Goal: Task Accomplishment & Management: Manage account settings

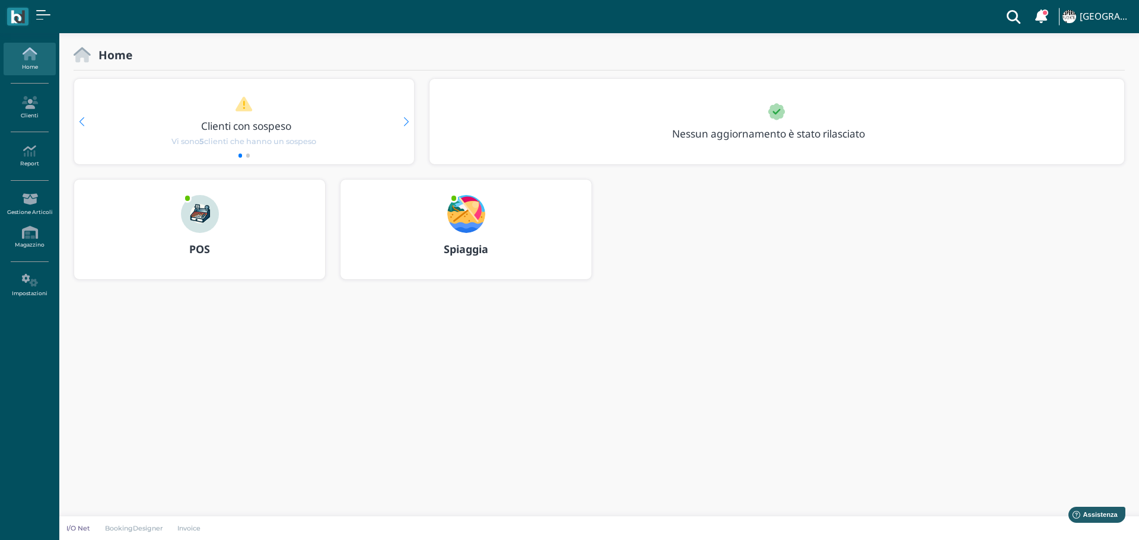
click at [469, 209] on img at bounding box center [466, 214] width 38 height 38
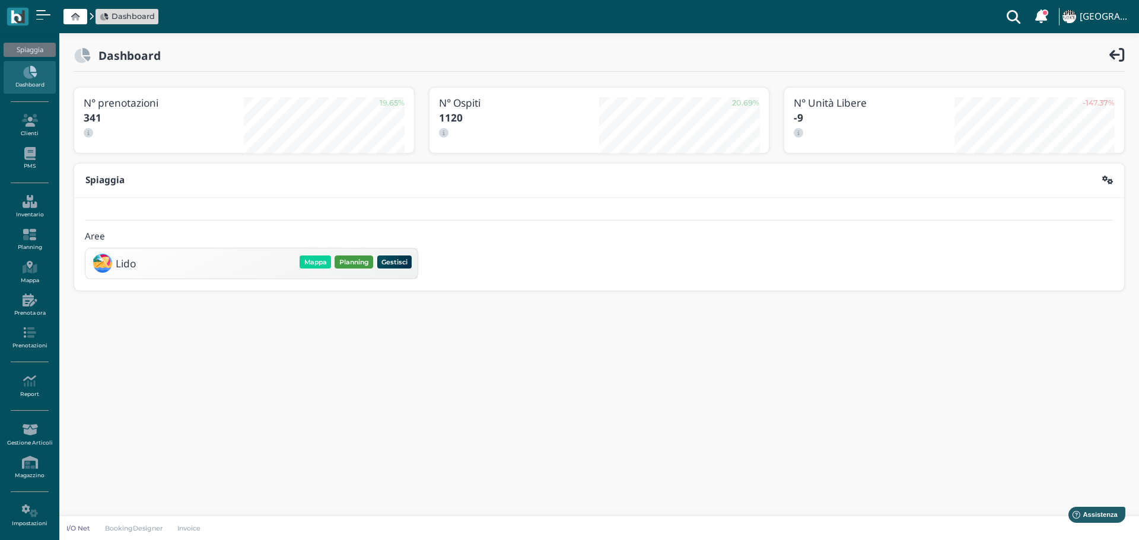
click at [355, 261] on button "Planning" at bounding box center [353, 262] width 39 height 13
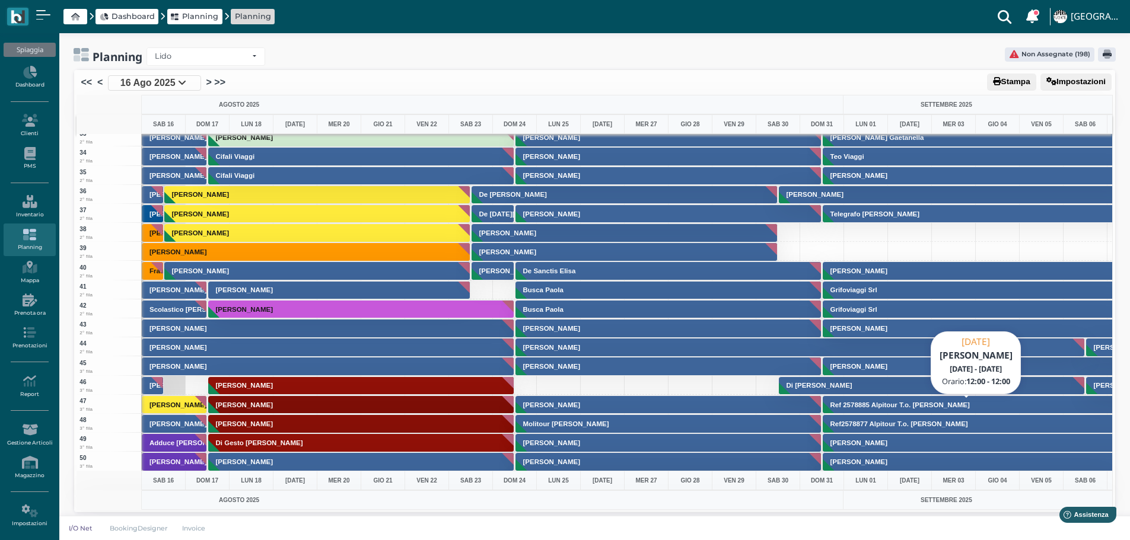
scroll to position [652, 0]
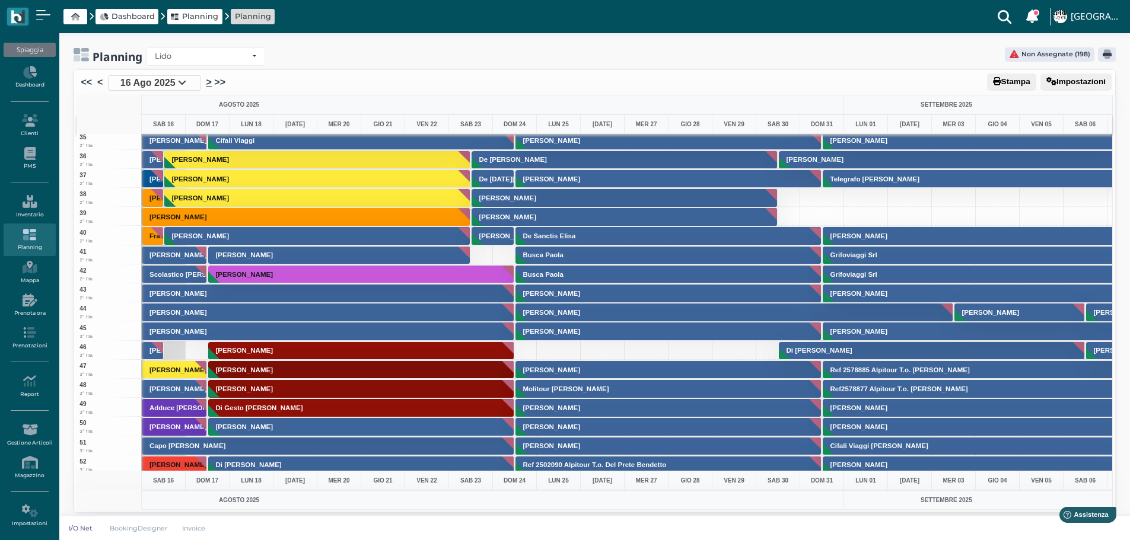
click at [209, 84] on link ">" at bounding box center [208, 82] width 5 height 14
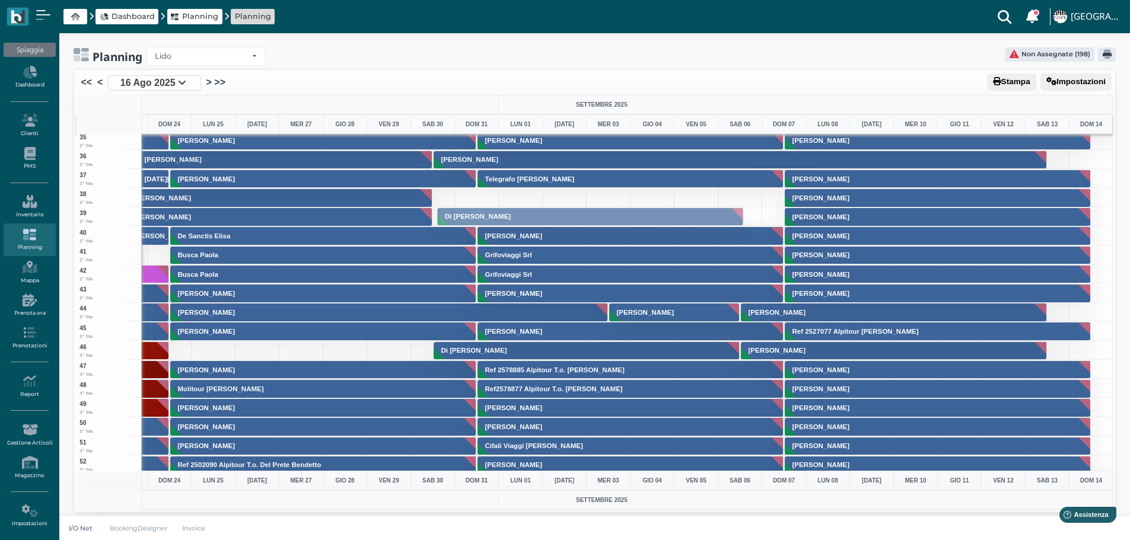
drag, startPoint x: 547, startPoint y: 357, endPoint x: 522, endPoint y: 223, distance: 136.3
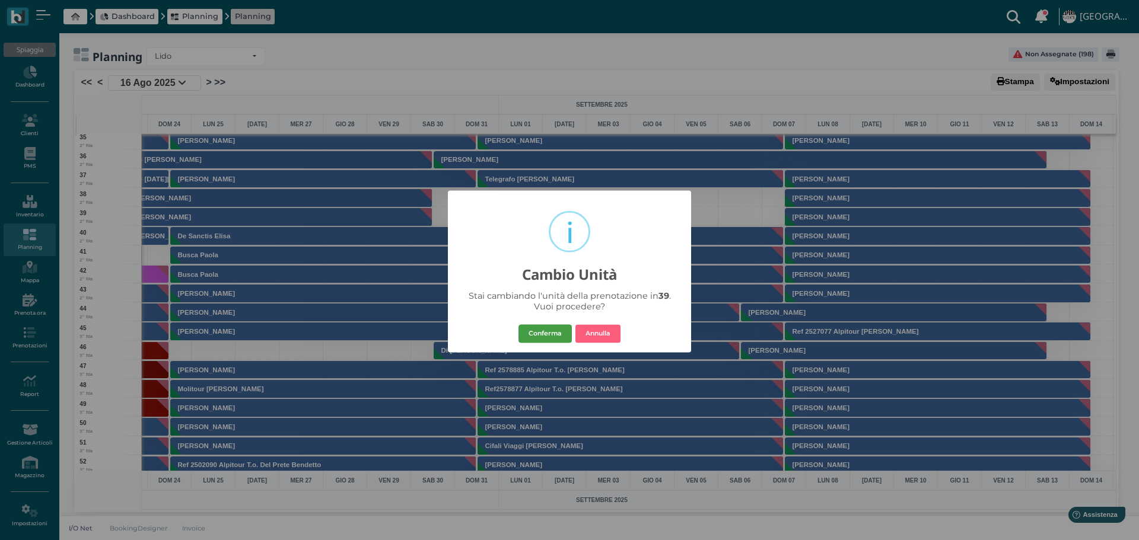
click at [558, 335] on button "Conferma" at bounding box center [544, 333] width 53 height 19
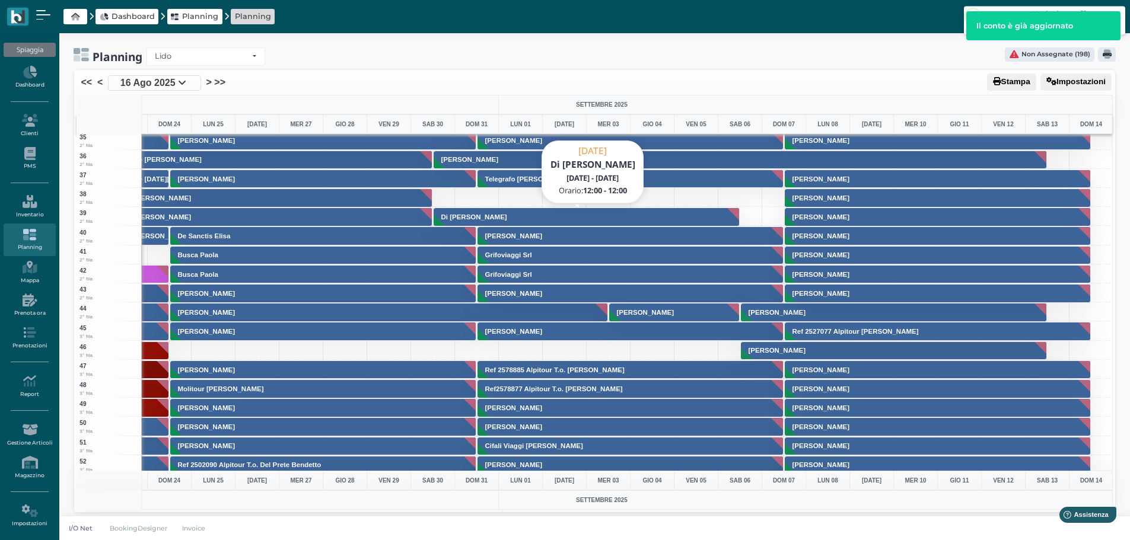
click at [566, 215] on button "Di Paolo Mirko" at bounding box center [587, 217] width 307 height 19
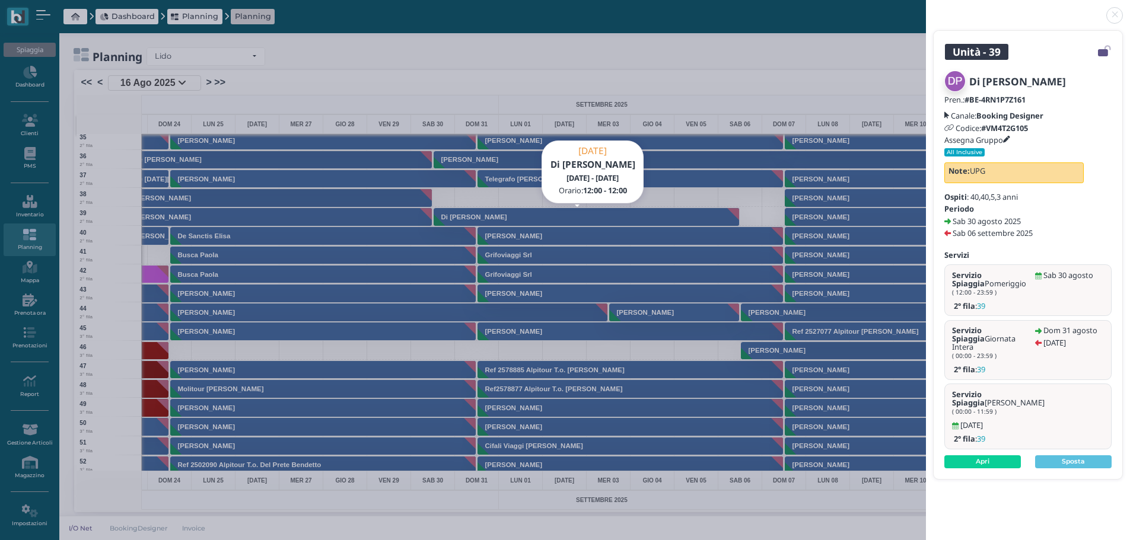
click at [926, 8] on link at bounding box center [926, 8] width 0 height 0
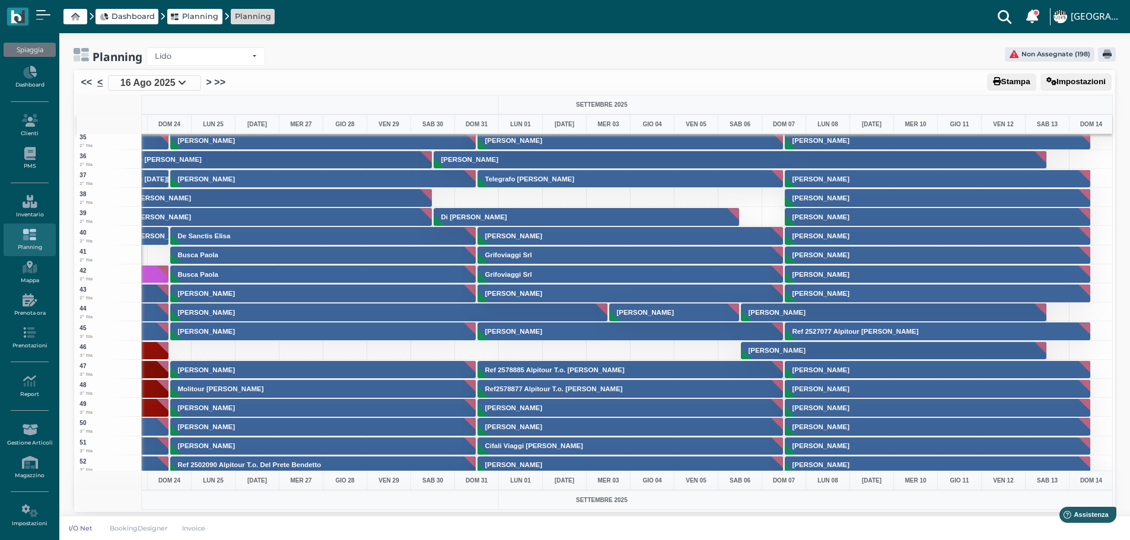
click at [102, 84] on link "<" at bounding box center [99, 82] width 5 height 14
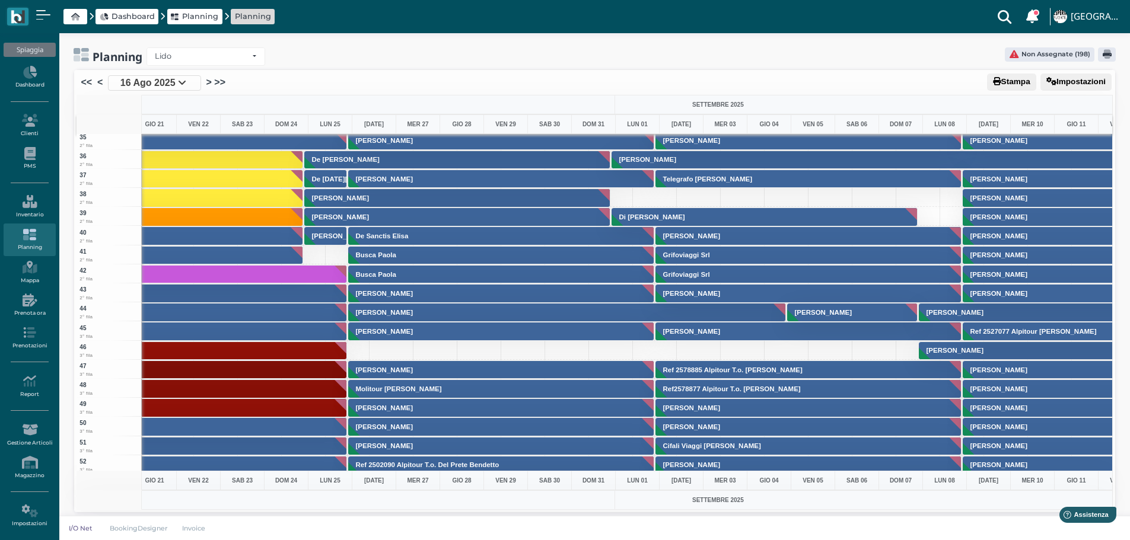
scroll to position [0, 2]
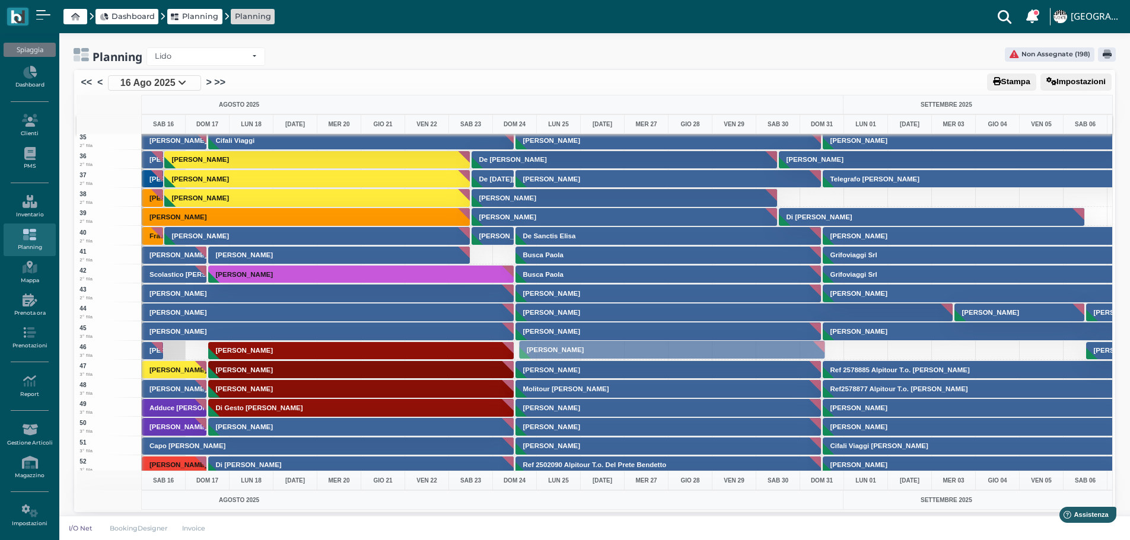
drag, startPoint x: 627, startPoint y: 334, endPoint x: 630, endPoint y: 352, distance: 18.6
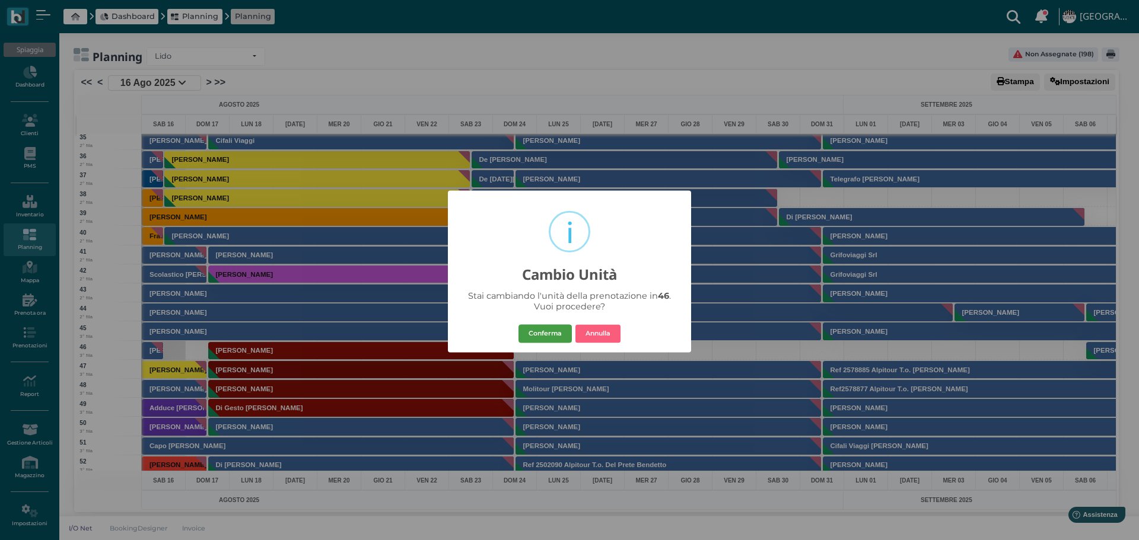
click at [555, 330] on button "Conferma" at bounding box center [544, 333] width 53 height 19
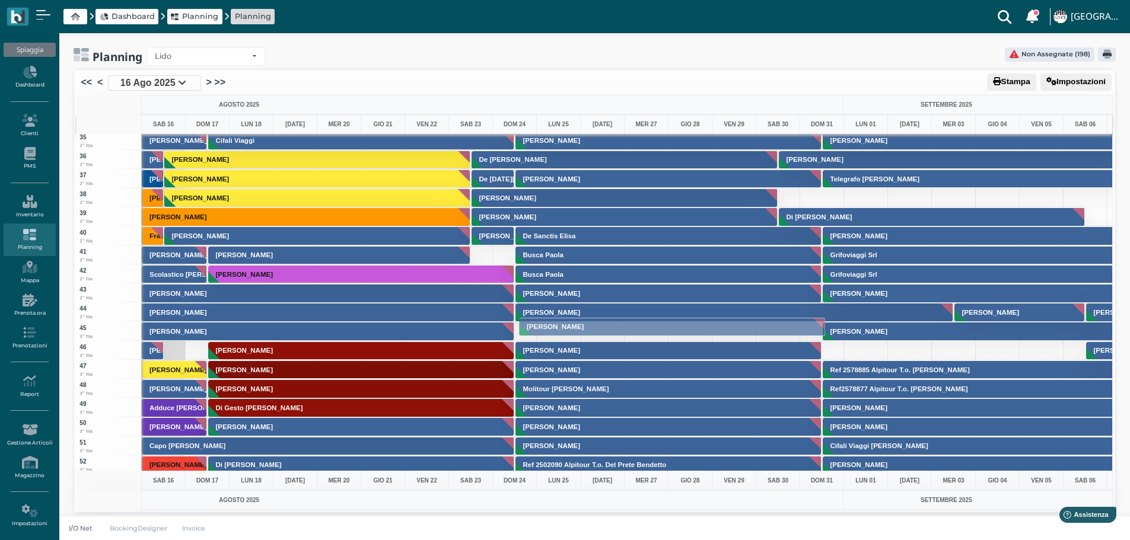
drag, startPoint x: 669, startPoint y: 352, endPoint x: 668, endPoint y: 328, distance: 23.8
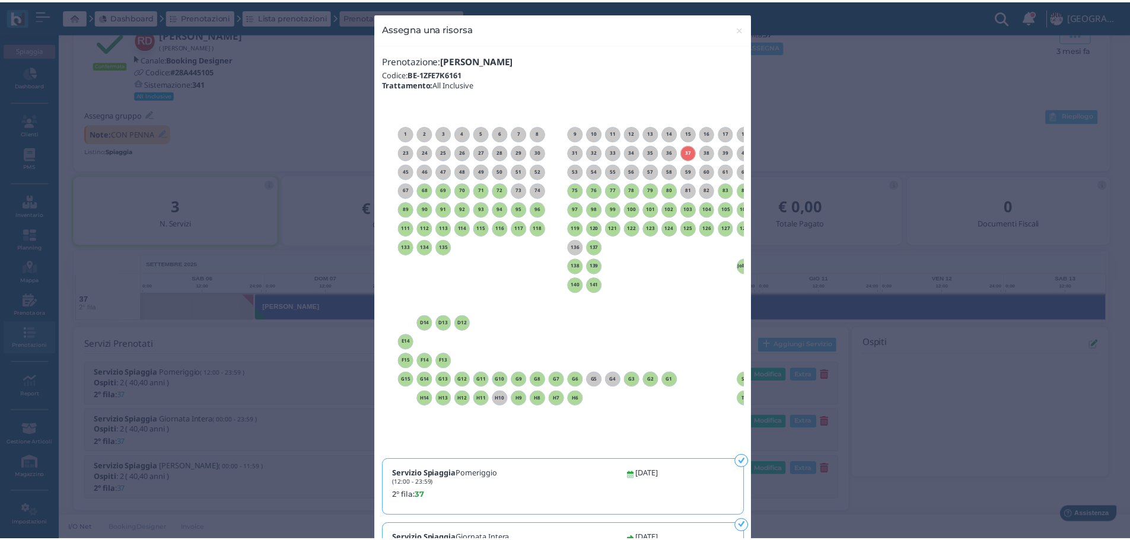
scroll to position [0, 83]
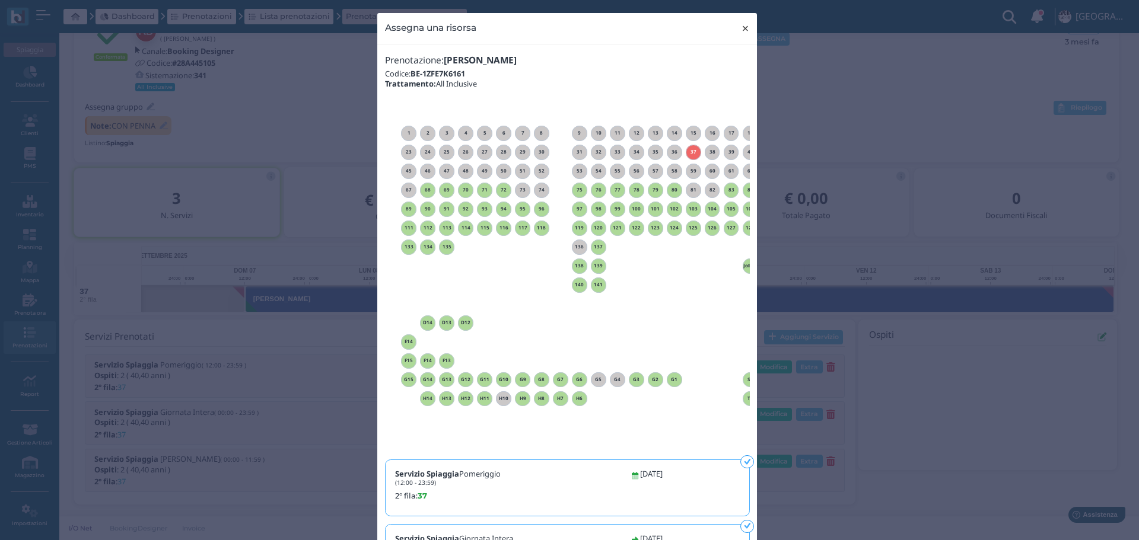
drag, startPoint x: 740, startPoint y: 28, endPoint x: 714, endPoint y: 2, distance: 36.5
click at [741, 26] on span "×" at bounding box center [745, 28] width 9 height 15
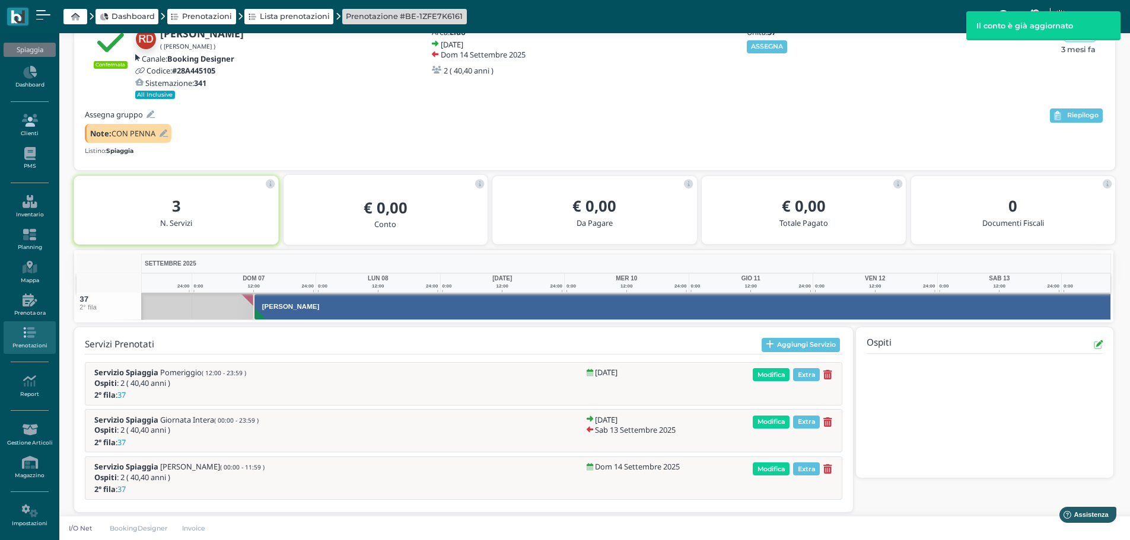
scroll to position [0, 87]
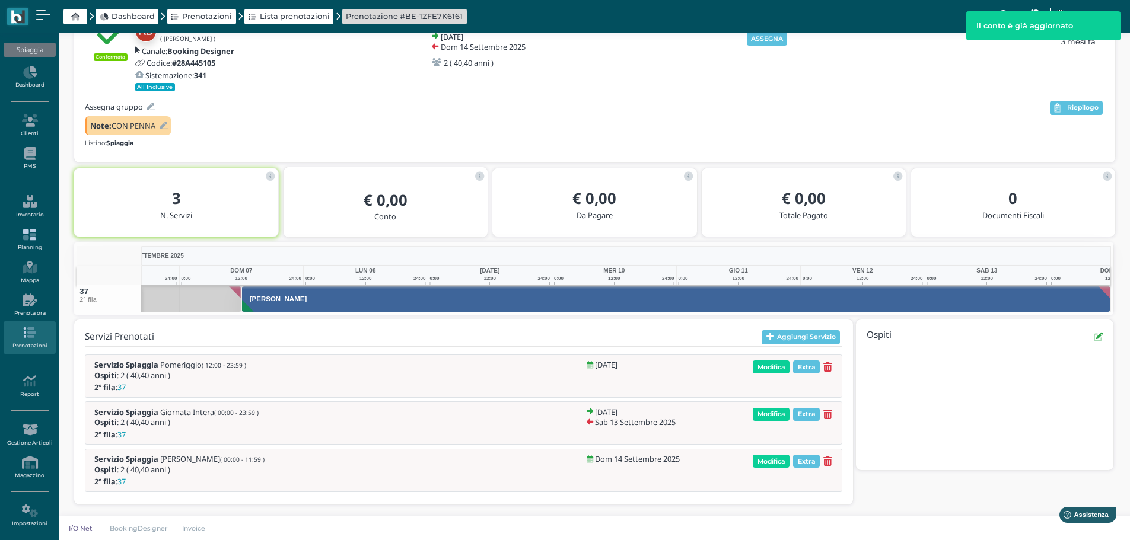
click at [27, 242] on link "Planning" at bounding box center [30, 240] width 52 height 33
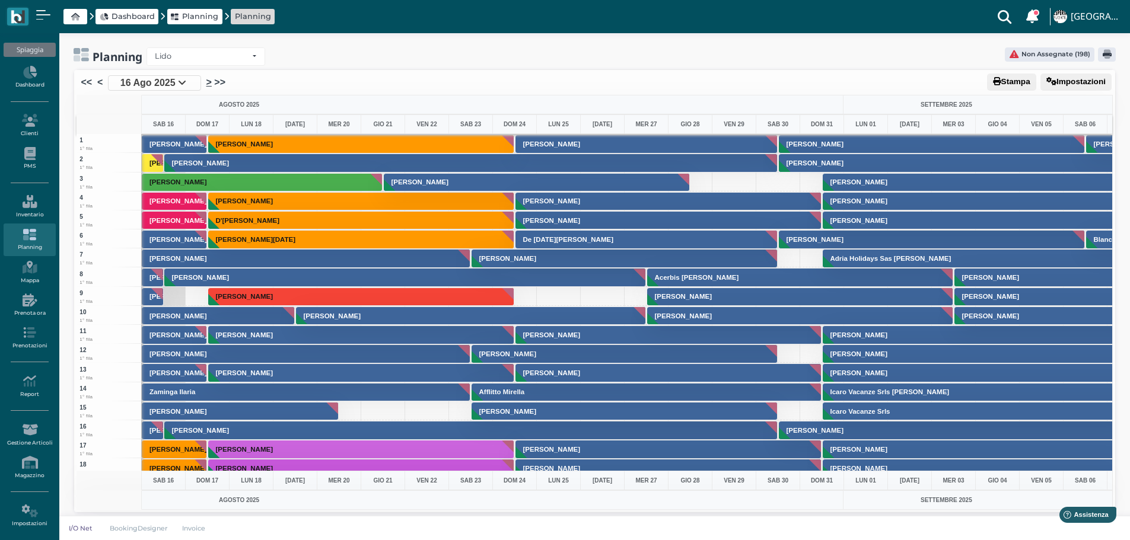
click at [209, 82] on link ">" at bounding box center [208, 82] width 5 height 14
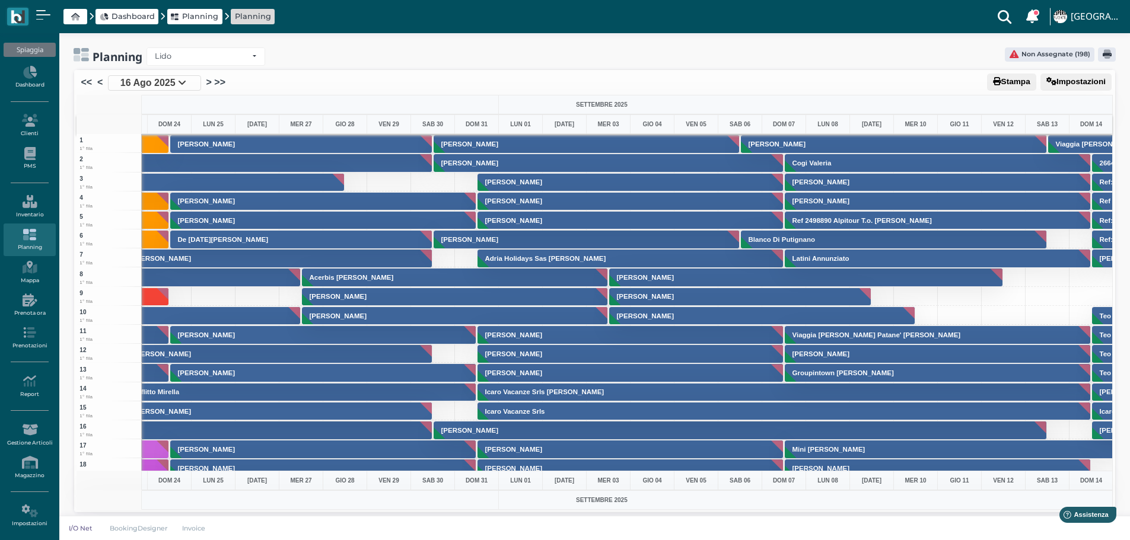
click at [95, 82] on li "<" at bounding box center [100, 82] width 11 height 15
click at [98, 82] on link "<" at bounding box center [99, 82] width 5 height 14
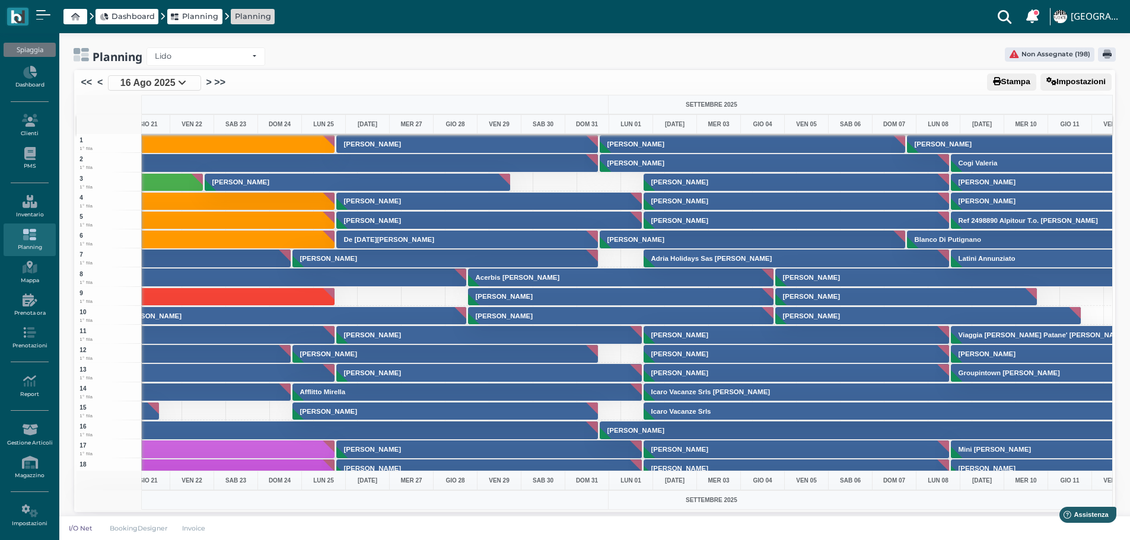
scroll to position [0, 17]
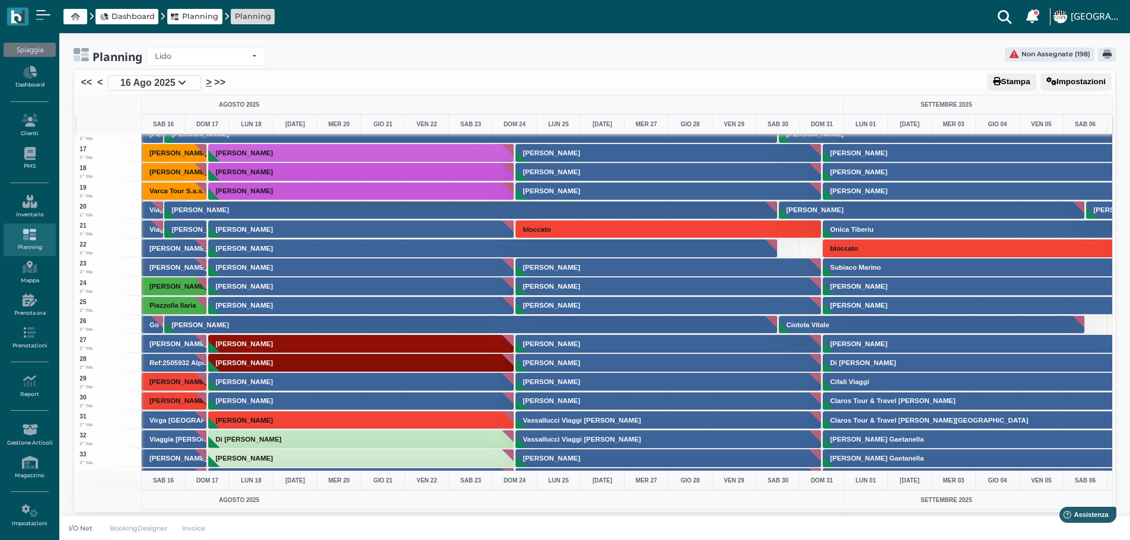
click at [206, 82] on link ">" at bounding box center [208, 82] width 5 height 14
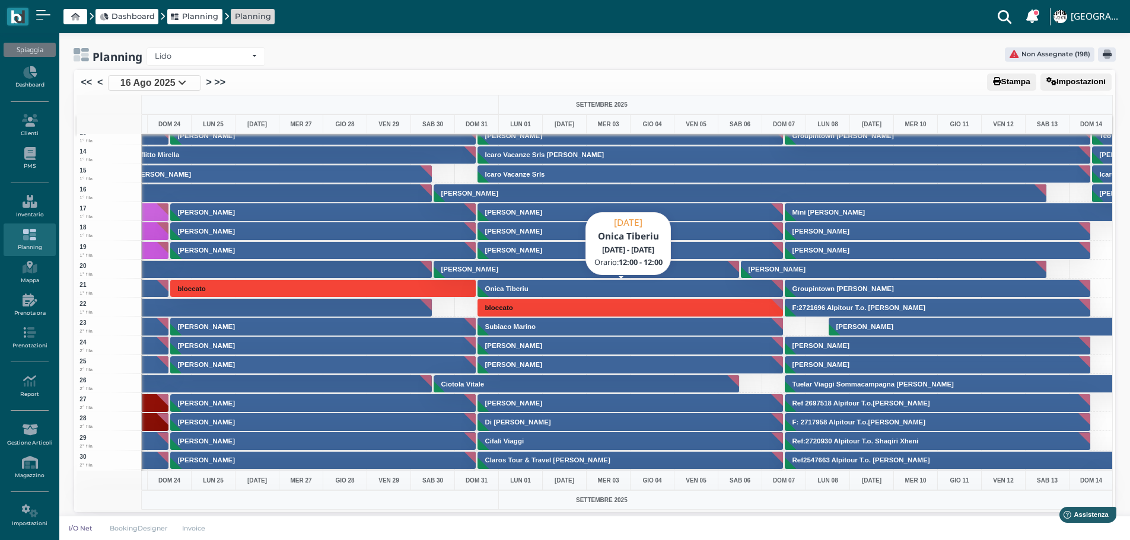
click at [604, 287] on button "Onica Tiberiu" at bounding box center [630, 288] width 307 height 19
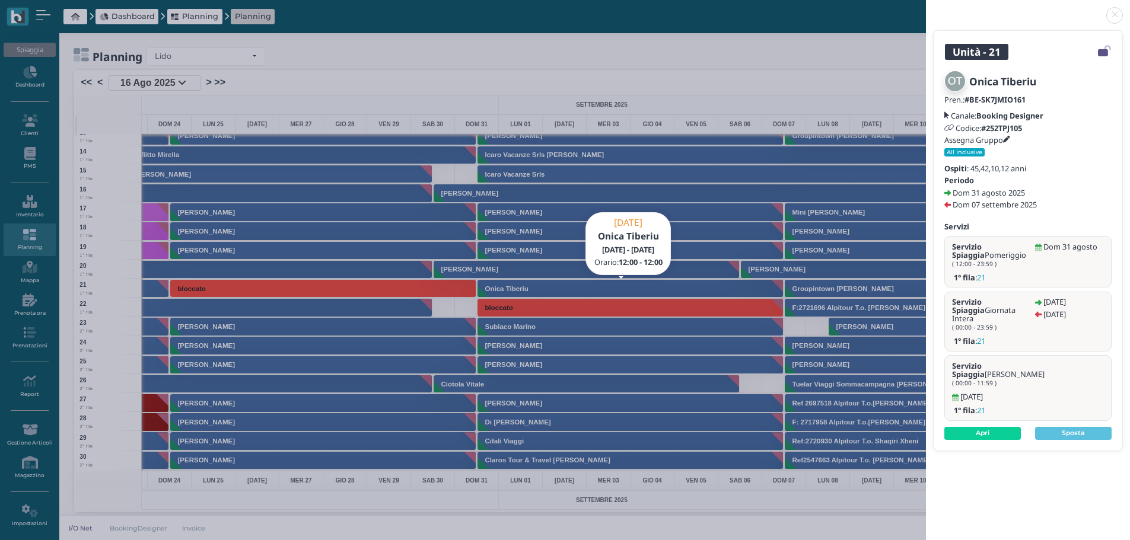
click at [926, 8] on link at bounding box center [926, 8] width 0 height 0
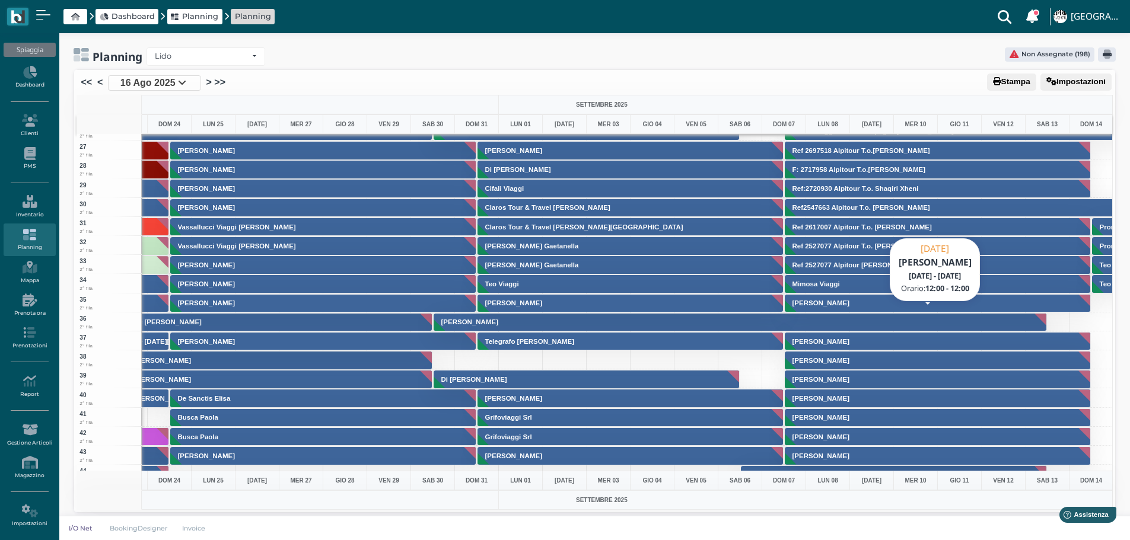
scroll to position [593, 345]
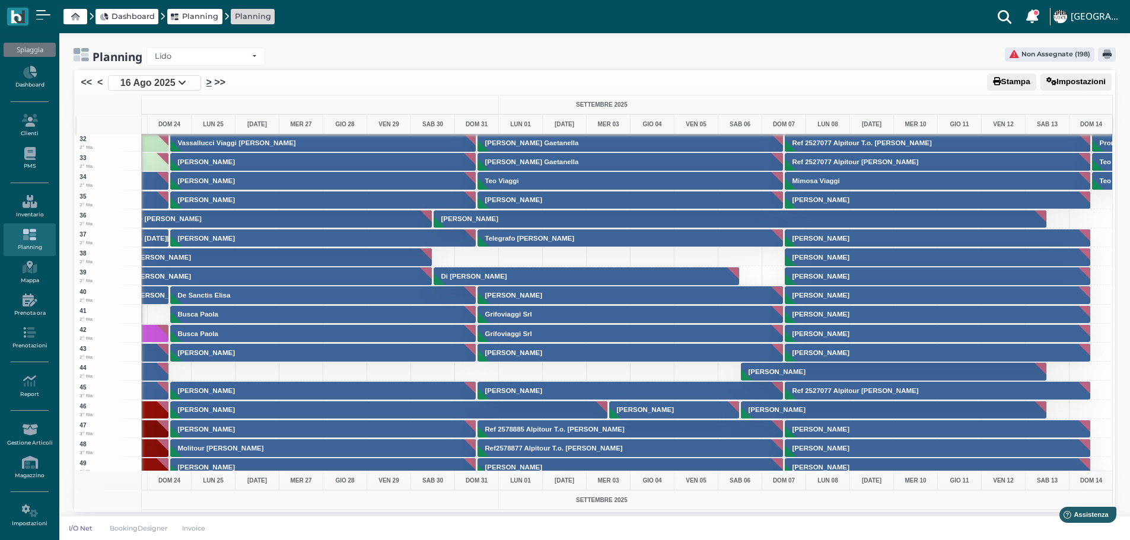
click at [207, 82] on link ">" at bounding box center [208, 82] width 5 height 14
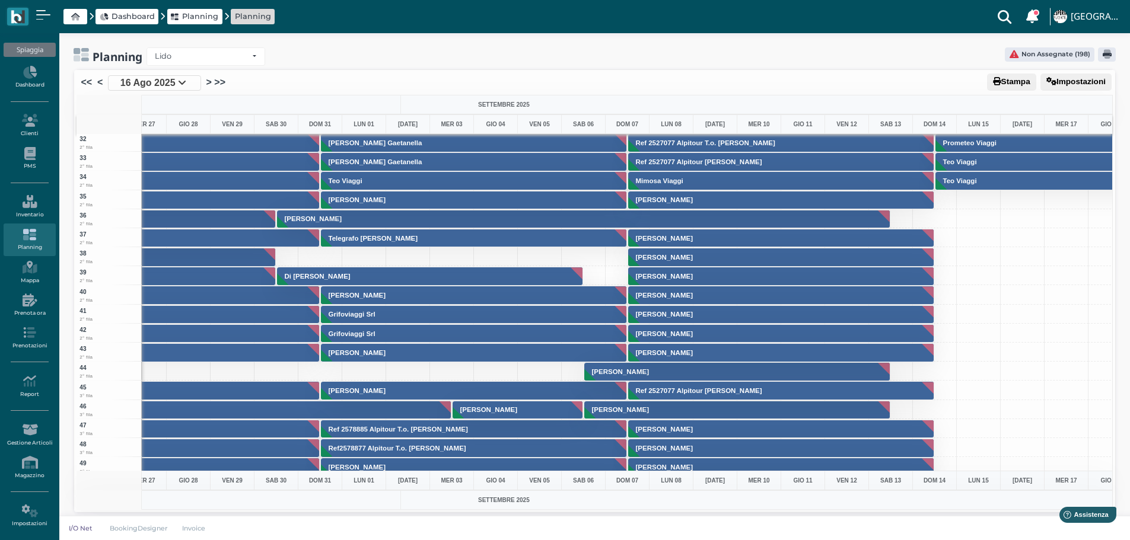
scroll to position [0, 672]
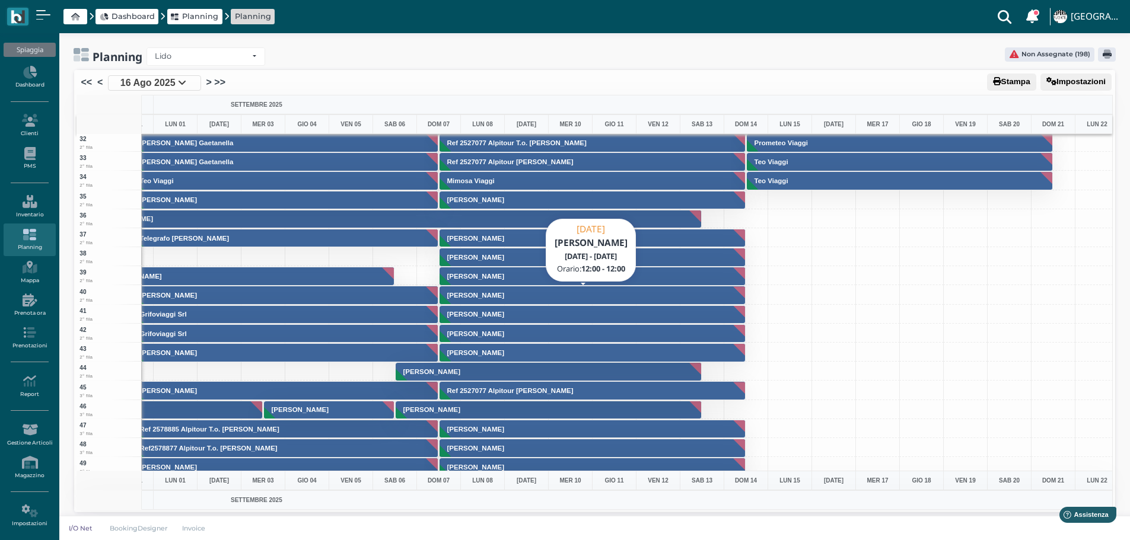
click at [617, 295] on button "[PERSON_NAME]" at bounding box center [592, 295] width 307 height 19
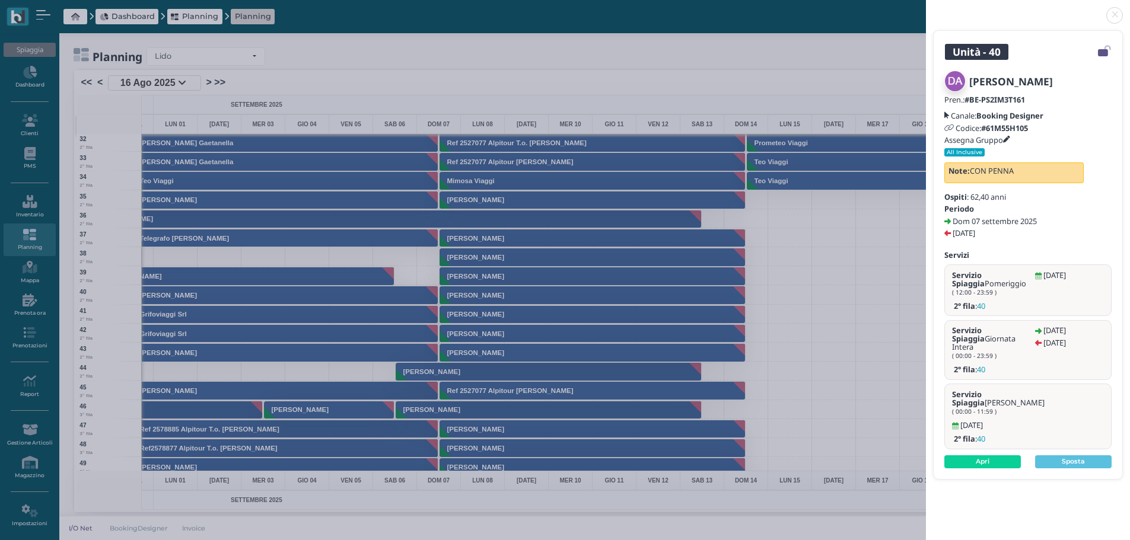
click at [926, 8] on link at bounding box center [926, 8] width 0 height 0
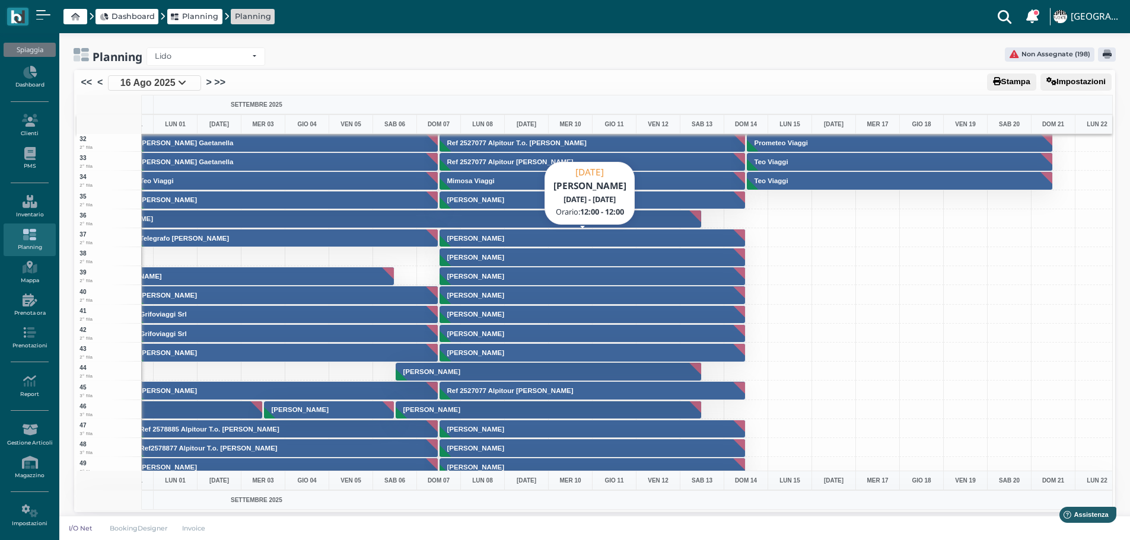
click at [530, 241] on button "[PERSON_NAME]" at bounding box center [592, 238] width 307 height 19
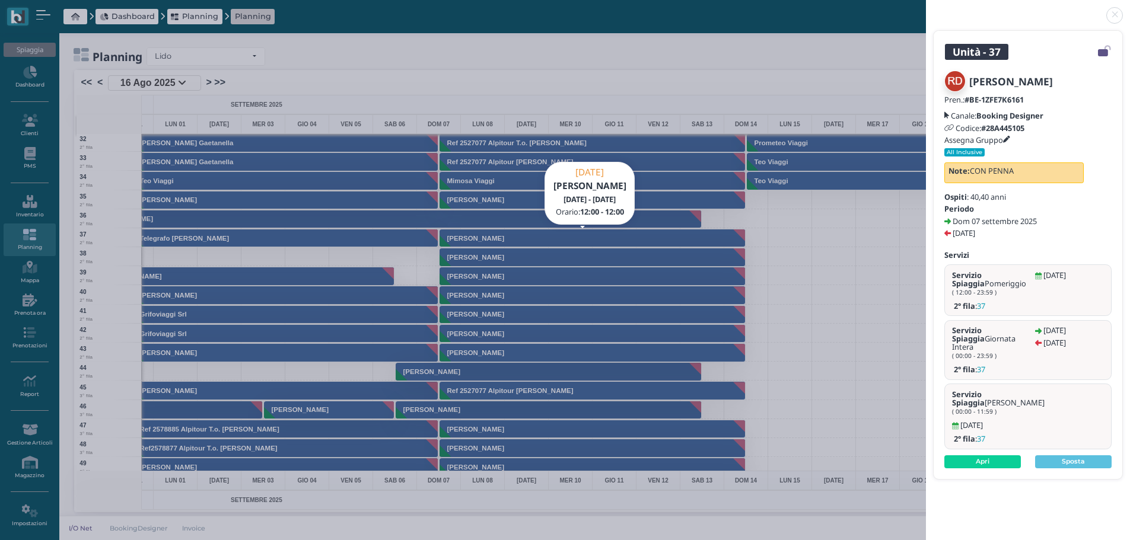
click at [926, 8] on link at bounding box center [926, 8] width 0 height 0
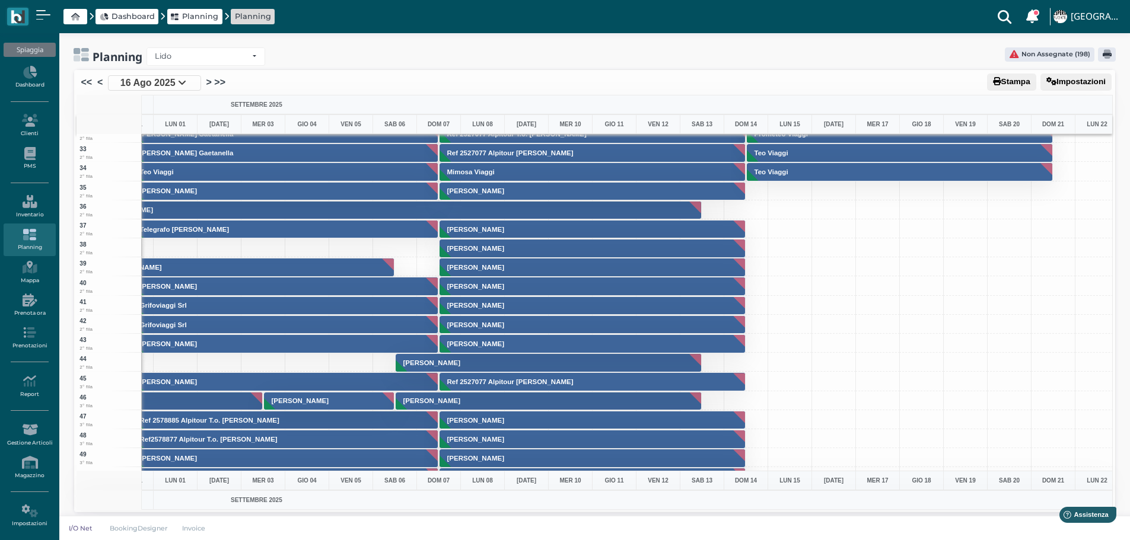
scroll to position [712, 690]
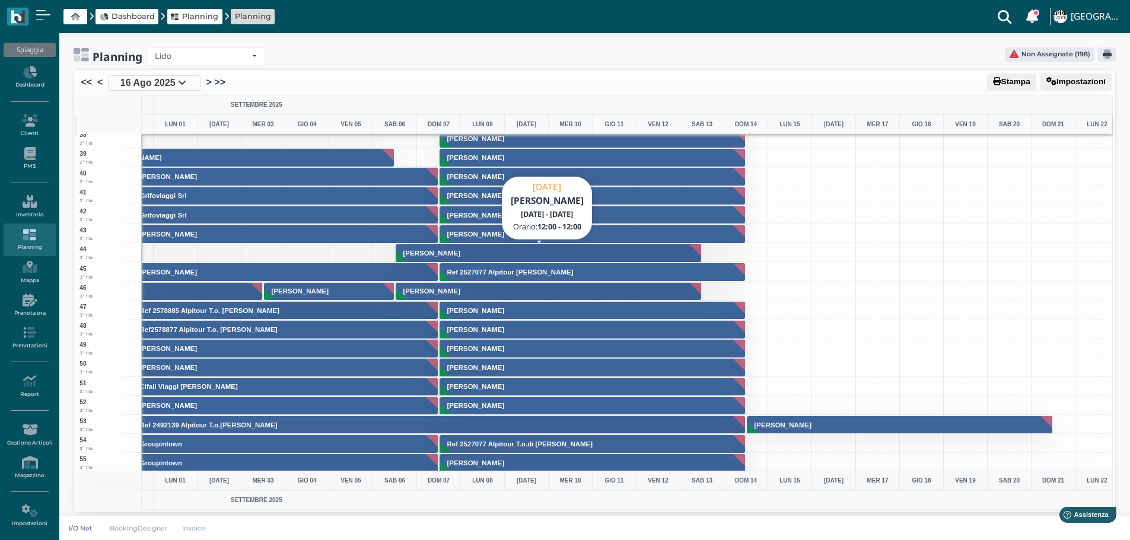
click at [531, 250] on button "[PERSON_NAME]" at bounding box center [549, 253] width 307 height 19
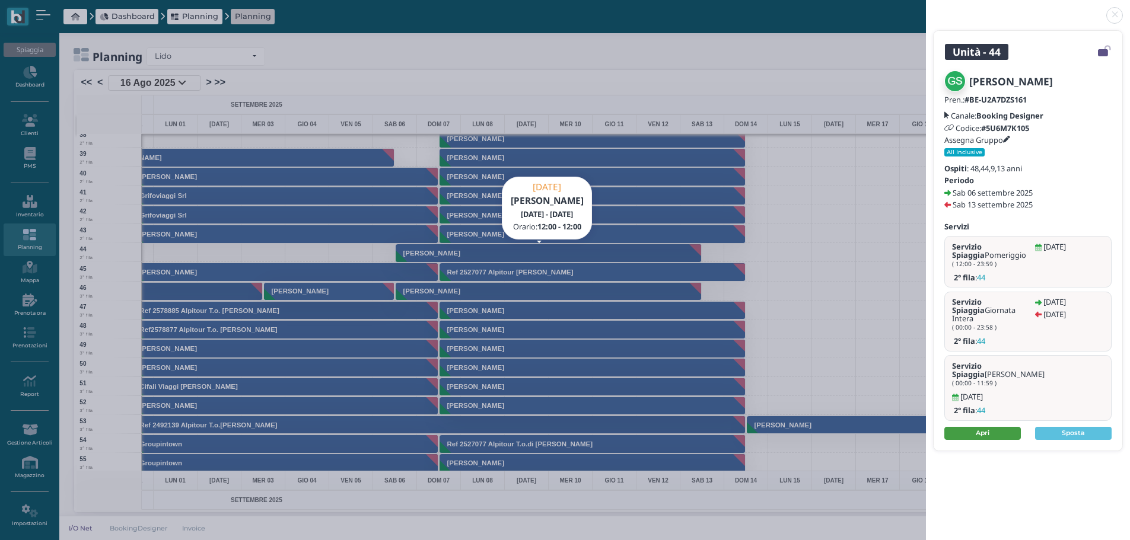
click at [1005, 427] on link "Apri" at bounding box center [982, 433] width 77 height 13
click at [1012, 427] on link "Apri" at bounding box center [982, 433] width 77 height 13
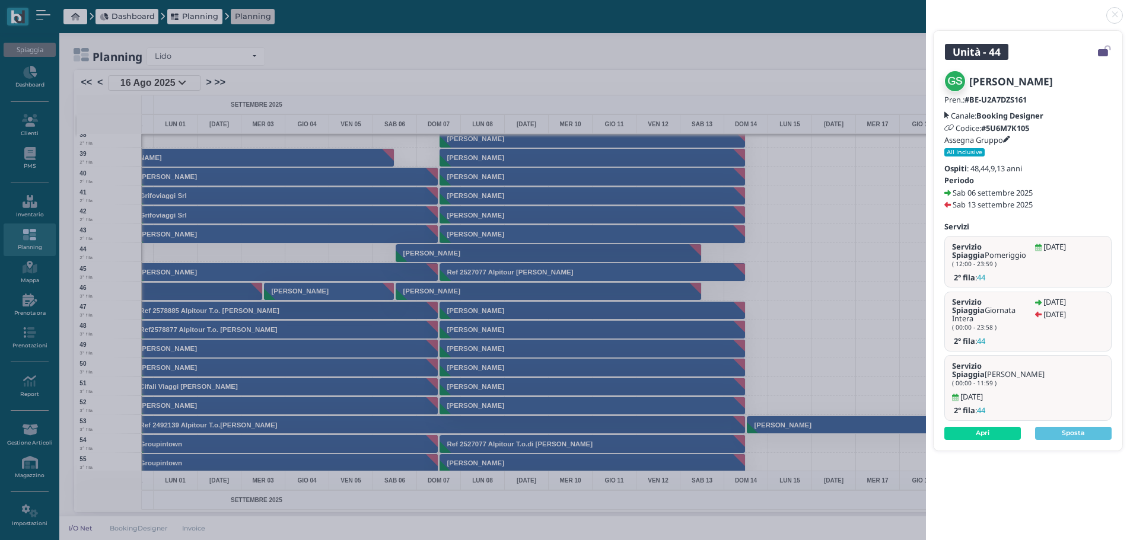
click at [926, 8] on link at bounding box center [926, 8] width 0 height 0
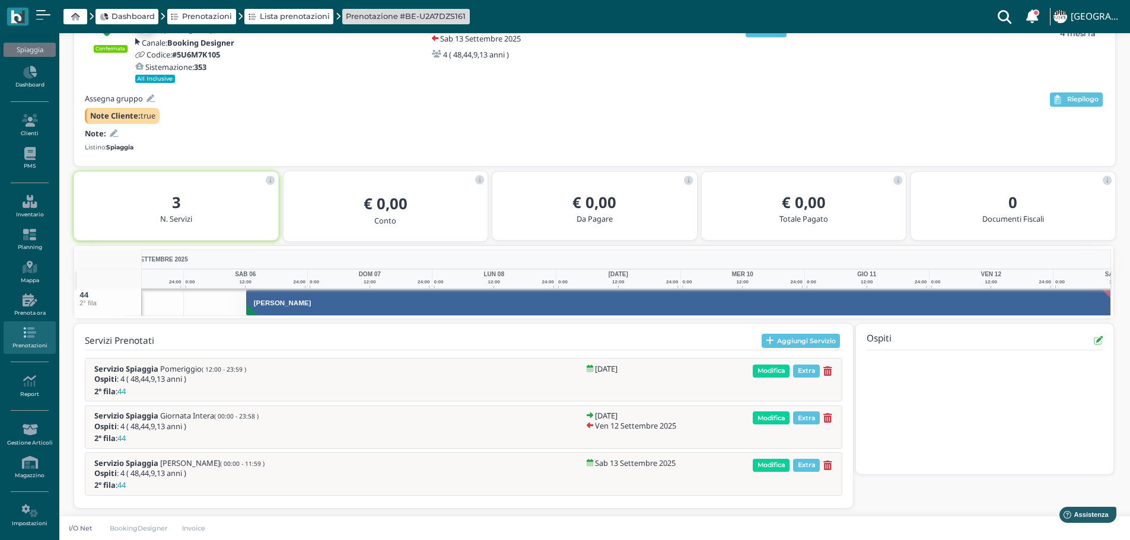
scroll to position [0, 87]
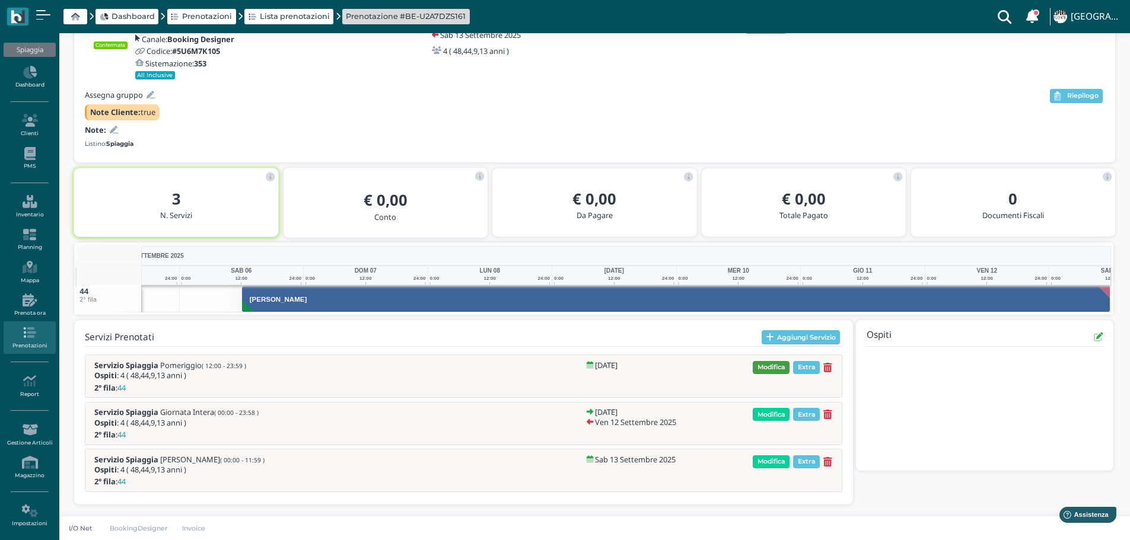
click at [783, 368] on span "Modifica" at bounding box center [771, 367] width 37 height 13
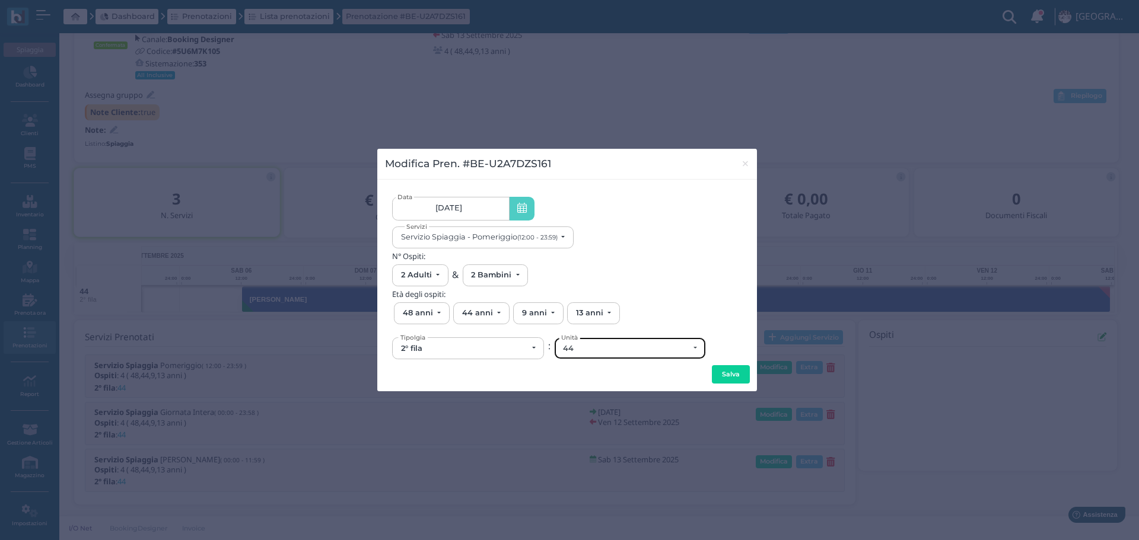
click at [591, 348] on div "44" at bounding box center [626, 348] width 126 height 9
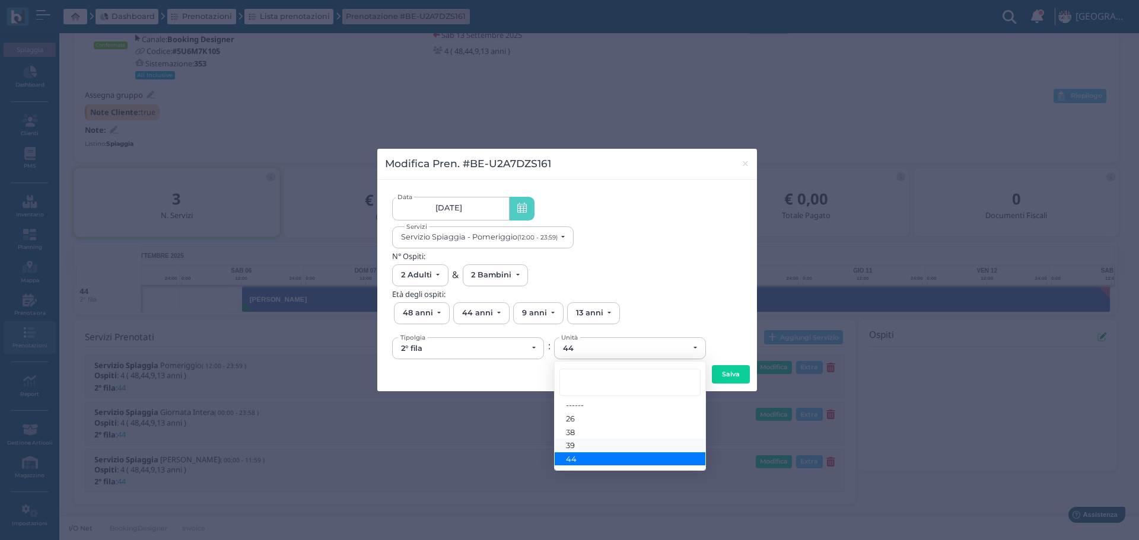
click at [600, 442] on link "39" at bounding box center [630, 446] width 151 height 14
select select "6163"
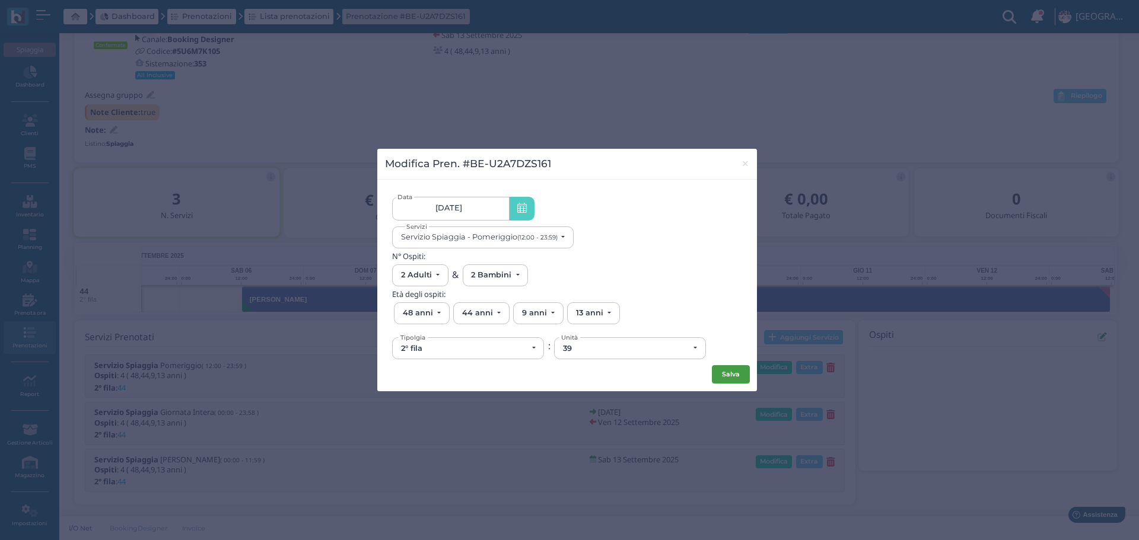
click at [725, 372] on button "Salva" at bounding box center [731, 374] width 38 height 19
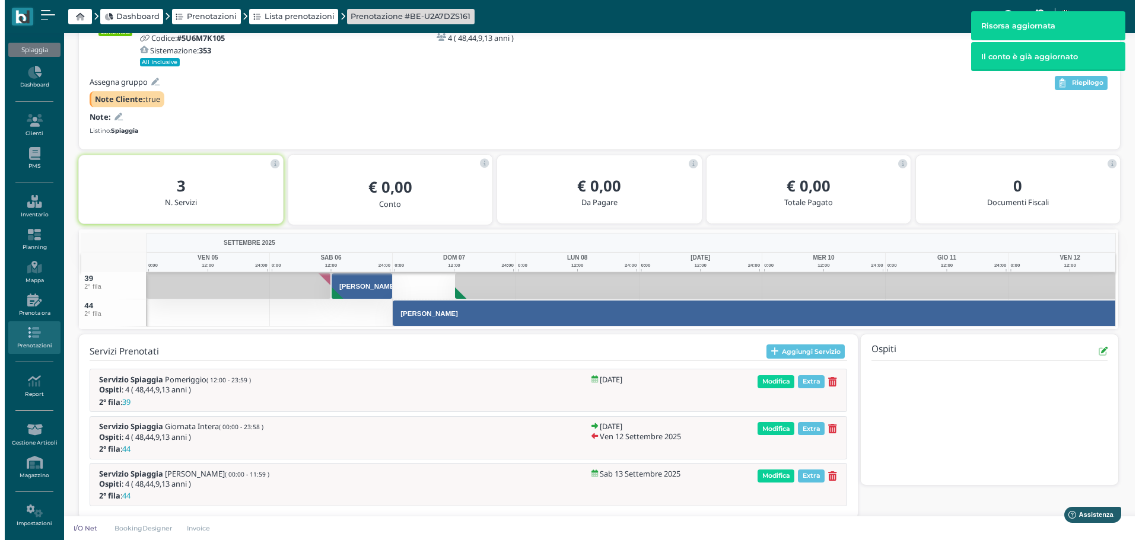
scroll to position [110, 0]
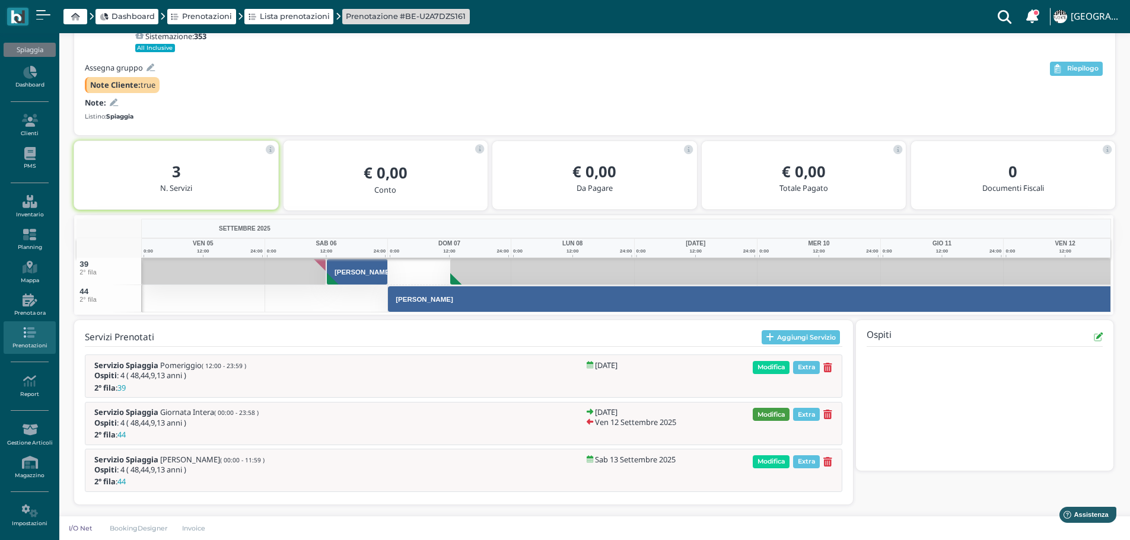
click at [784, 412] on span "Modifica" at bounding box center [771, 414] width 37 height 13
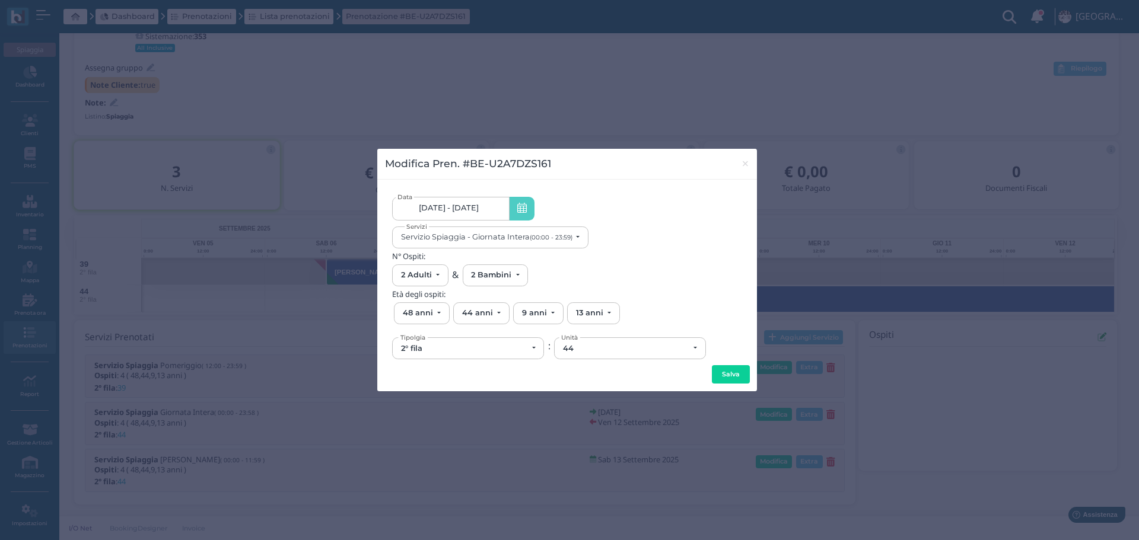
click at [467, 214] on link "07/09/25 - 12/09/25" at bounding box center [450, 209] width 117 height 24
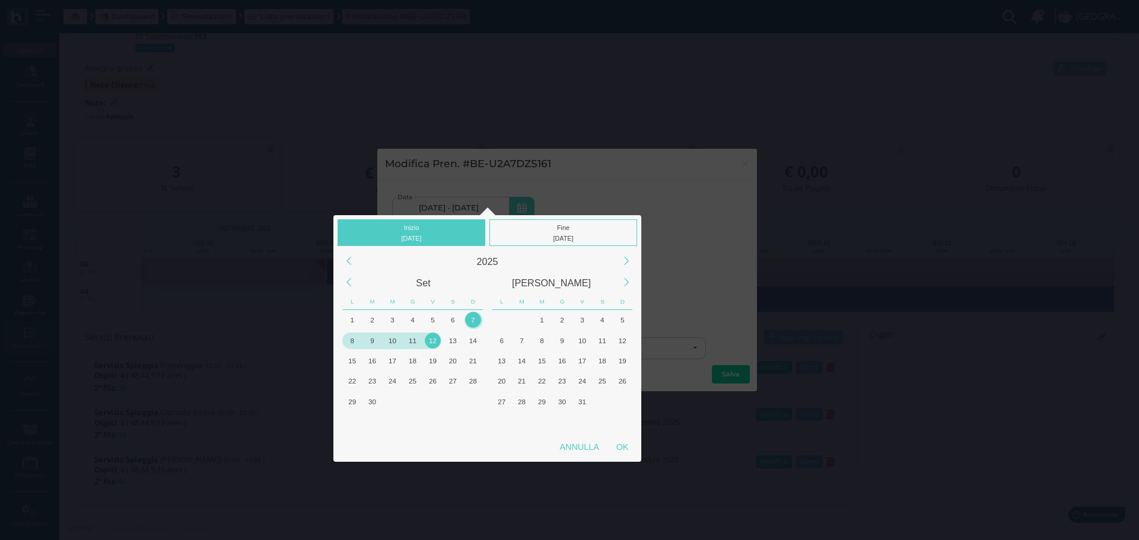
click at [353, 341] on div "8" at bounding box center [352, 341] width 16 height 16
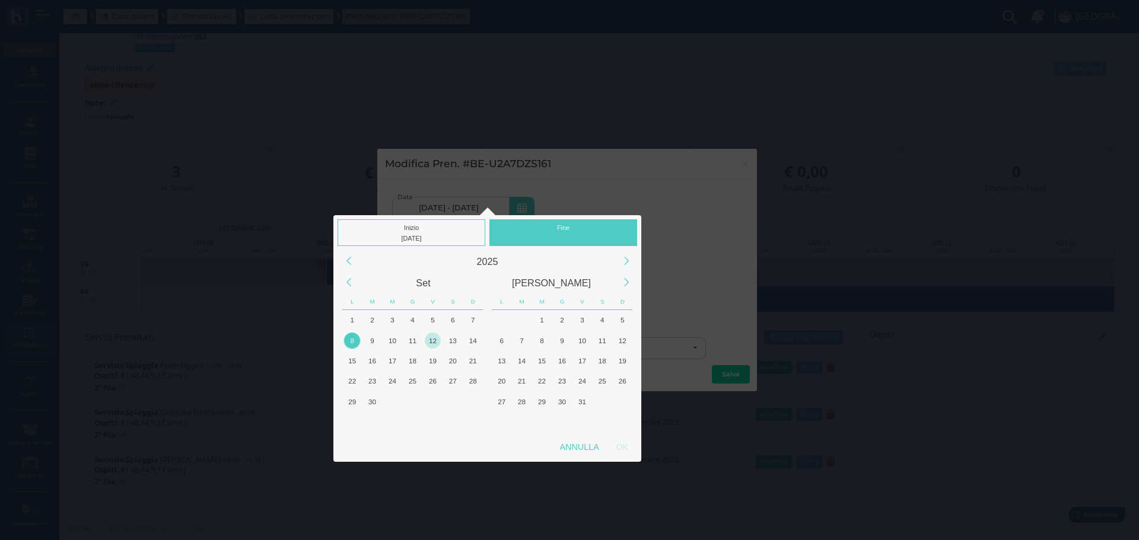
click at [434, 342] on div "12" at bounding box center [433, 341] width 16 height 16
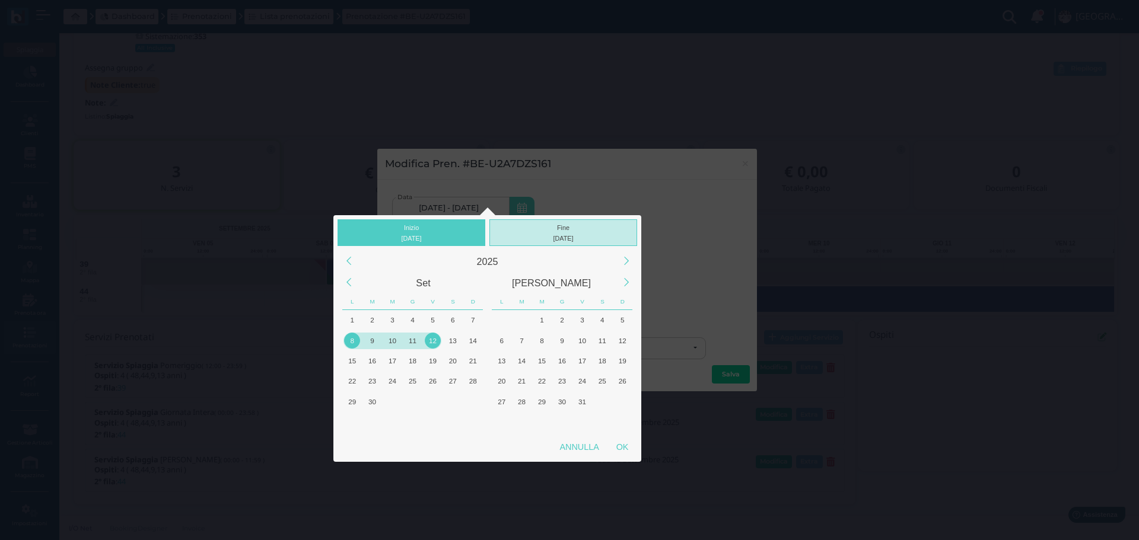
click at [578, 234] on div "12/09/2025" at bounding box center [563, 238] width 142 height 11
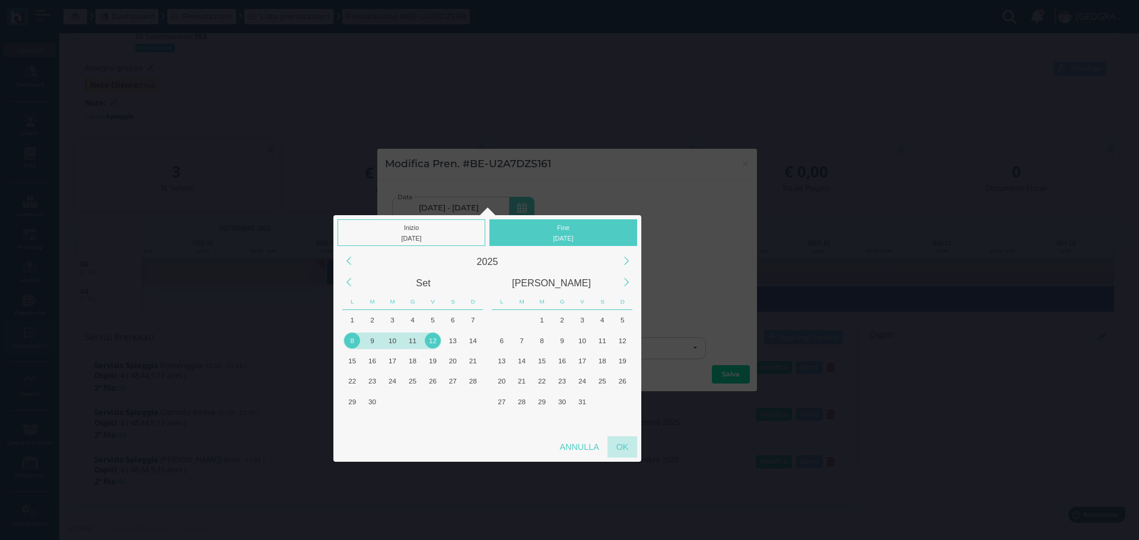
drag, startPoint x: 621, startPoint y: 447, endPoint x: 670, endPoint y: 351, distance: 107.7
click at [621, 447] on div "OK" at bounding box center [622, 446] width 30 height 21
type input "08/09/2025 - 12/09/2025"
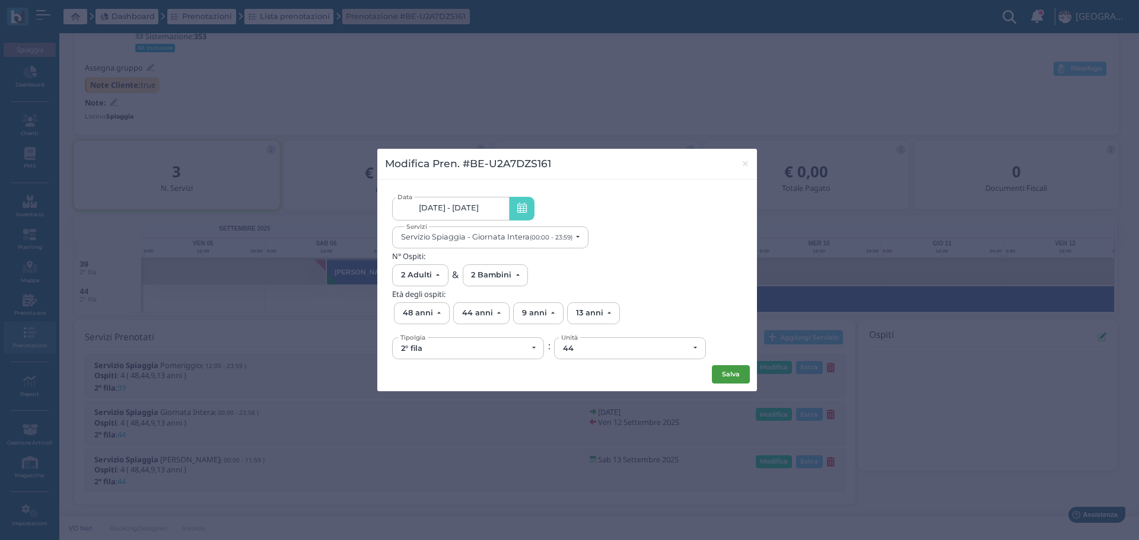
scroll to position [0, 0]
click at [724, 376] on button "Salva" at bounding box center [731, 374] width 38 height 19
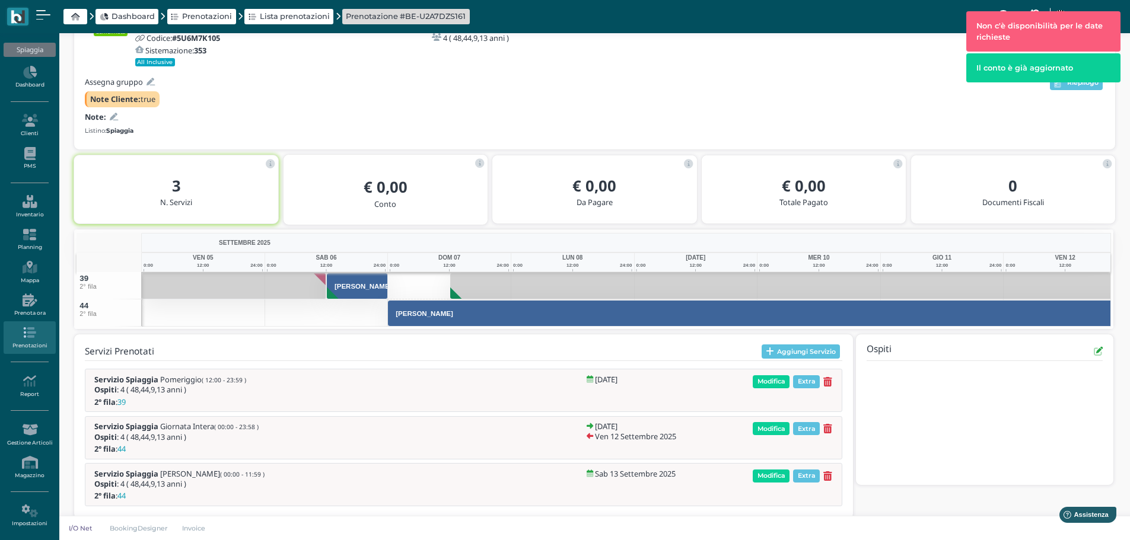
scroll to position [110, 0]
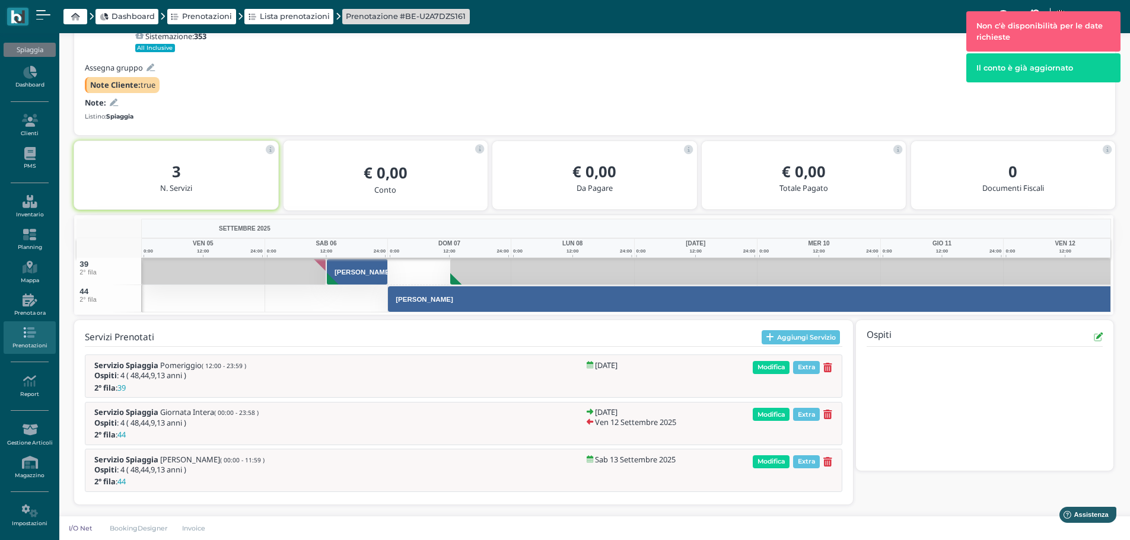
click at [830, 415] on icon at bounding box center [827, 415] width 9 height 10
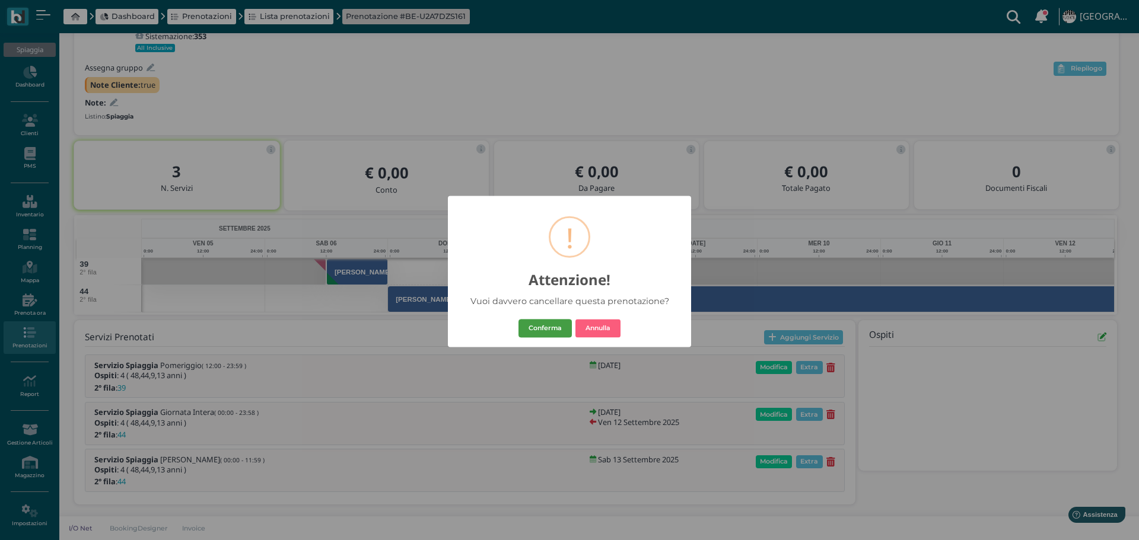
click at [551, 327] on button "Conferma" at bounding box center [544, 328] width 53 height 19
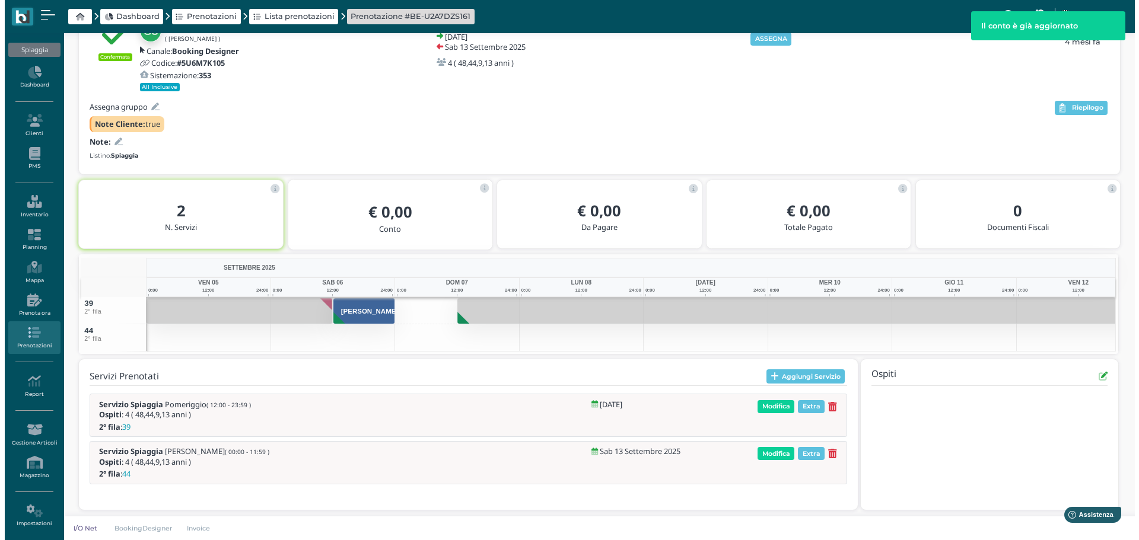
scroll to position [77, 0]
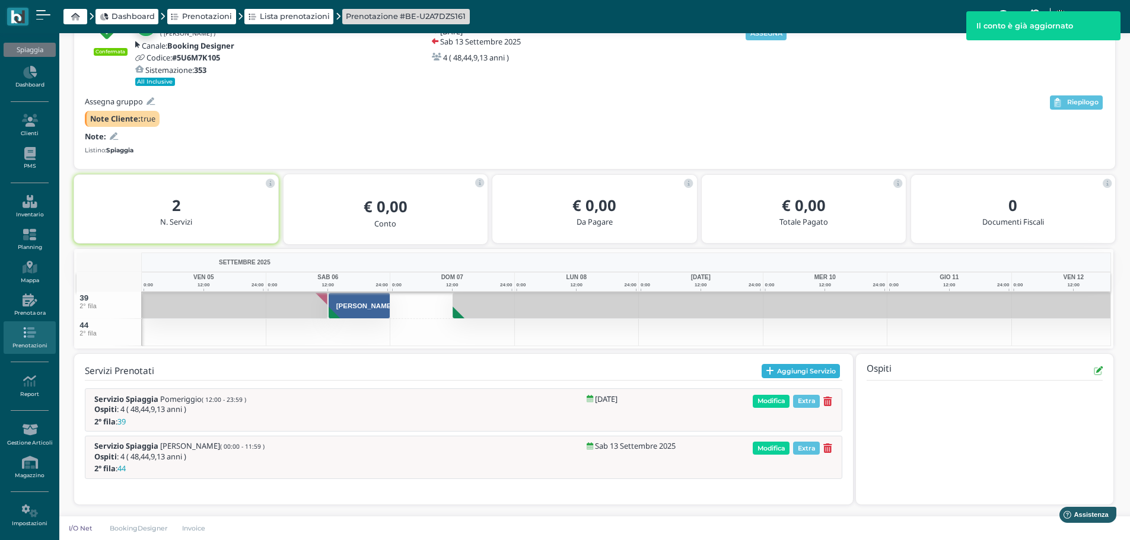
click at [815, 368] on button "Aggiungi Servizio" at bounding box center [801, 371] width 79 height 14
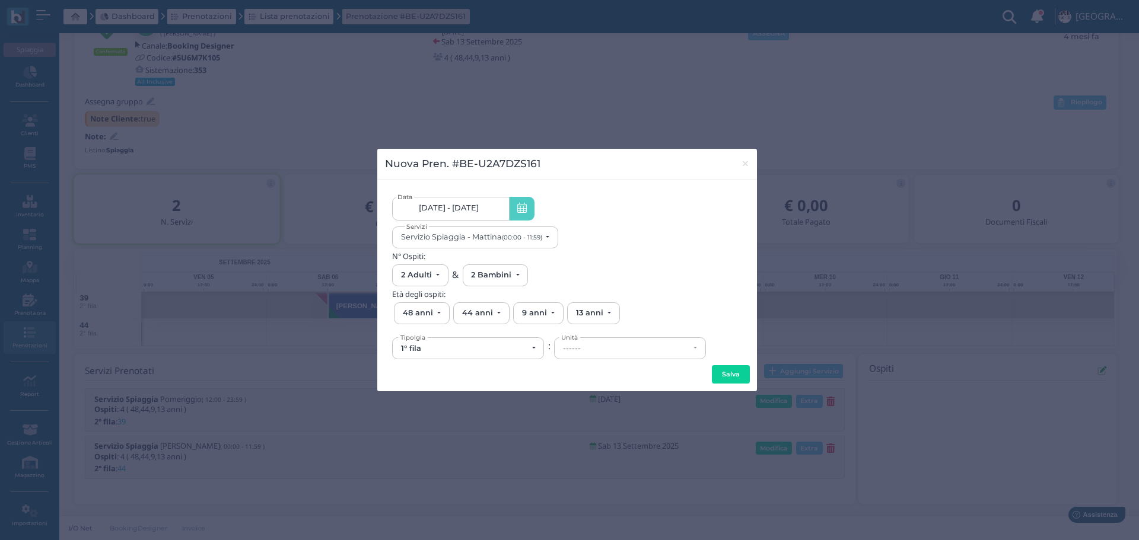
click at [467, 202] on link "06/09/25 - 13/09/25" at bounding box center [450, 209] width 117 height 24
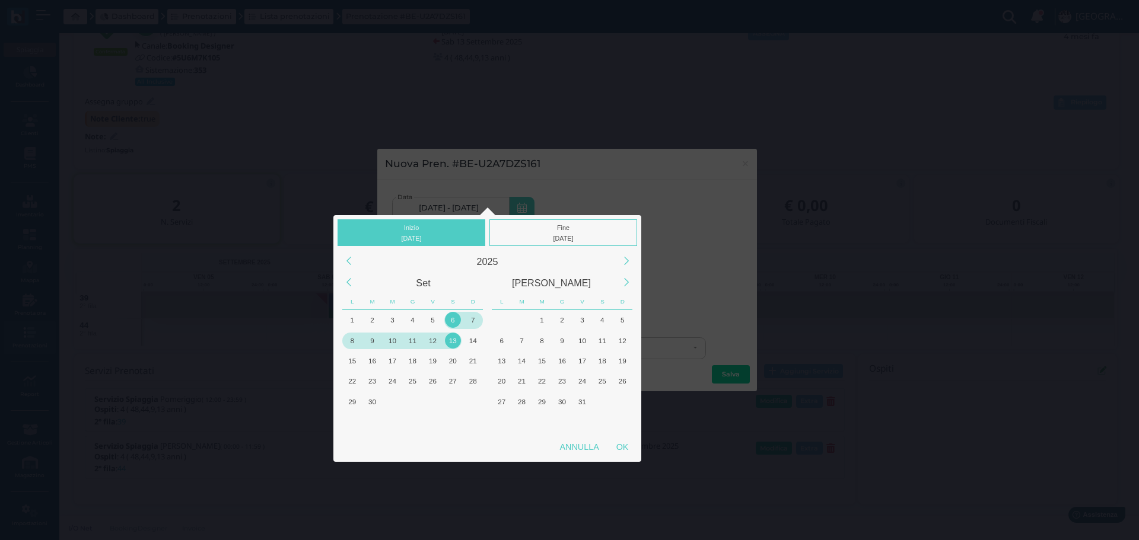
drag, startPoint x: 472, startPoint y: 320, endPoint x: 486, endPoint y: 323, distance: 14.4
click at [473, 320] on div "7" at bounding box center [473, 320] width 16 height 16
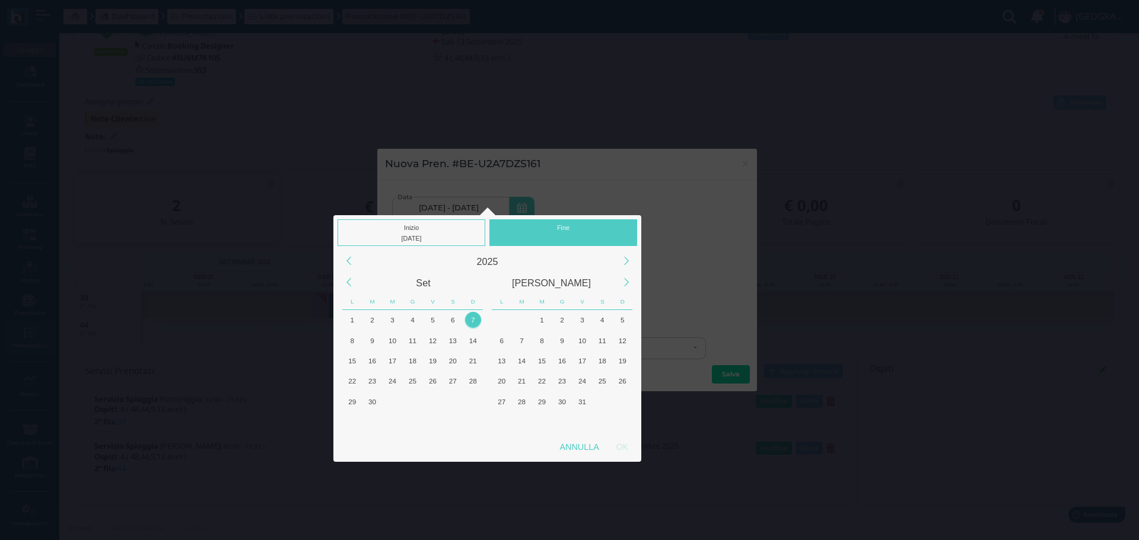
click at [562, 230] on div "Fine" at bounding box center [563, 232] width 148 height 27
click at [470, 318] on div "7" at bounding box center [473, 320] width 16 height 16
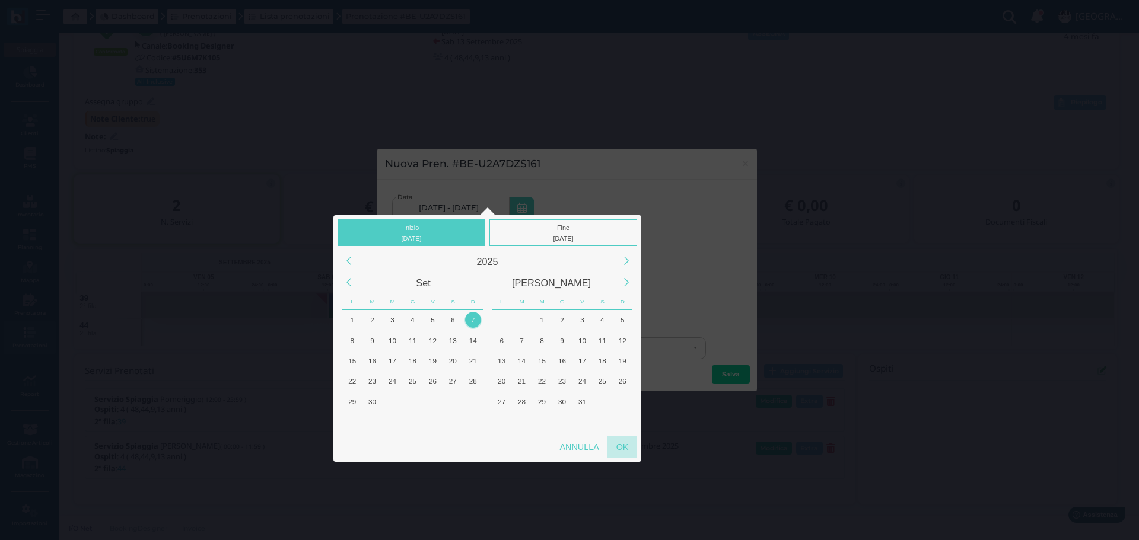
click at [616, 444] on div "OK" at bounding box center [622, 446] width 30 height 21
type input "07/09/2025 - 07/09/2025"
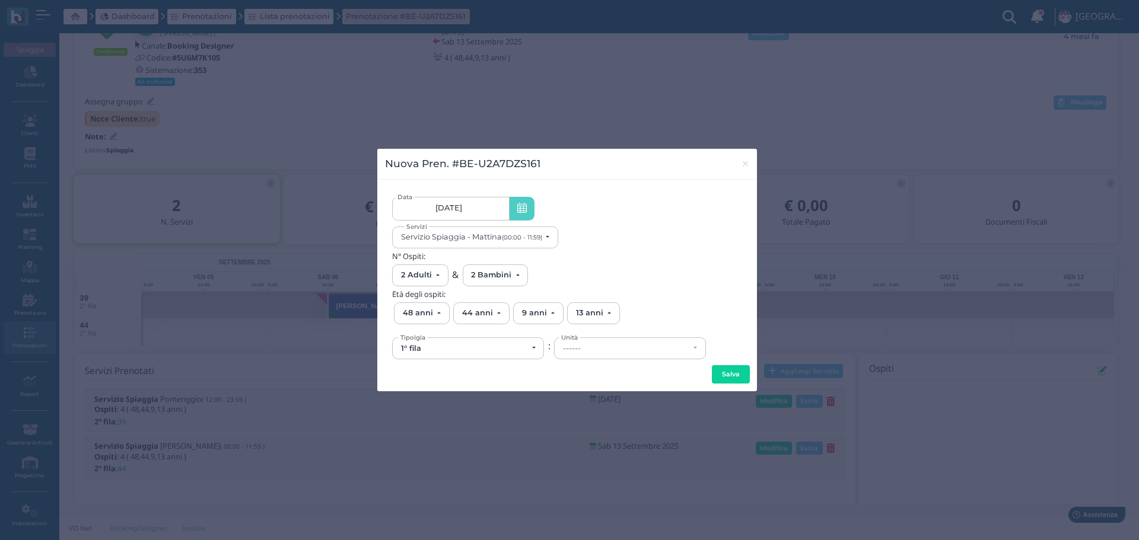
scroll to position [0, 111]
click at [469, 344] on div "1° fila" at bounding box center [464, 348] width 126 height 9
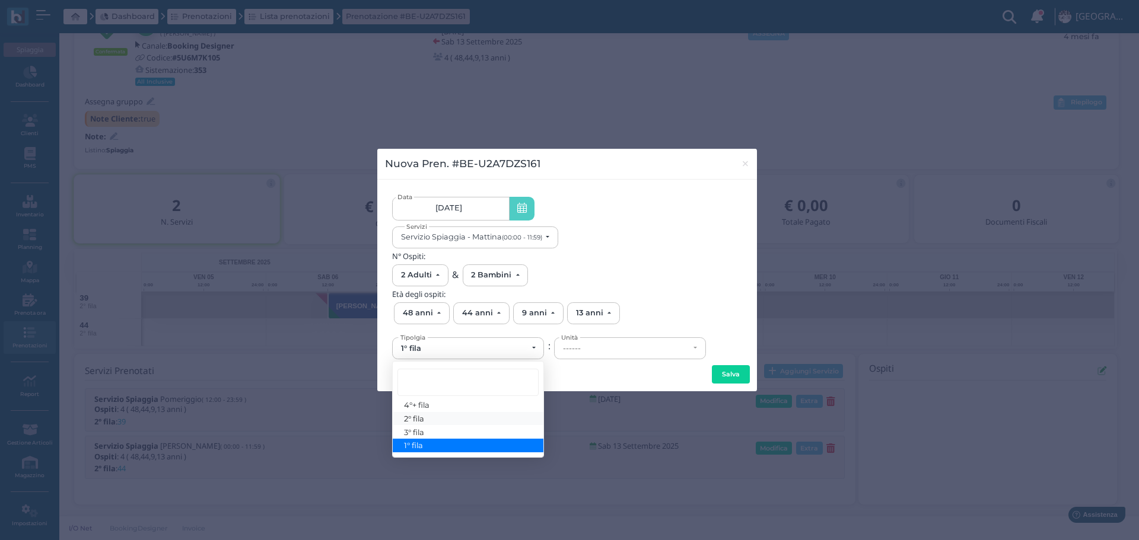
click at [441, 421] on link "2° fila" at bounding box center [468, 419] width 151 height 14
select select "432"
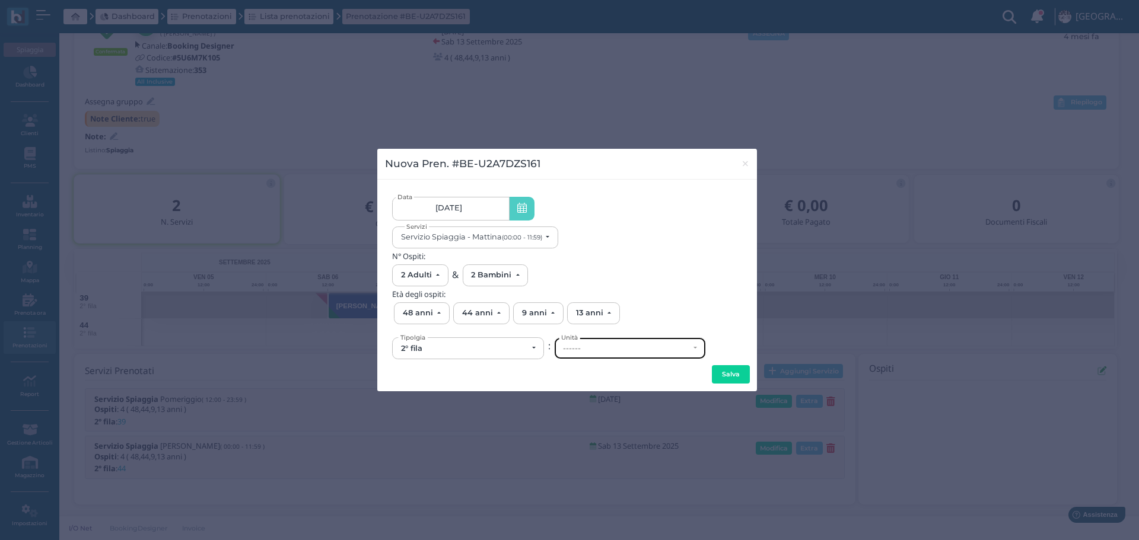
click at [628, 352] on div "------" at bounding box center [626, 348] width 126 height 9
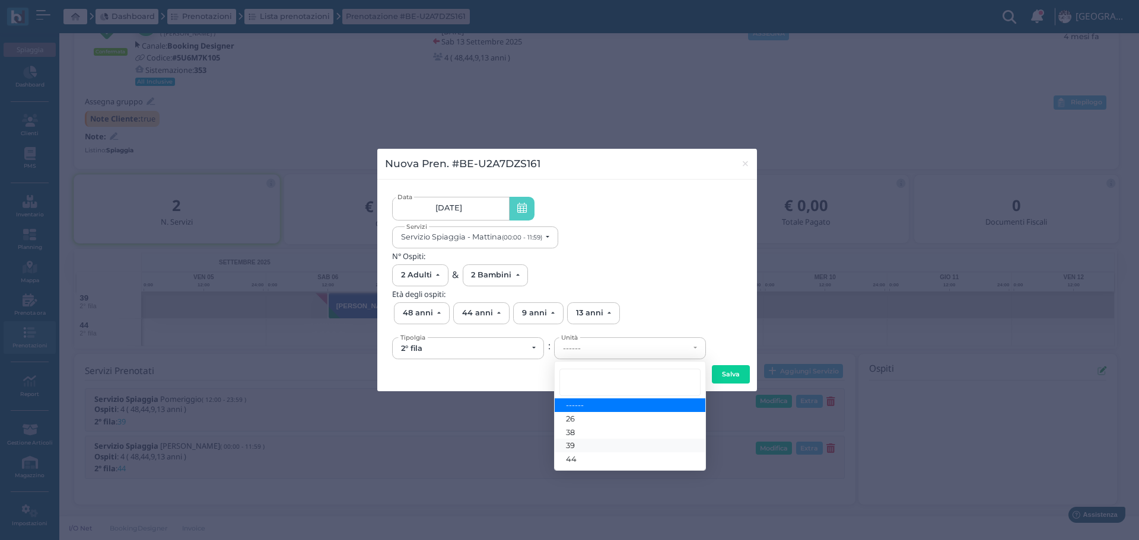
click at [590, 447] on link "39" at bounding box center [630, 446] width 151 height 14
select select "6163"
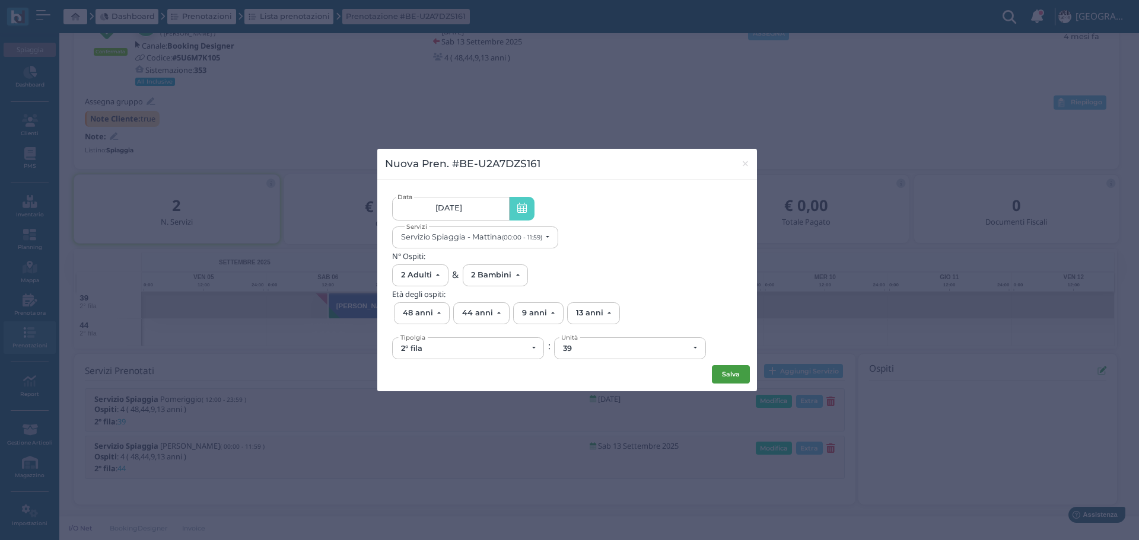
click at [735, 378] on button "Salva" at bounding box center [731, 374] width 38 height 19
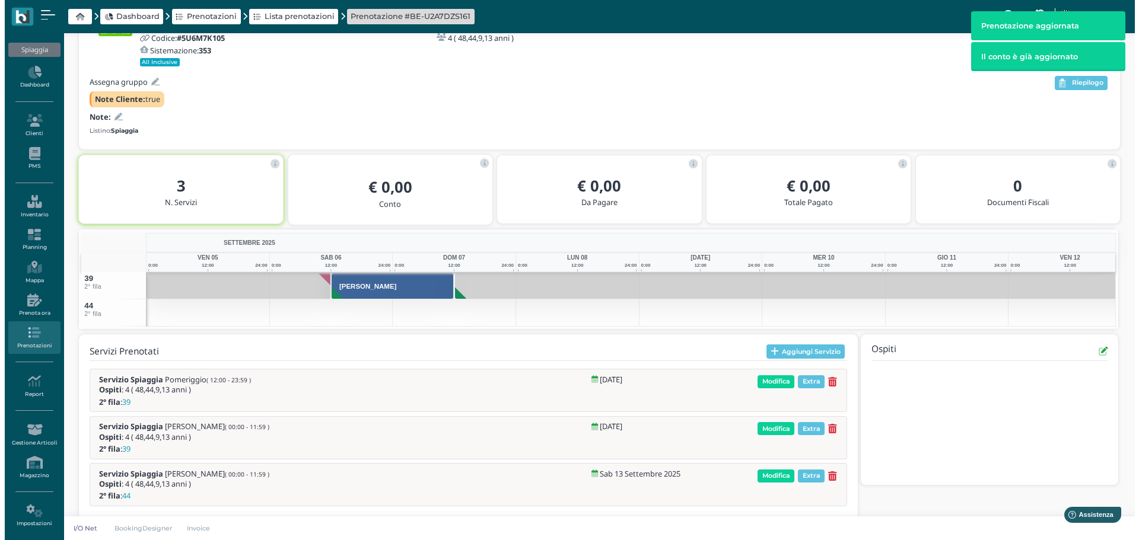
scroll to position [110, 0]
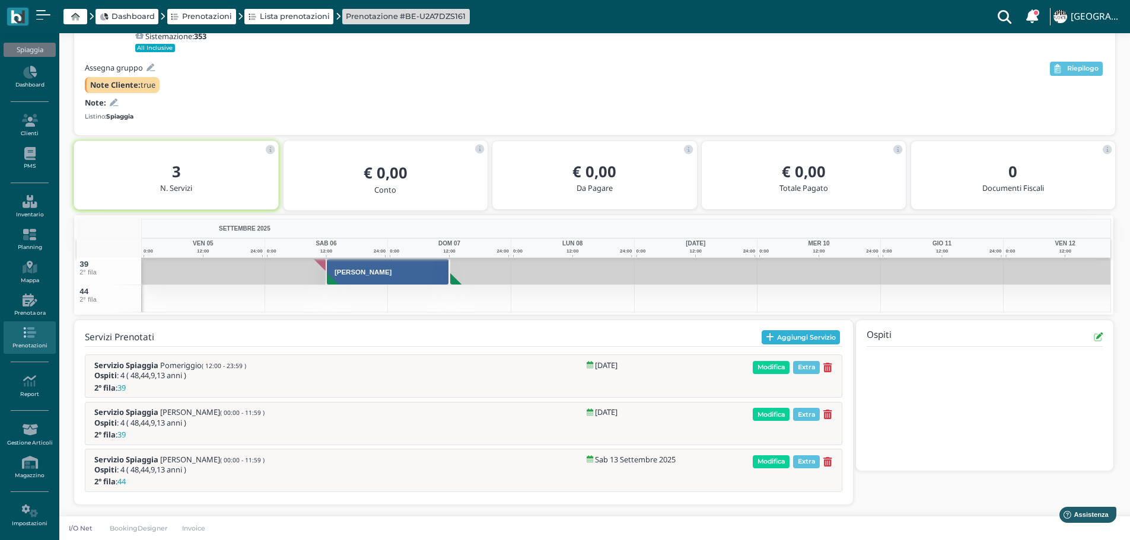
click at [813, 334] on button "Aggiungi Servizio" at bounding box center [801, 337] width 79 height 14
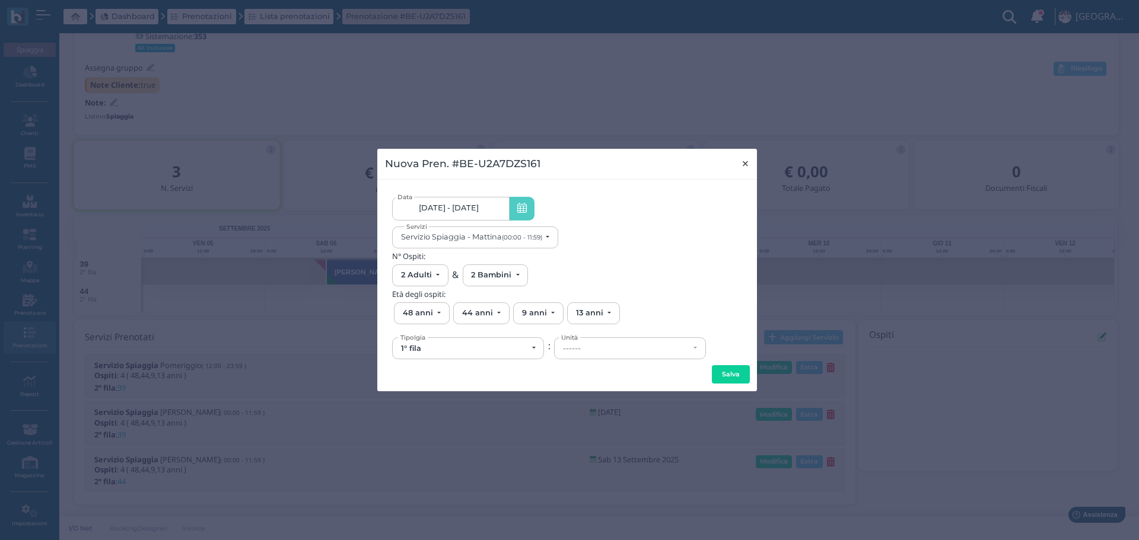
click at [747, 163] on span "×" at bounding box center [745, 163] width 9 height 15
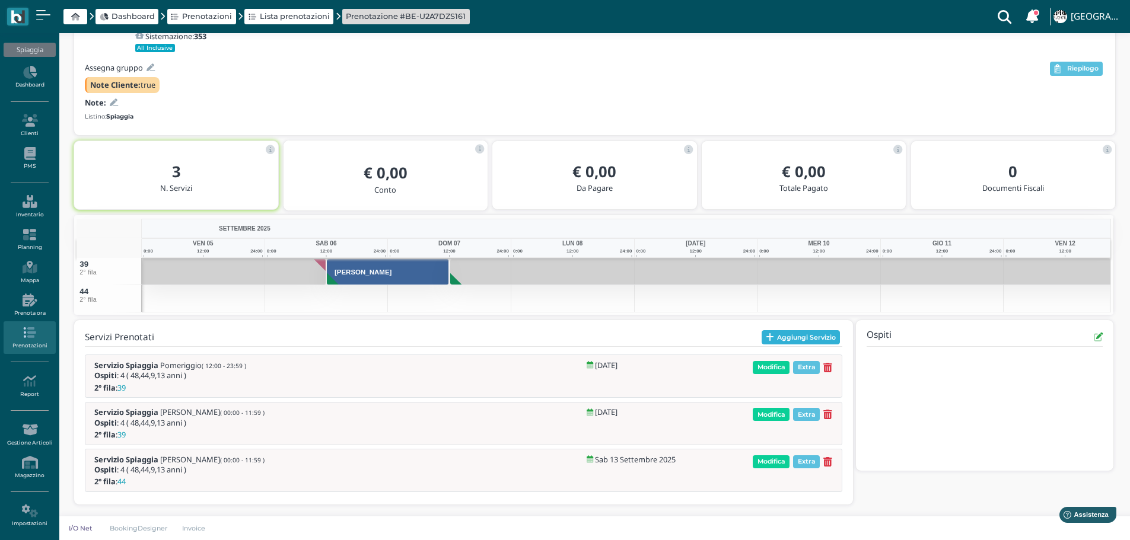
click at [824, 338] on button "Aggiungi Servizio" at bounding box center [801, 337] width 79 height 14
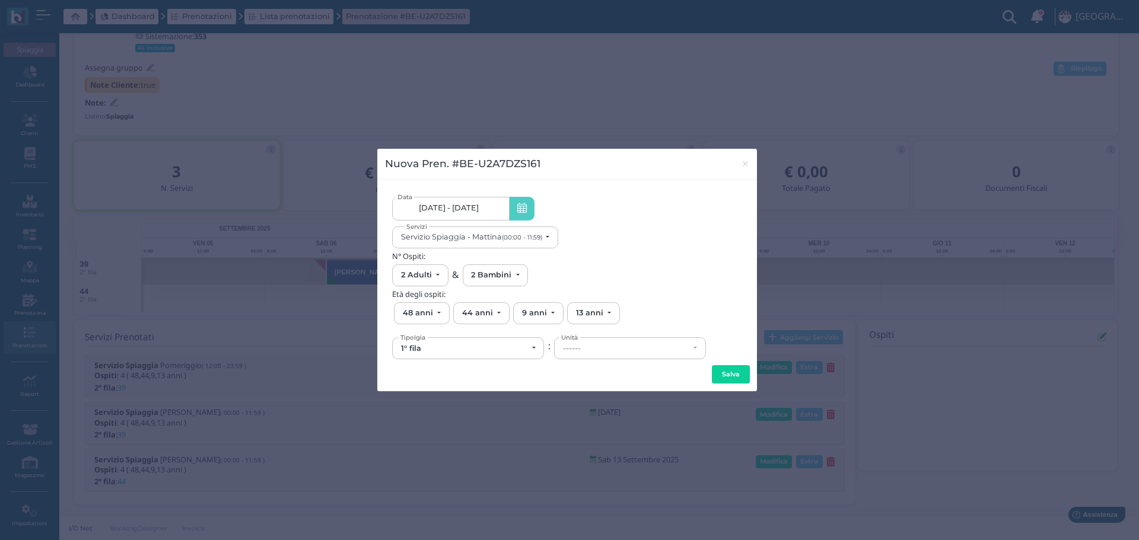
click at [496, 209] on link "06/09/25 - 13/09/25" at bounding box center [450, 209] width 117 height 24
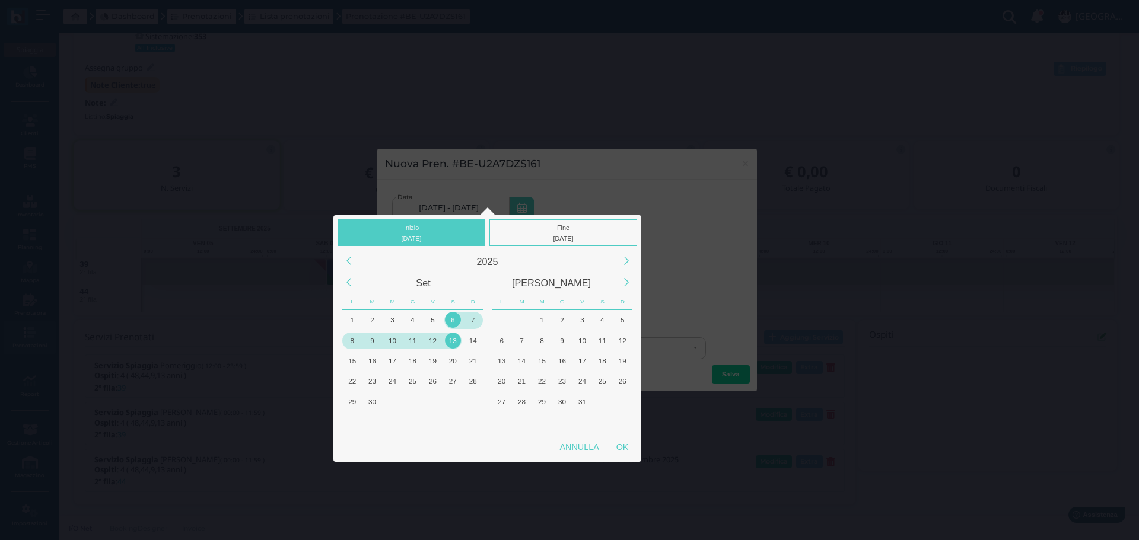
drag, startPoint x: 471, startPoint y: 323, endPoint x: 501, endPoint y: 265, distance: 65.2
click at [472, 322] on div "7" at bounding box center [473, 320] width 16 height 16
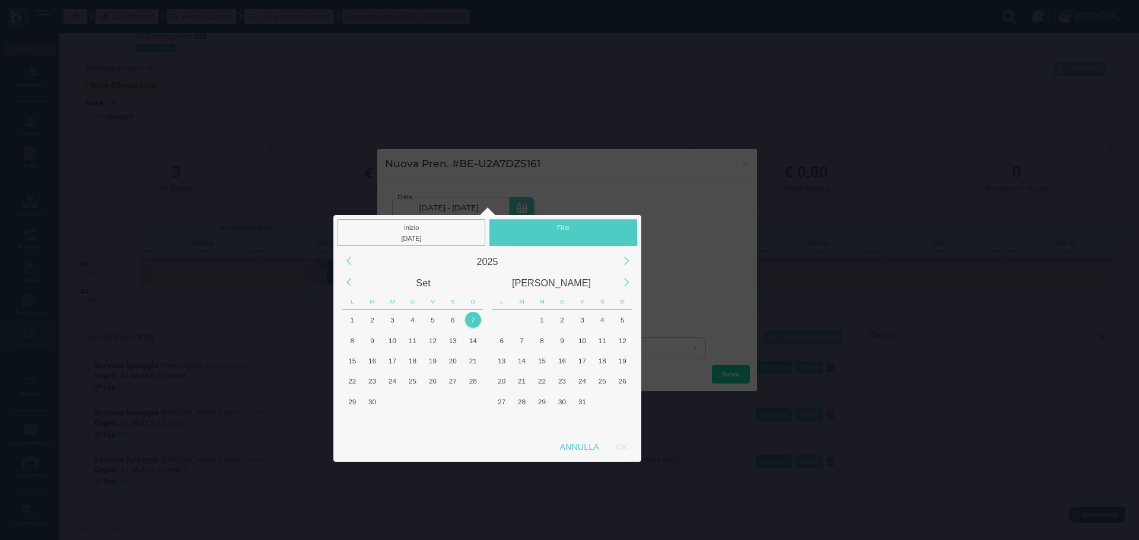
click at [560, 222] on div "Fine" at bounding box center [563, 232] width 148 height 27
click at [473, 317] on div "7" at bounding box center [473, 320] width 16 height 16
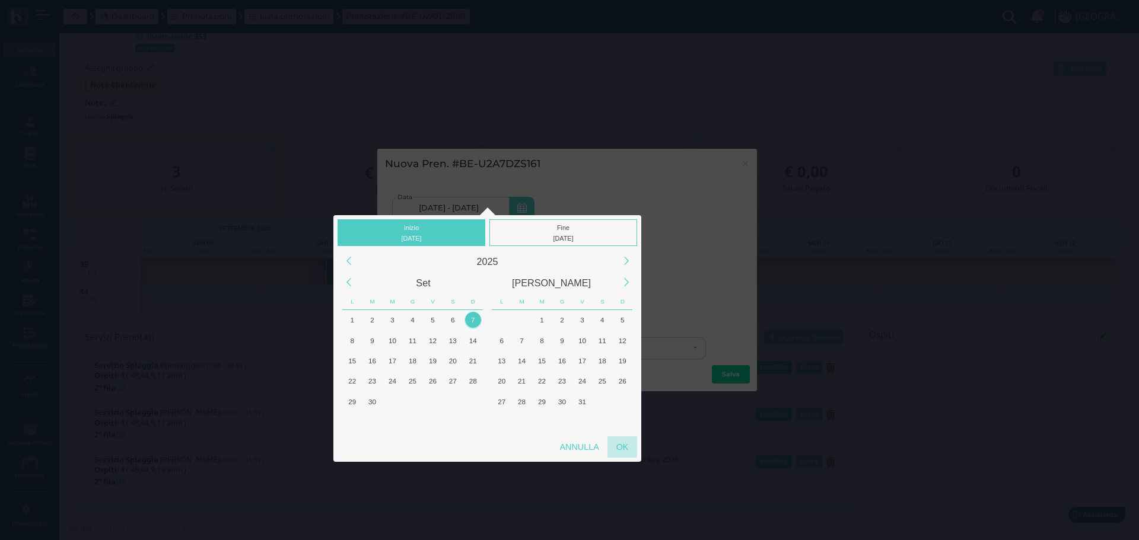
click at [629, 447] on div "OK" at bounding box center [622, 446] width 30 height 21
type input "07/09/2025 - 07/09/2025"
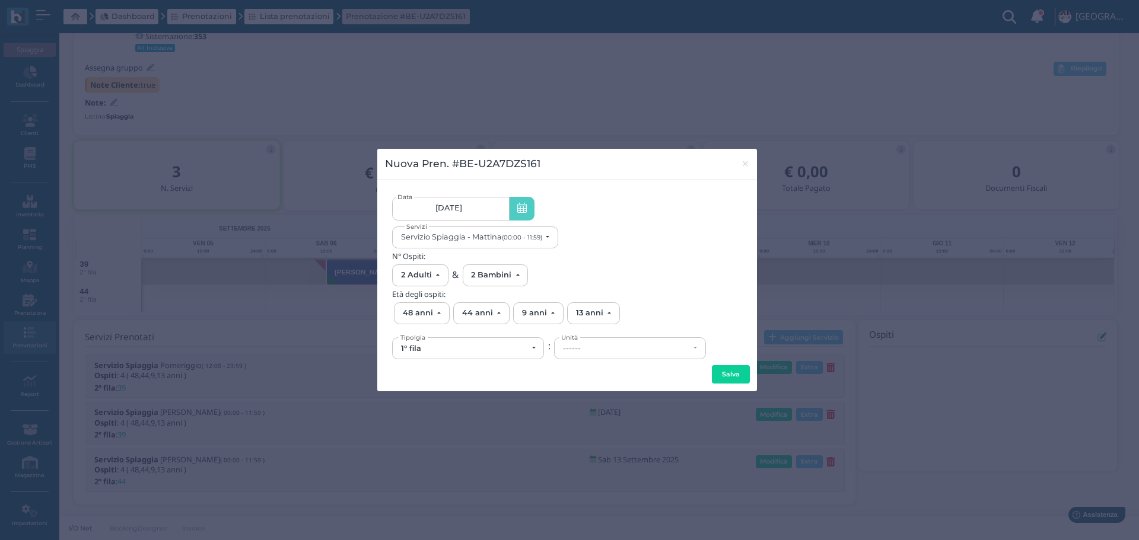
scroll to position [0, 111]
click at [531, 239] on small "(00:00 - 11:59)" at bounding box center [522, 238] width 40 height 8
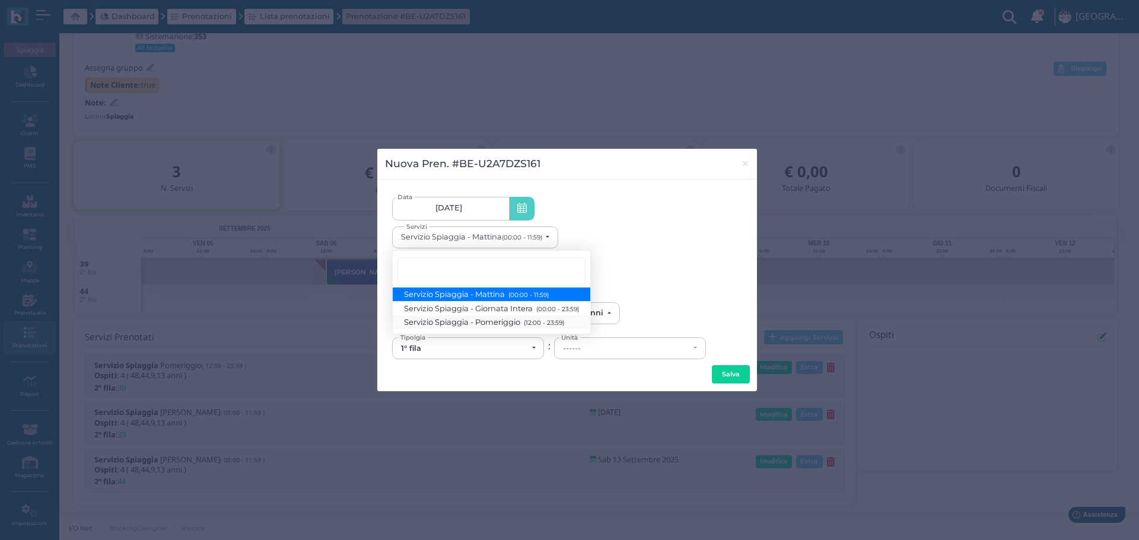
click at [550, 321] on small "(12:00 - 23:59)" at bounding box center [542, 323] width 43 height 8
select select "1369"
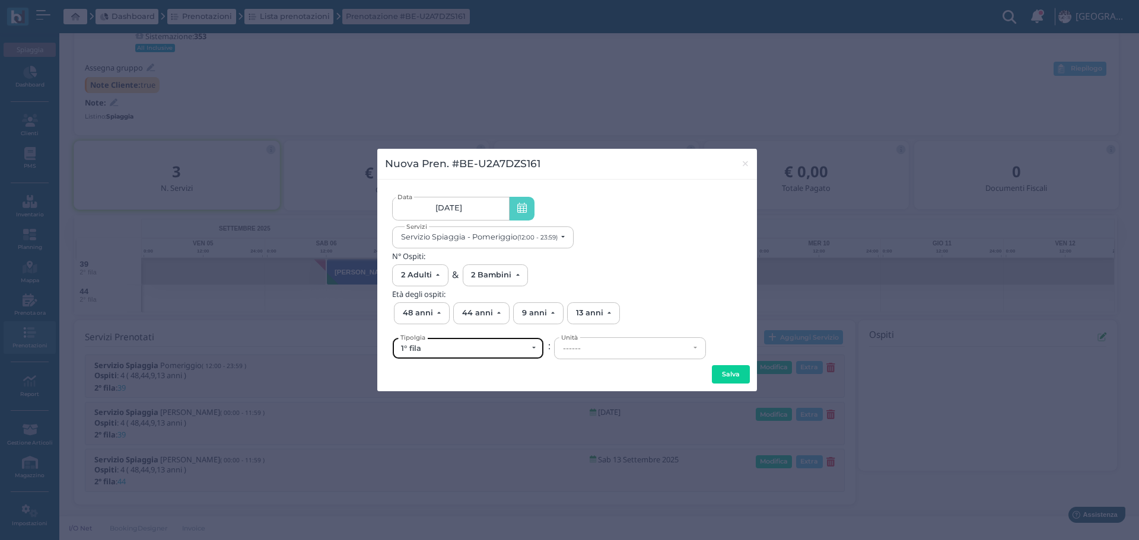
click at [495, 350] on div "1° fila" at bounding box center [464, 348] width 126 height 9
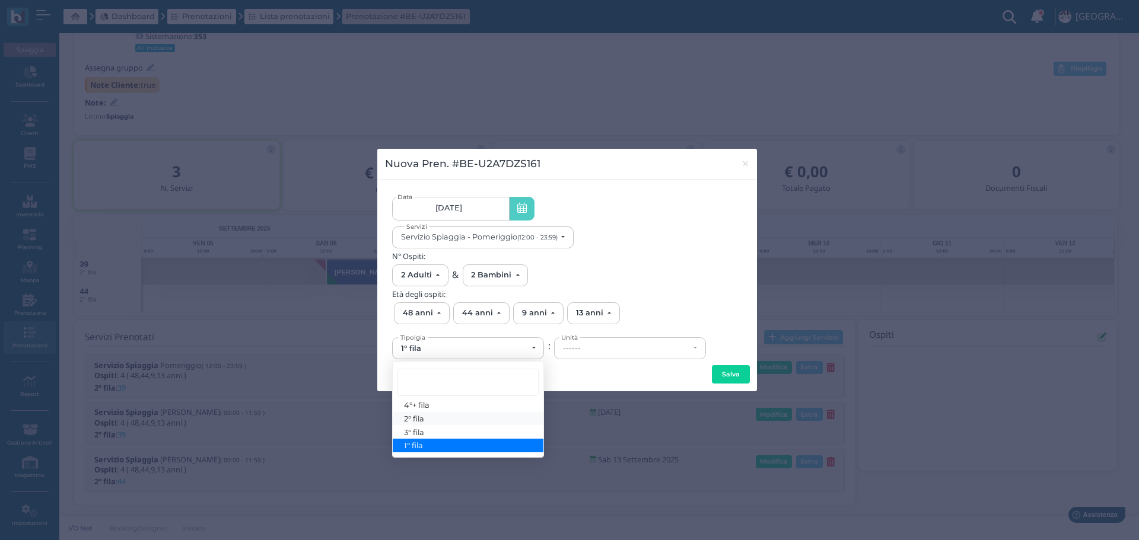
click at [458, 420] on link "2° fila" at bounding box center [468, 419] width 151 height 14
select select "432"
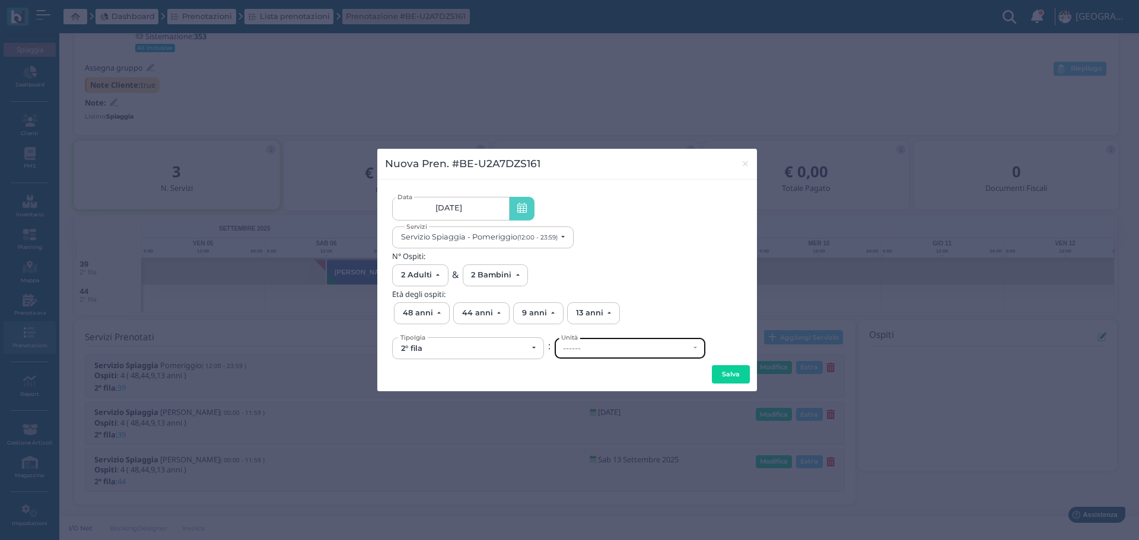
click at [648, 351] on div "------" at bounding box center [626, 348] width 126 height 9
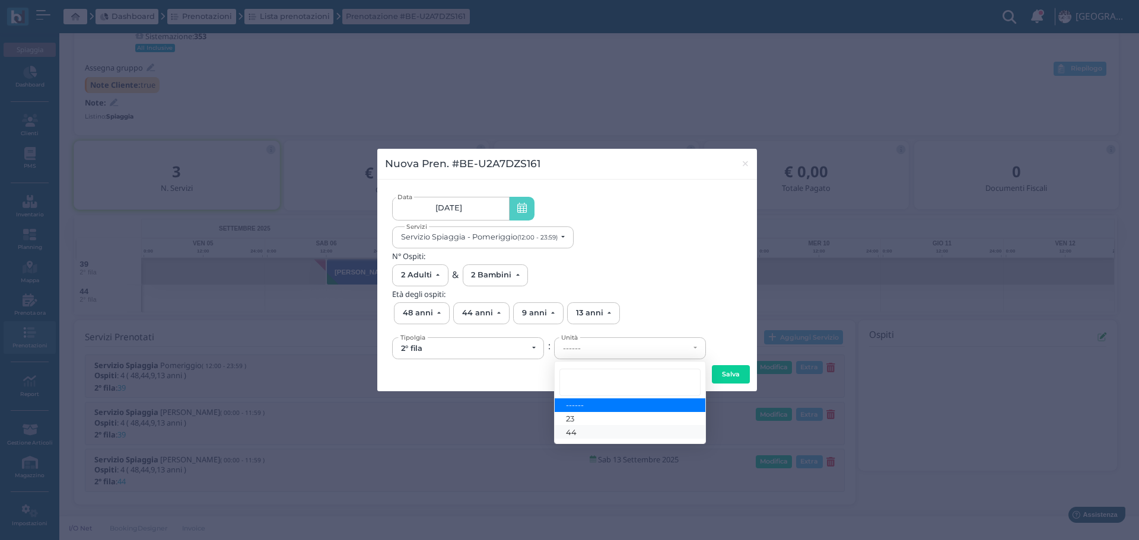
click at [592, 434] on link "44" at bounding box center [630, 432] width 151 height 14
select select "6168"
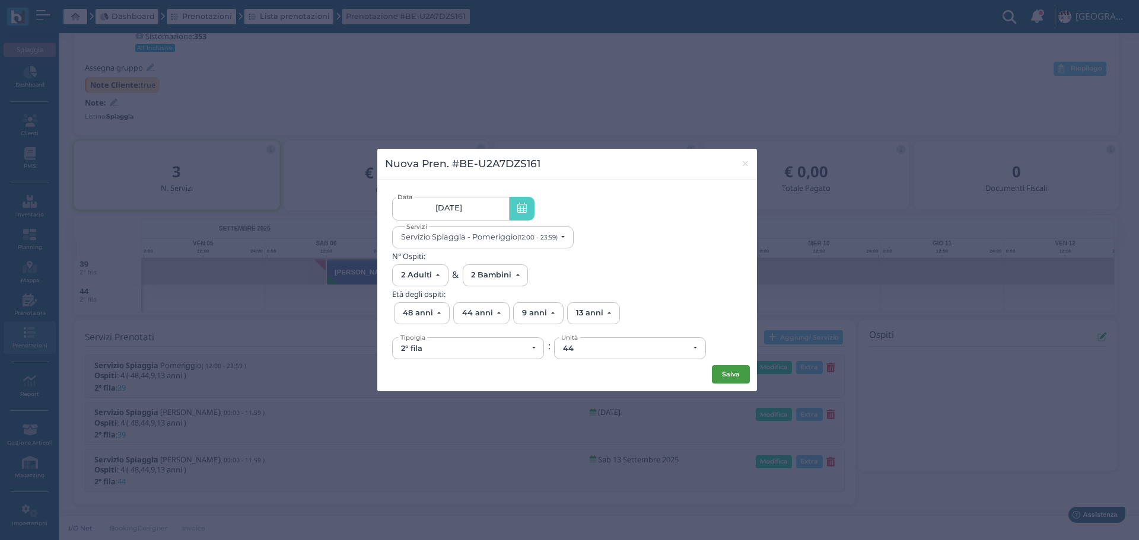
click at [732, 374] on button "Salva" at bounding box center [731, 374] width 38 height 19
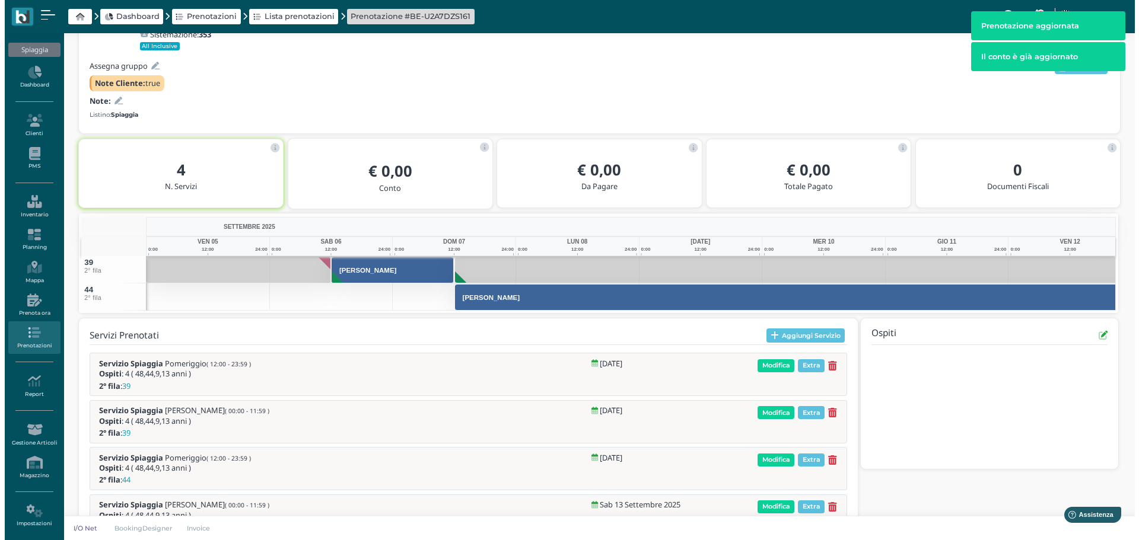
scroll to position [158, 0]
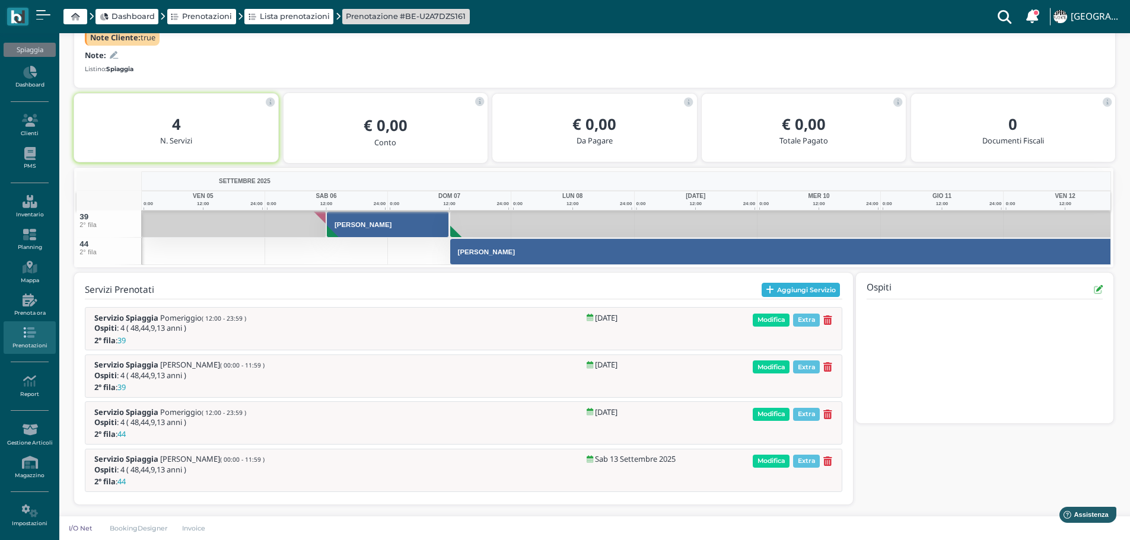
click at [824, 286] on button "Aggiungi Servizio" at bounding box center [801, 290] width 79 height 14
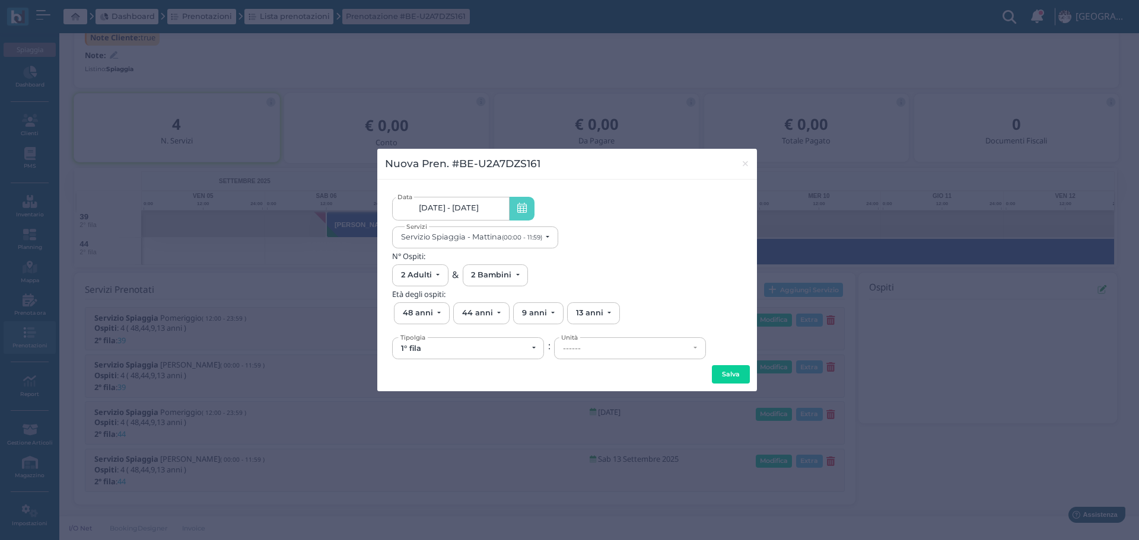
click at [489, 203] on link "06/09/25 - 13/09/25" at bounding box center [450, 209] width 117 height 24
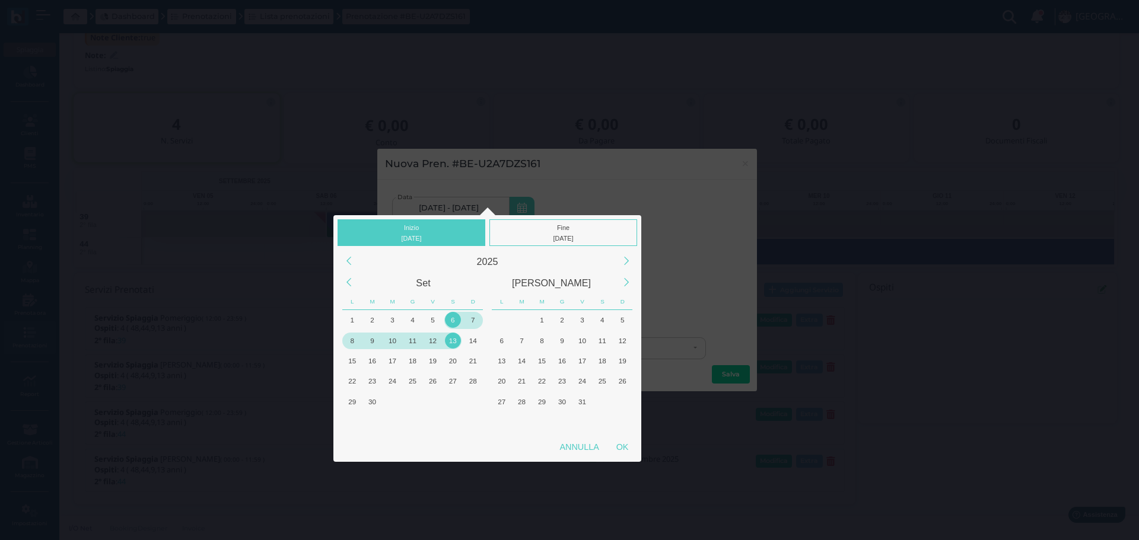
click at [351, 340] on div "8" at bounding box center [352, 341] width 16 height 16
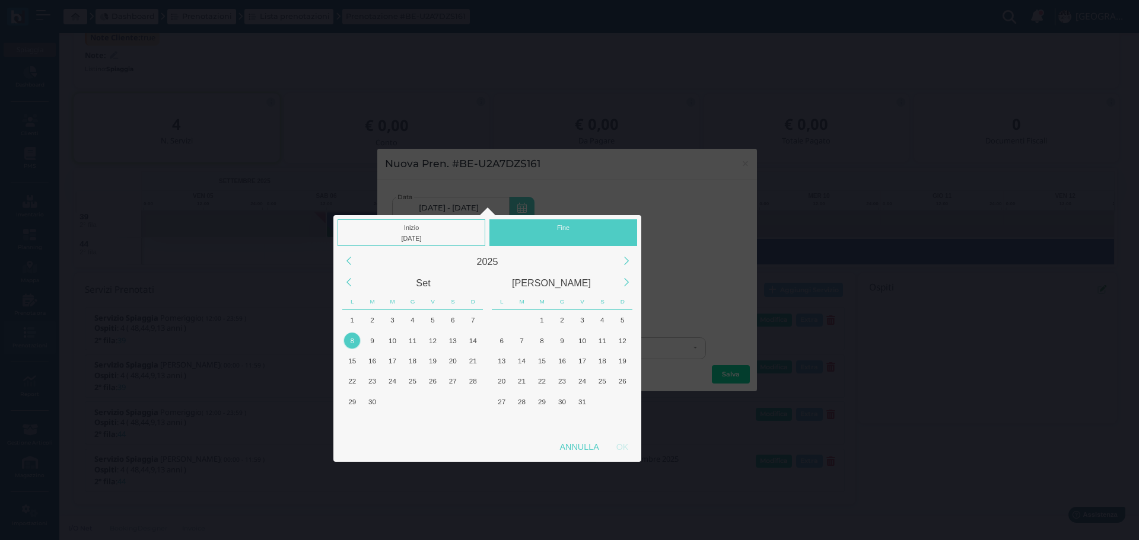
click at [630, 443] on div "OK" at bounding box center [622, 446] width 30 height 21
click at [571, 230] on div "Fine" at bounding box center [563, 232] width 148 height 27
click at [559, 227] on div "Fine" at bounding box center [563, 232] width 148 height 27
click at [422, 334] on div "12" at bounding box center [432, 340] width 20 height 20
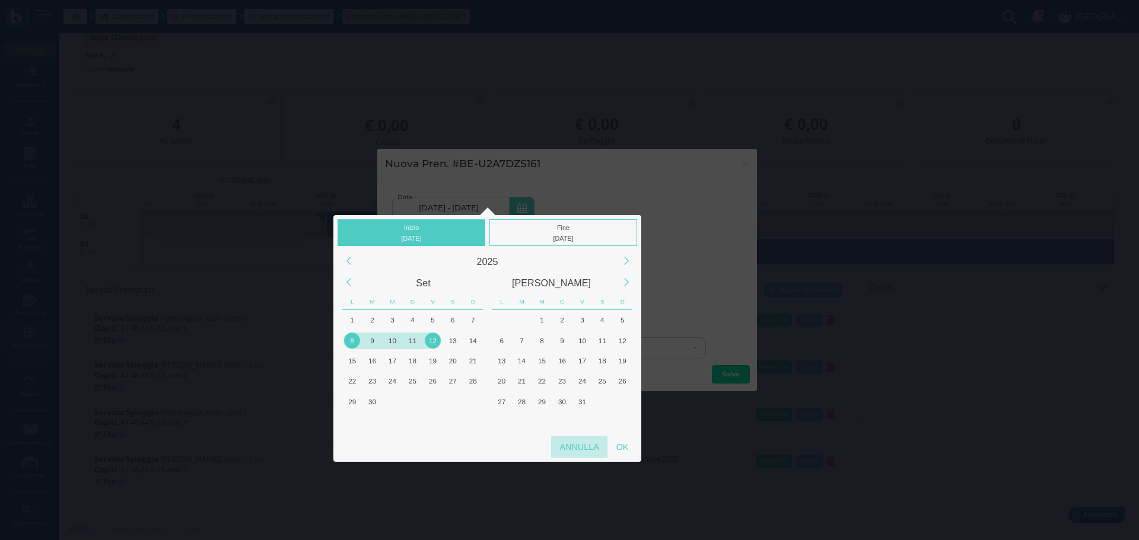
click at [569, 448] on div "Annulla" at bounding box center [579, 446] width 56 height 21
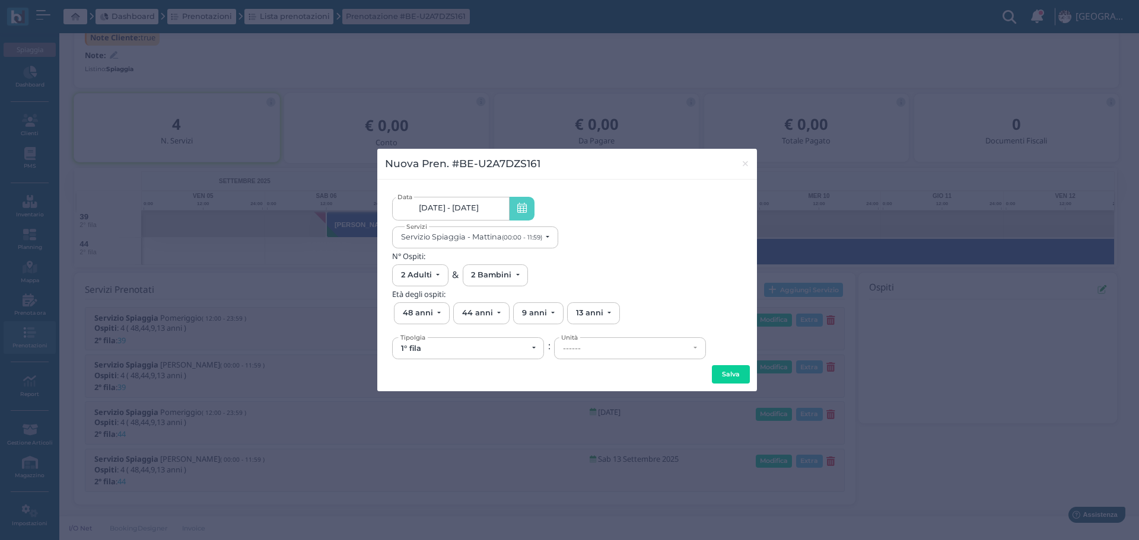
click at [497, 209] on link "06/09/25 - 13/09/25" at bounding box center [450, 209] width 117 height 24
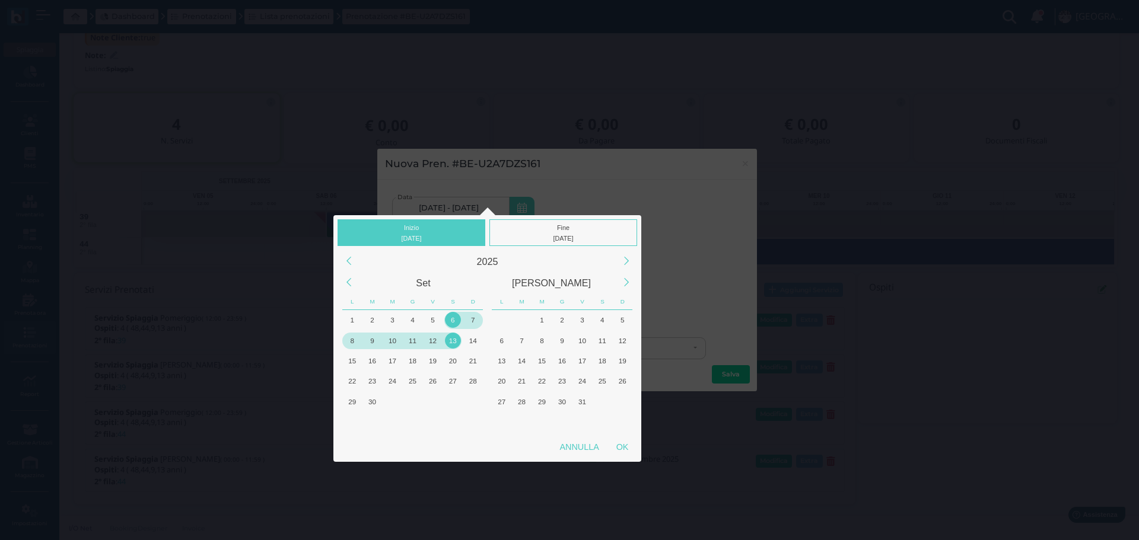
click at [351, 339] on div "8" at bounding box center [352, 341] width 16 height 16
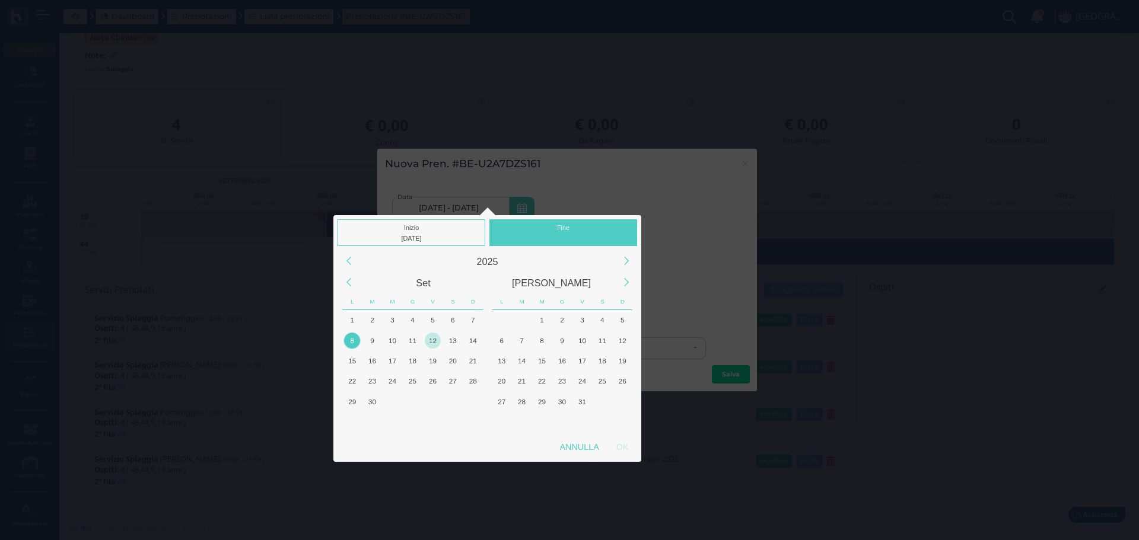
click at [439, 342] on div "12" at bounding box center [433, 341] width 16 height 16
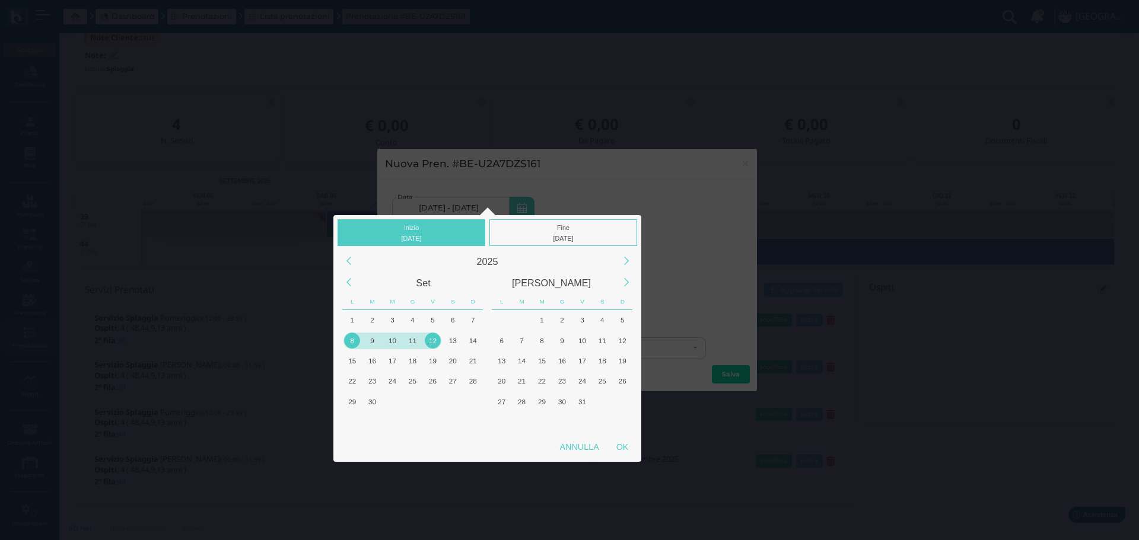
drag, startPoint x: 585, startPoint y: 230, endPoint x: 641, endPoint y: 352, distance: 135.1
click at [585, 231] on div "Fine 12/09/2025" at bounding box center [563, 232] width 148 height 27
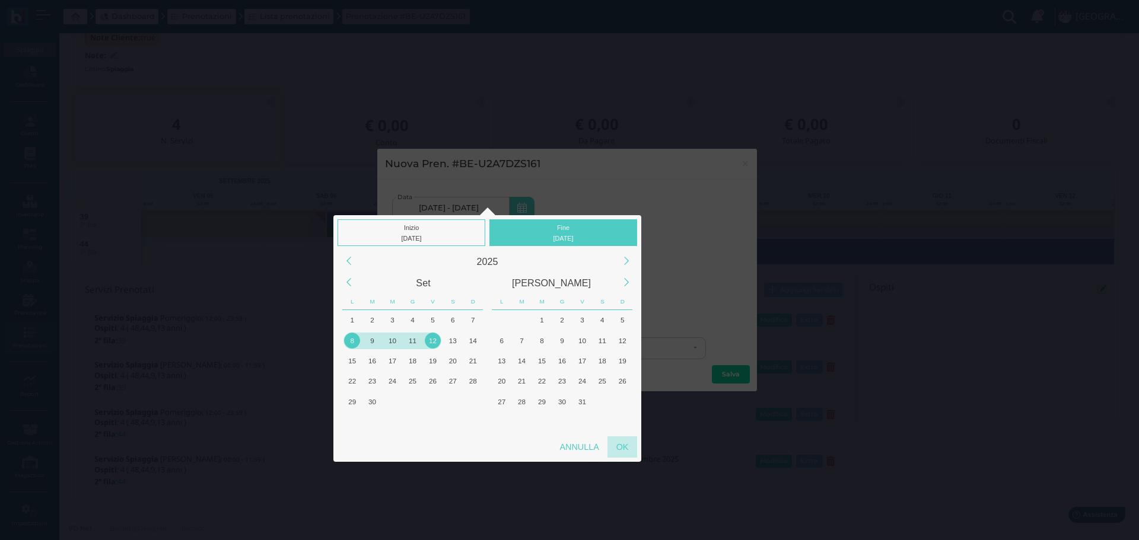
click at [622, 446] on div "OK" at bounding box center [622, 446] width 30 height 21
type input "08/09/2025 - 12/09/2025"
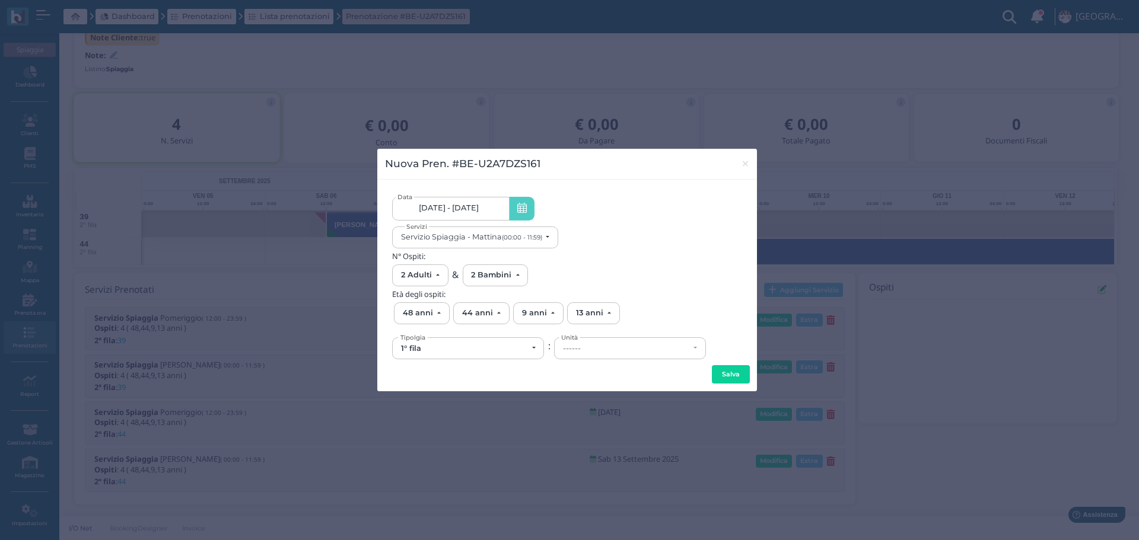
scroll to position [0, 110]
click at [493, 345] on div "1° fila" at bounding box center [464, 348] width 126 height 9
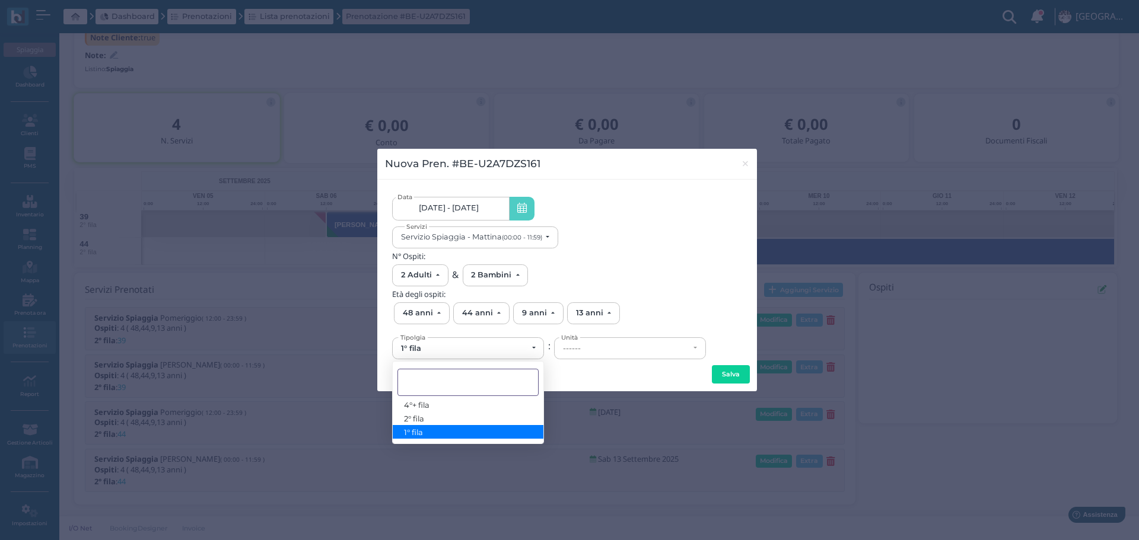
scroll to position [0, 0]
drag, startPoint x: 474, startPoint y: 419, endPoint x: 546, endPoint y: 403, distance: 73.5
click at [474, 419] on link "2° fila" at bounding box center [468, 419] width 151 height 14
select select "432"
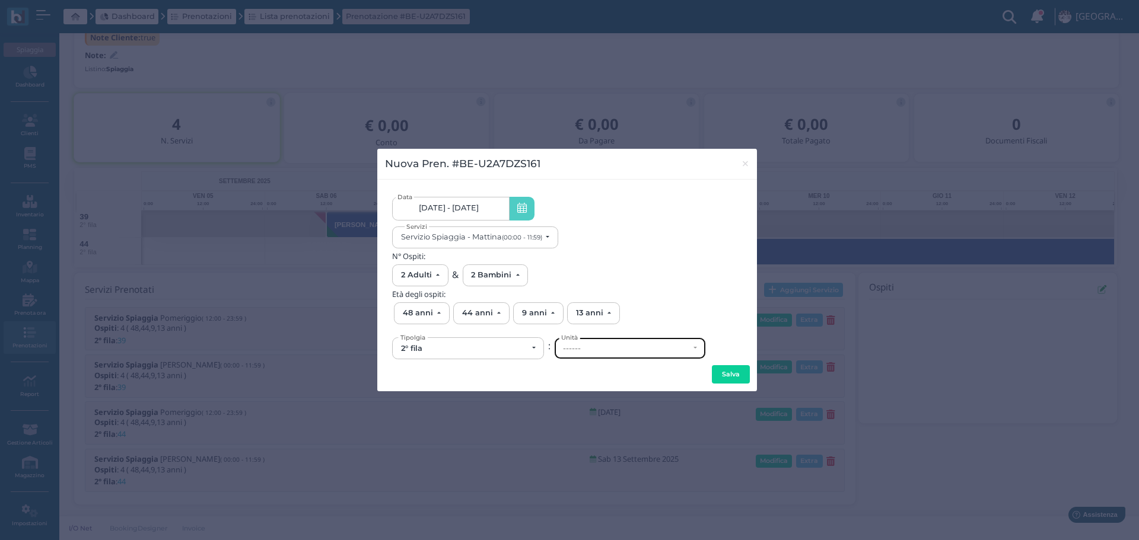
drag, startPoint x: 600, startPoint y: 353, endPoint x: 628, endPoint y: 352, distance: 27.9
click at [601, 353] on div "------" at bounding box center [630, 348] width 151 height 21
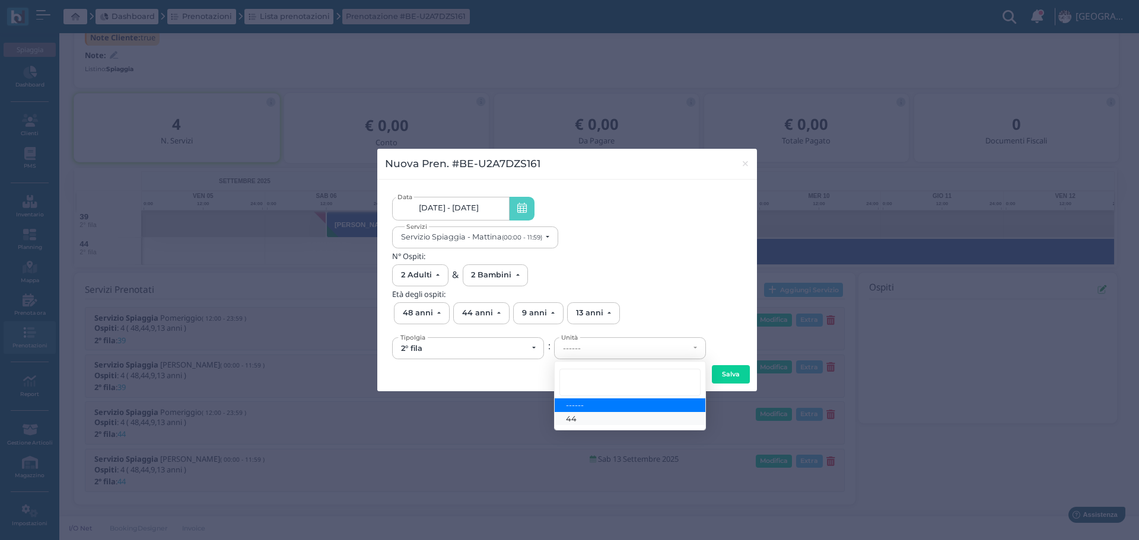
click at [588, 419] on link "44" at bounding box center [630, 419] width 151 height 14
select select "6168"
click at [727, 375] on button "Salva" at bounding box center [731, 374] width 38 height 19
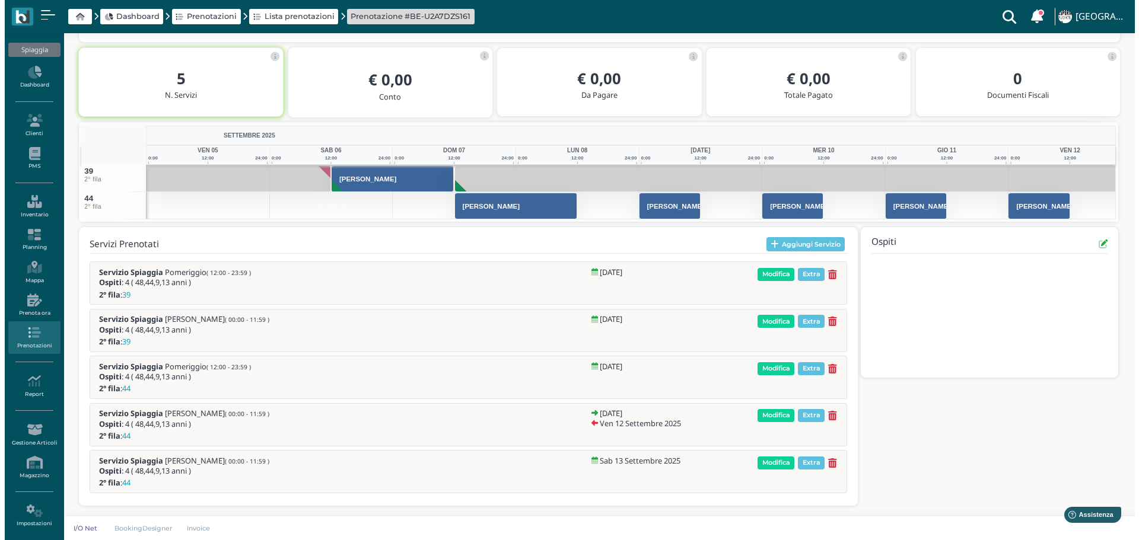
scroll to position [205, 0]
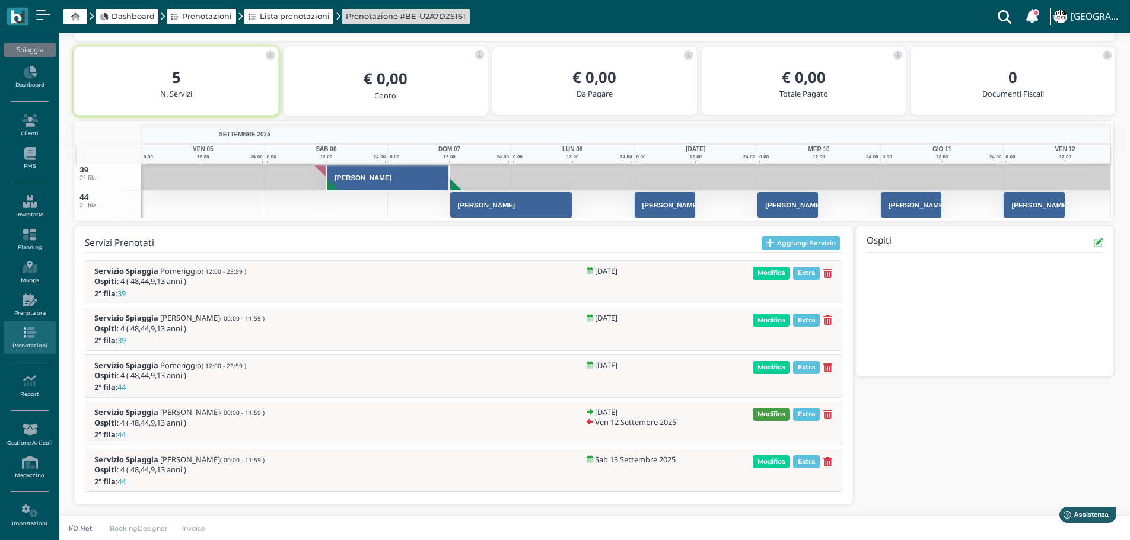
click at [770, 414] on span "Modifica" at bounding box center [771, 414] width 37 height 13
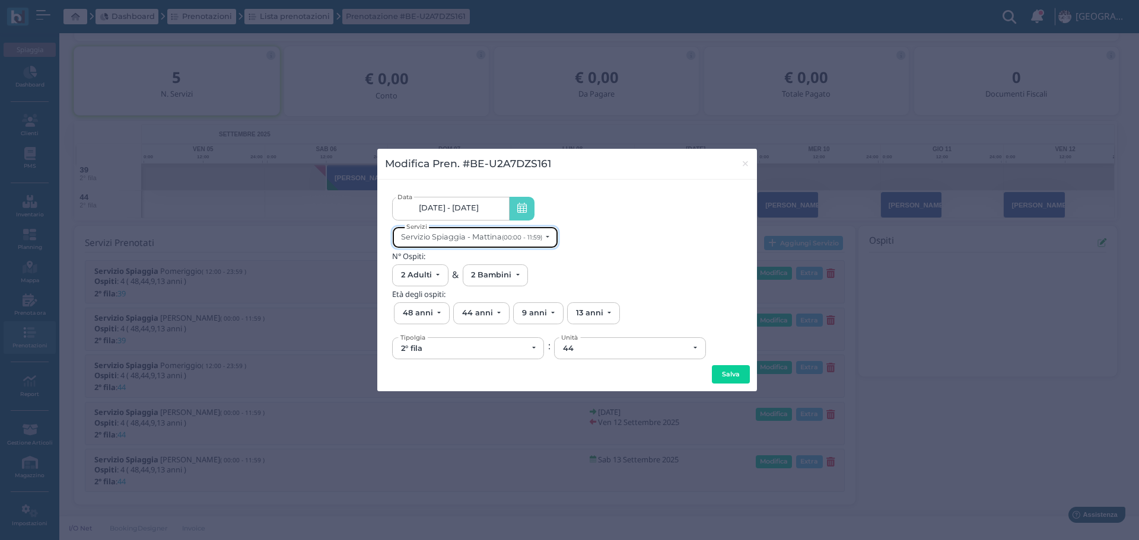
click at [501, 230] on button "Servizio Spiaggia - Mattina (00:00 - 11:59)" at bounding box center [475, 238] width 166 height 22
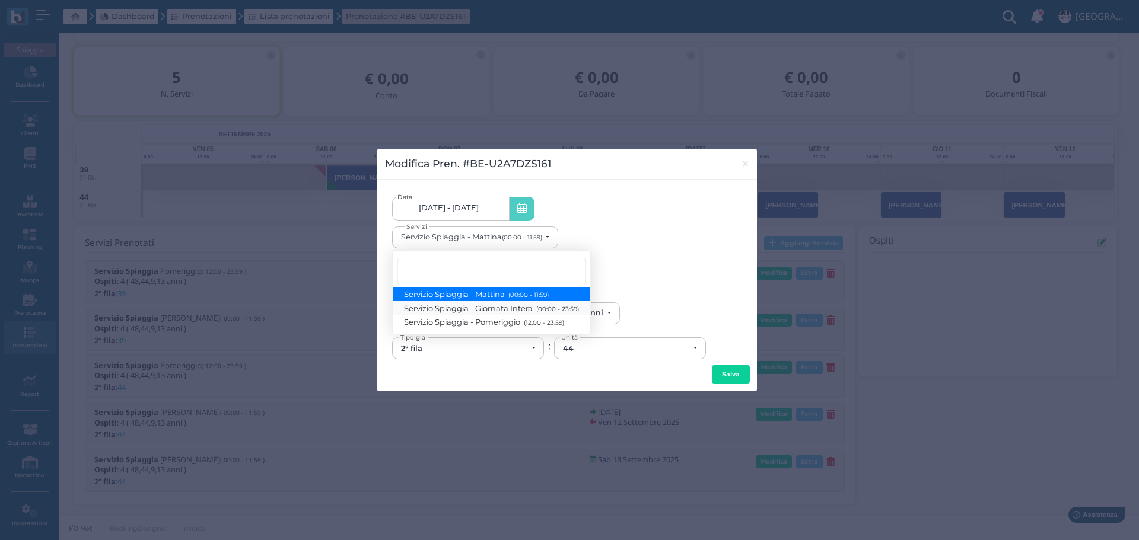
click at [527, 308] on span "Servizio Spiaggia - Giornata Intera (00:00 - 23:59)" at bounding box center [491, 308] width 174 height 10
select select "1368"
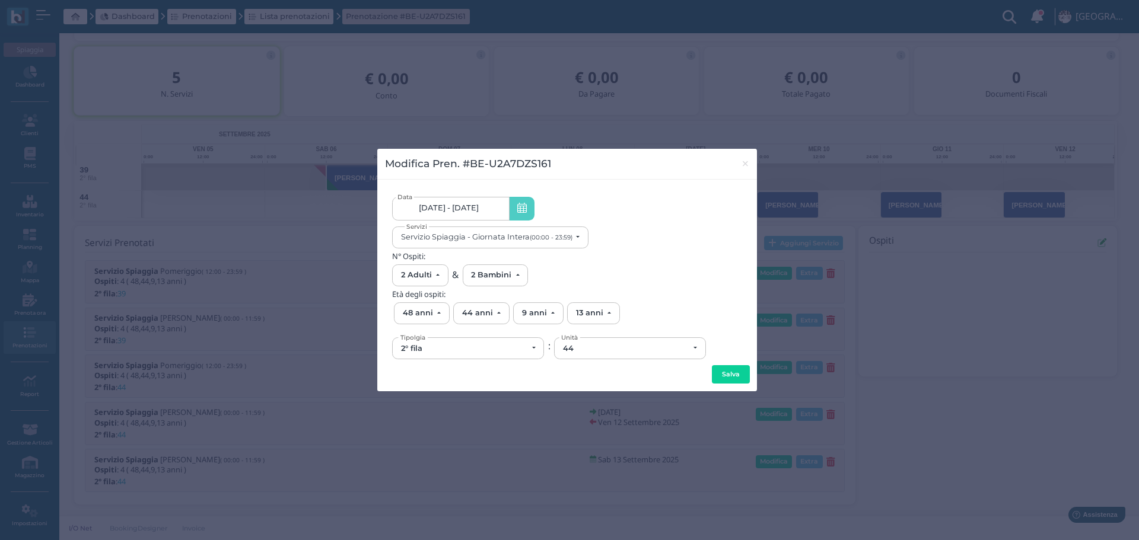
click at [726, 374] on button "Salva" at bounding box center [731, 374] width 38 height 19
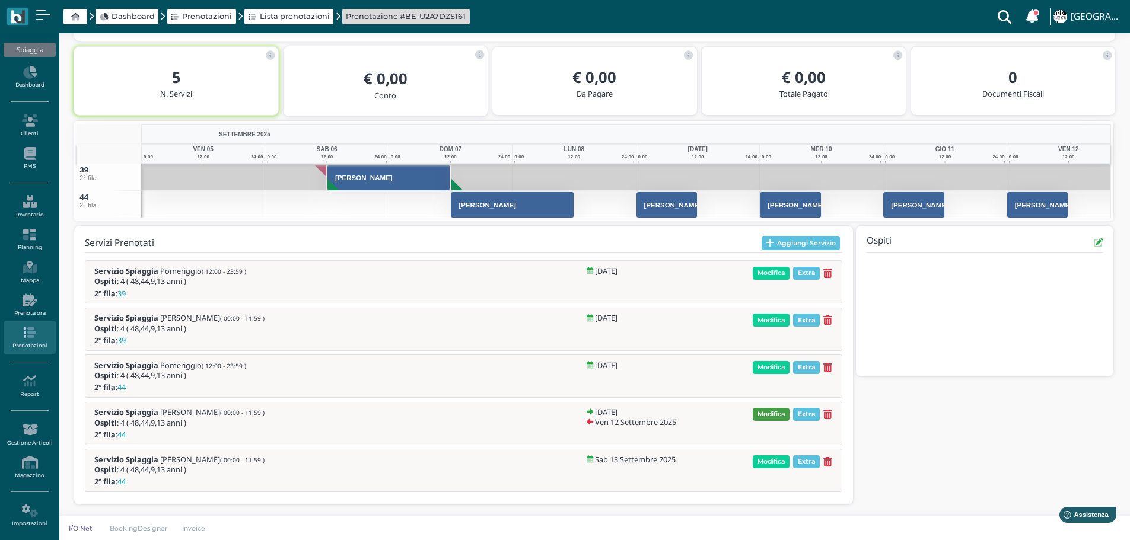
click at [780, 412] on span "Modifica" at bounding box center [771, 414] width 37 height 13
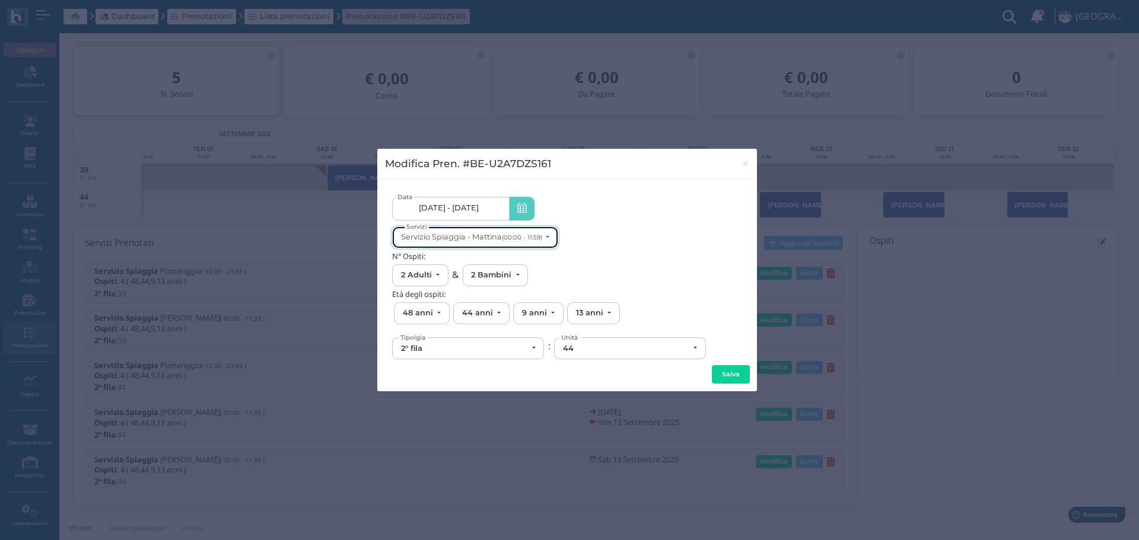
click at [526, 234] on small "(00:00 - 11:59)" at bounding box center [522, 238] width 40 height 8
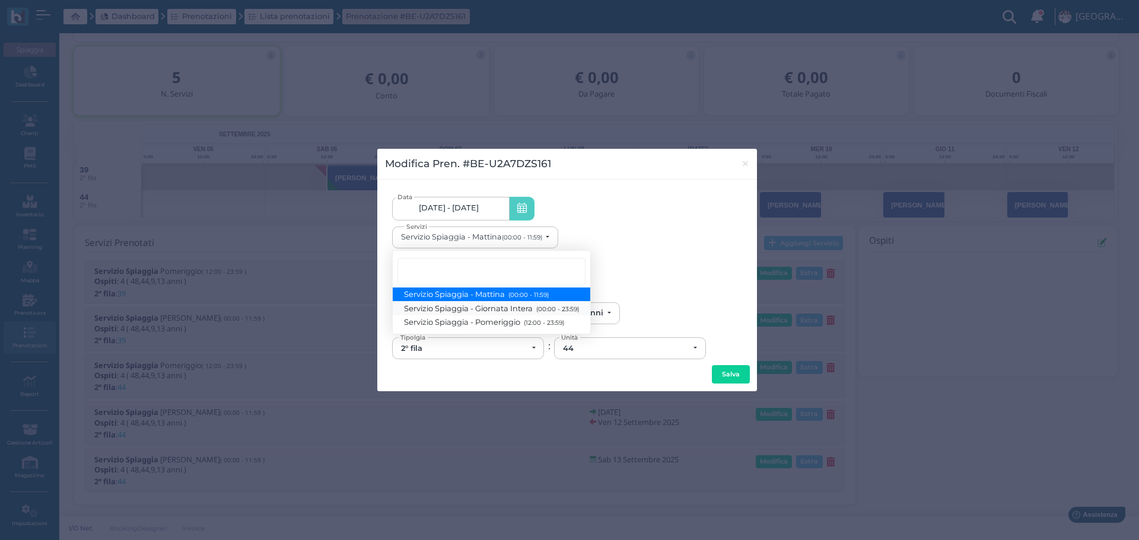
click at [571, 307] on small "(00:00 - 23:59)" at bounding box center [556, 309] width 46 height 8
select select "1368"
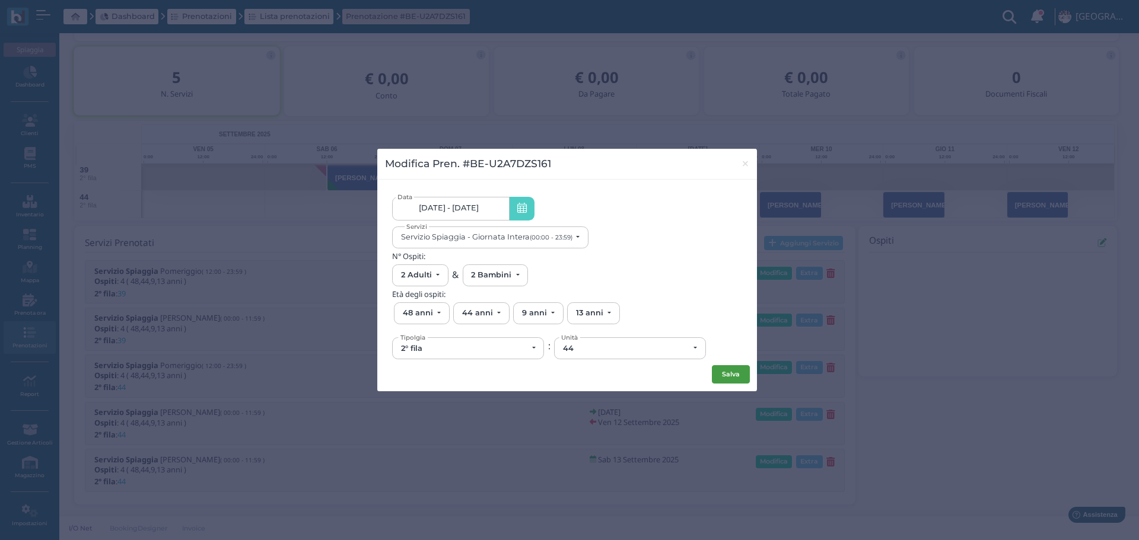
click at [728, 371] on button "Salva" at bounding box center [731, 374] width 38 height 19
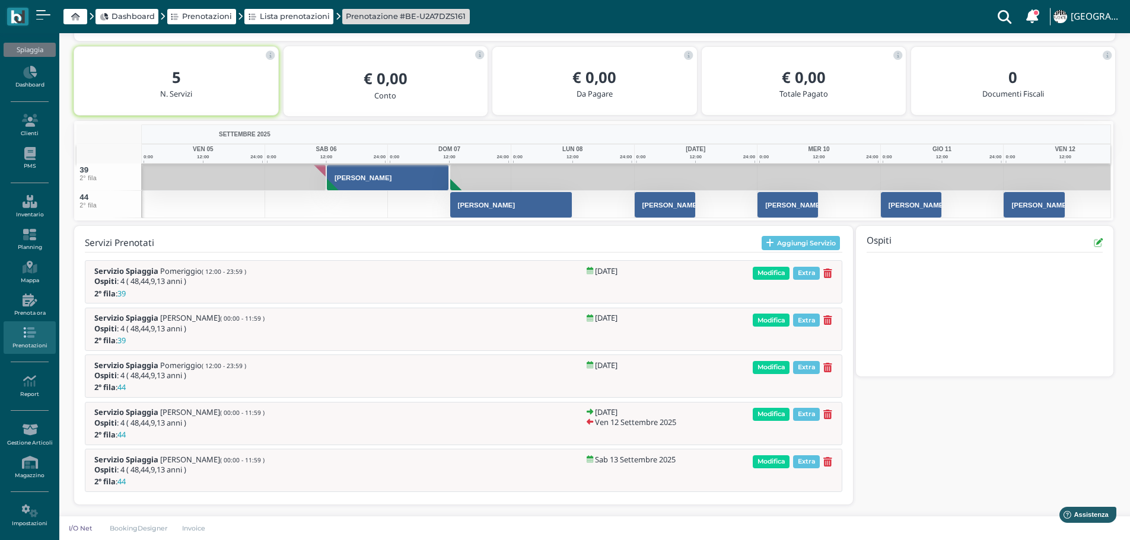
click at [830, 413] on icon at bounding box center [827, 415] width 9 height 10
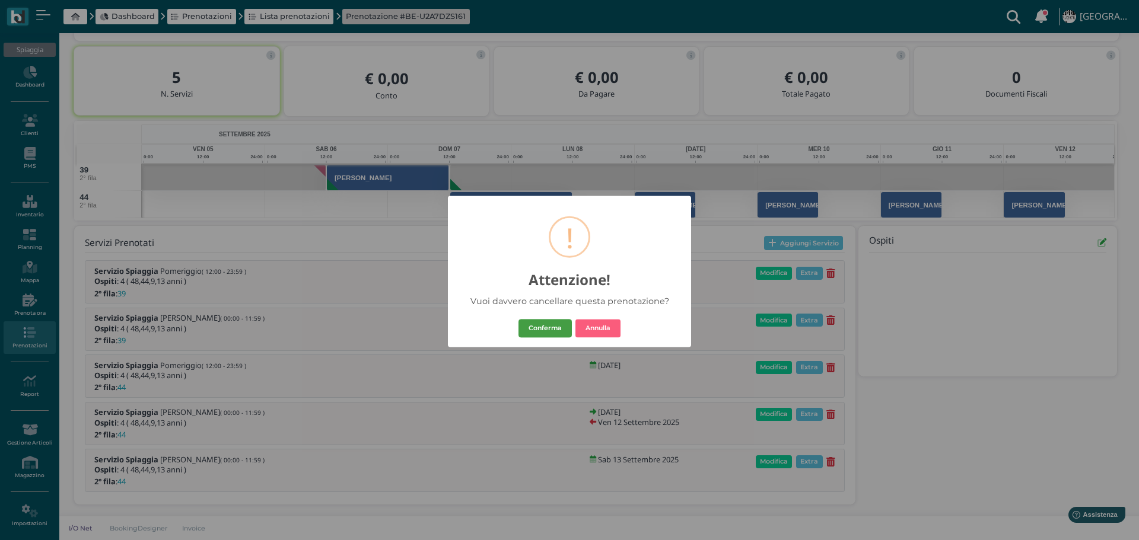
click at [553, 332] on button "Conferma" at bounding box center [544, 328] width 53 height 19
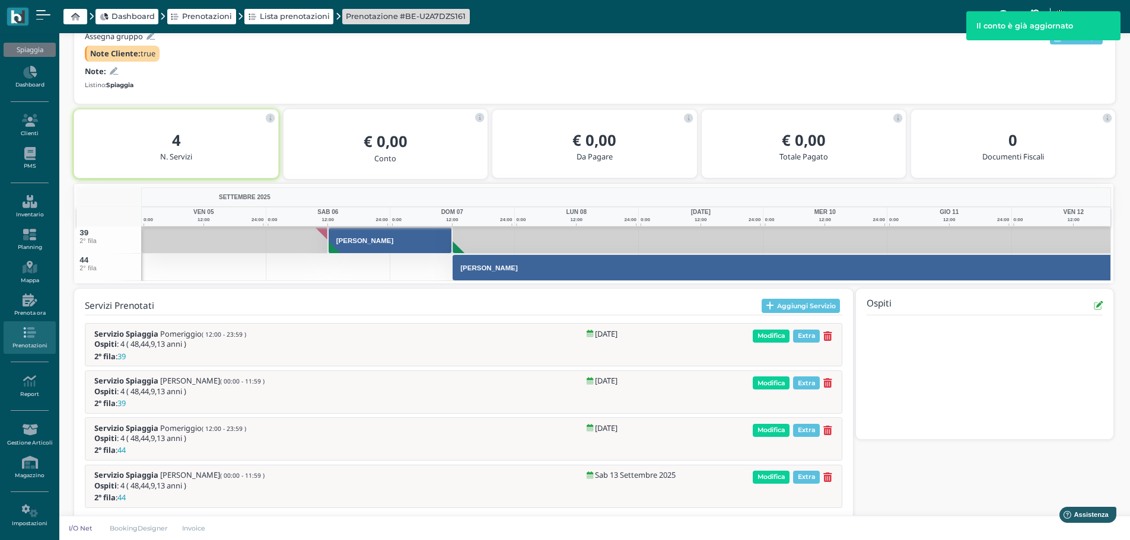
scroll to position [158, 0]
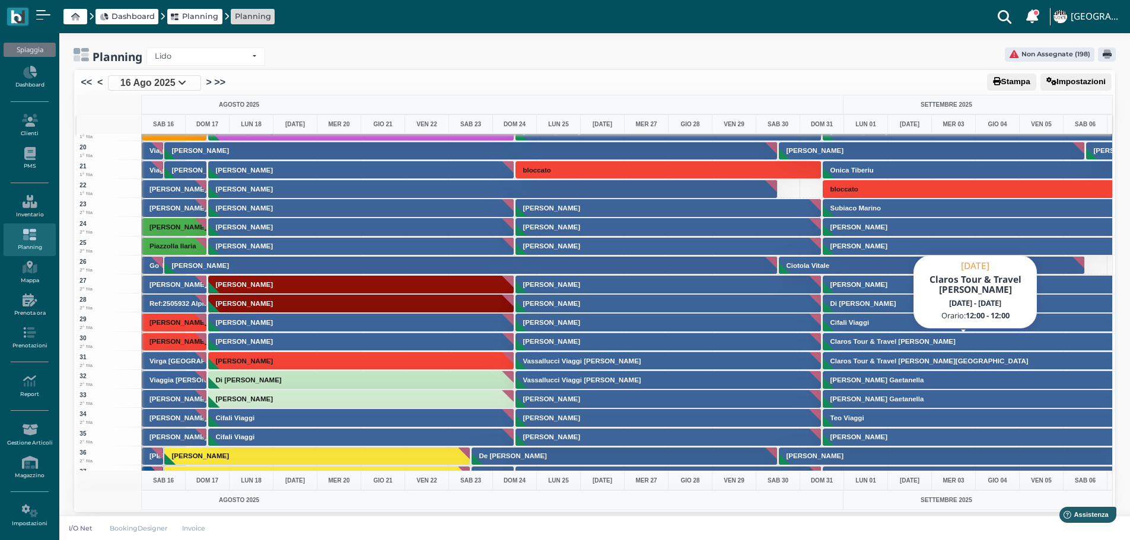
scroll to position [712, 0]
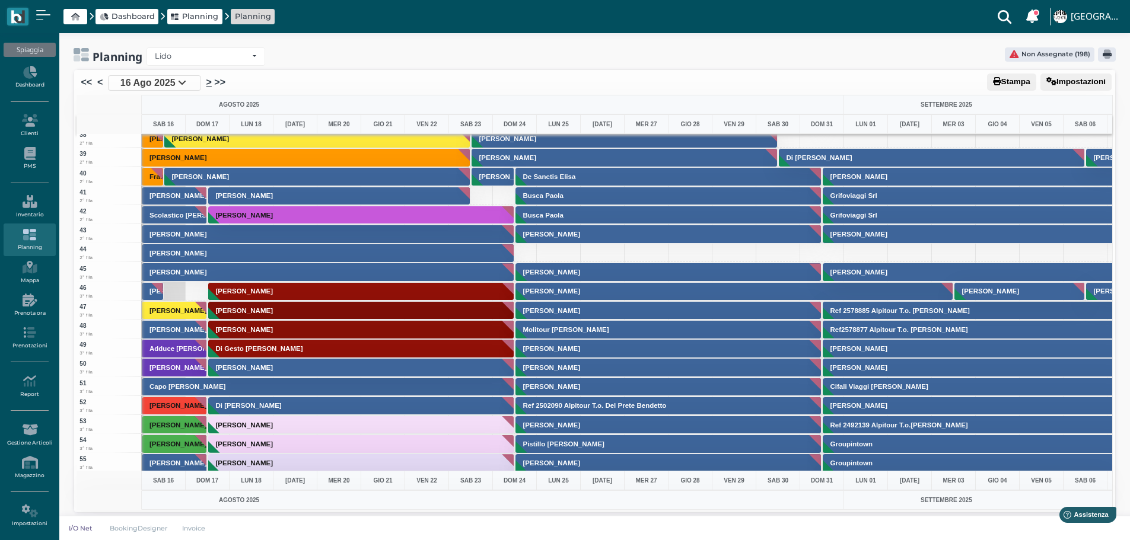
click at [209, 82] on link ">" at bounding box center [208, 82] width 5 height 14
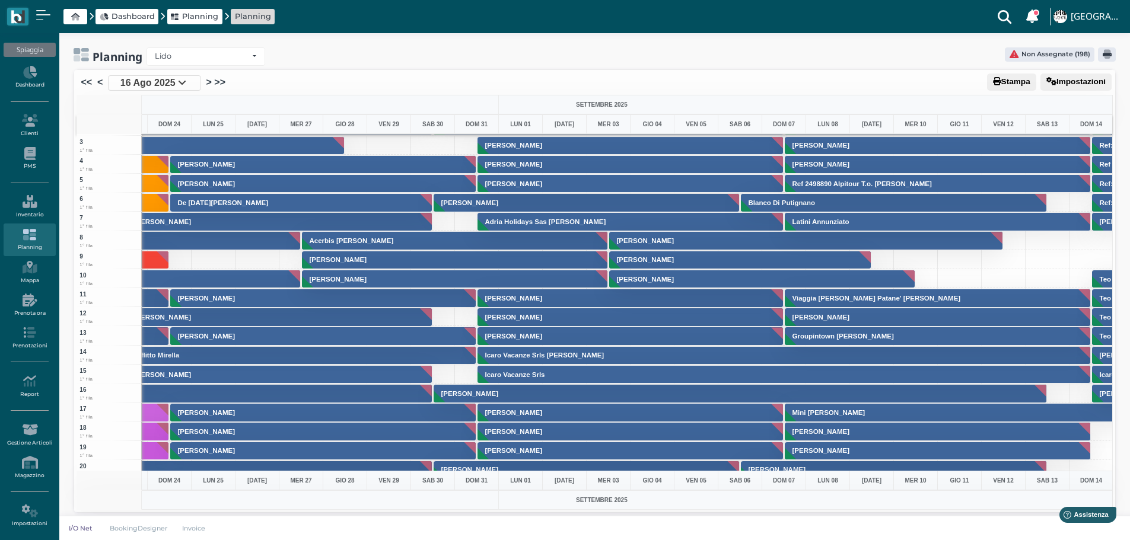
scroll to position [0, 345]
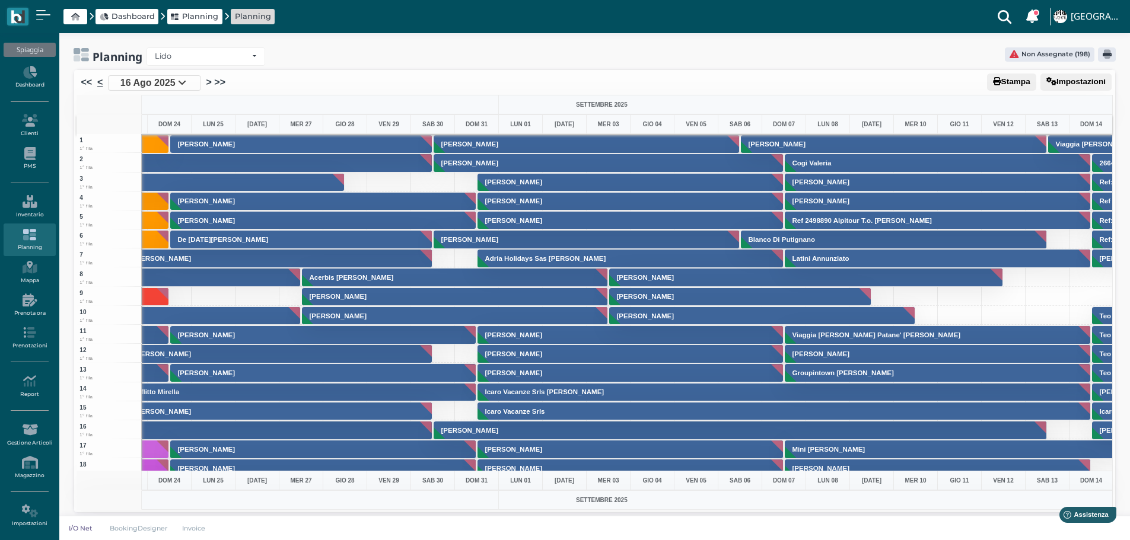
click at [100, 84] on link "<" at bounding box center [99, 82] width 5 height 14
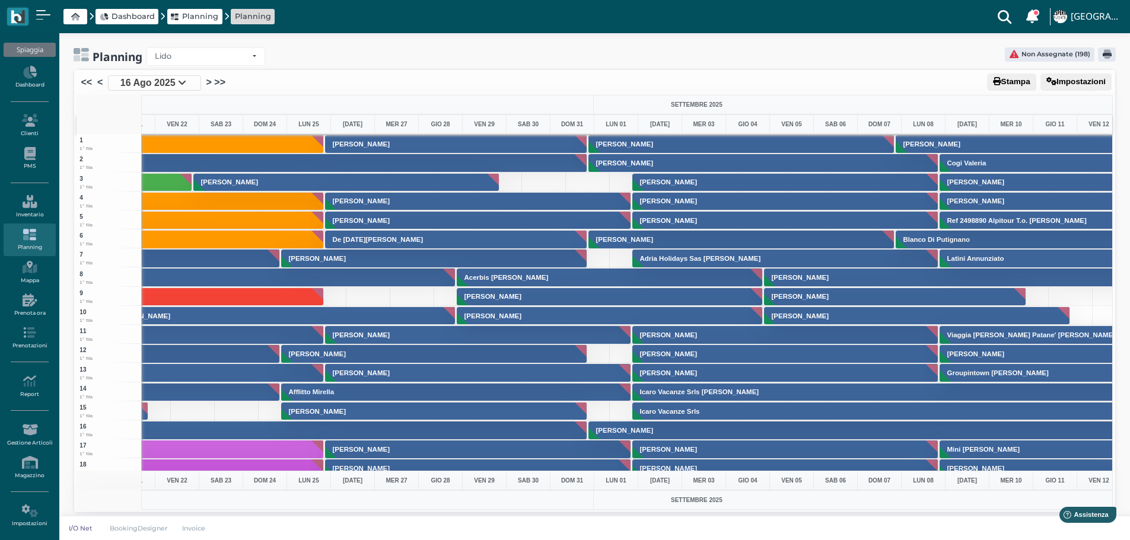
scroll to position [0, 17]
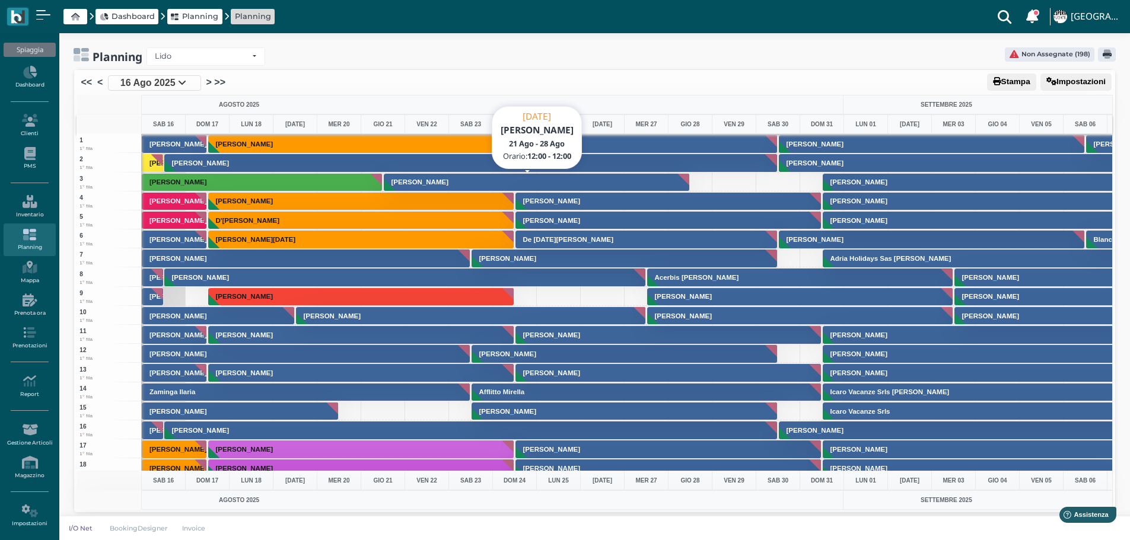
click at [617, 183] on button "[PERSON_NAME]" at bounding box center [537, 182] width 307 height 19
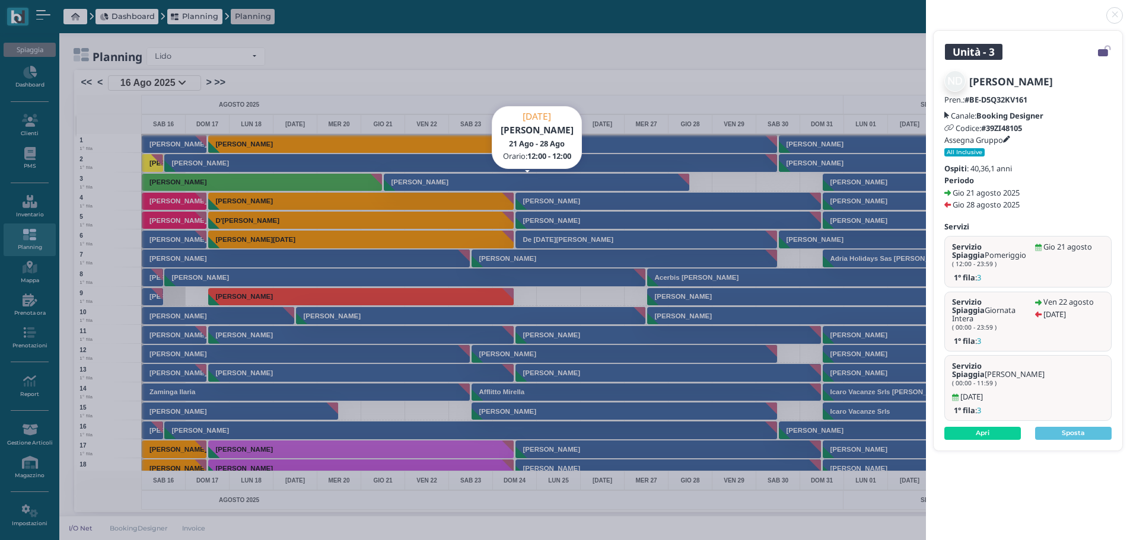
click at [926, 8] on link at bounding box center [926, 8] width 0 height 0
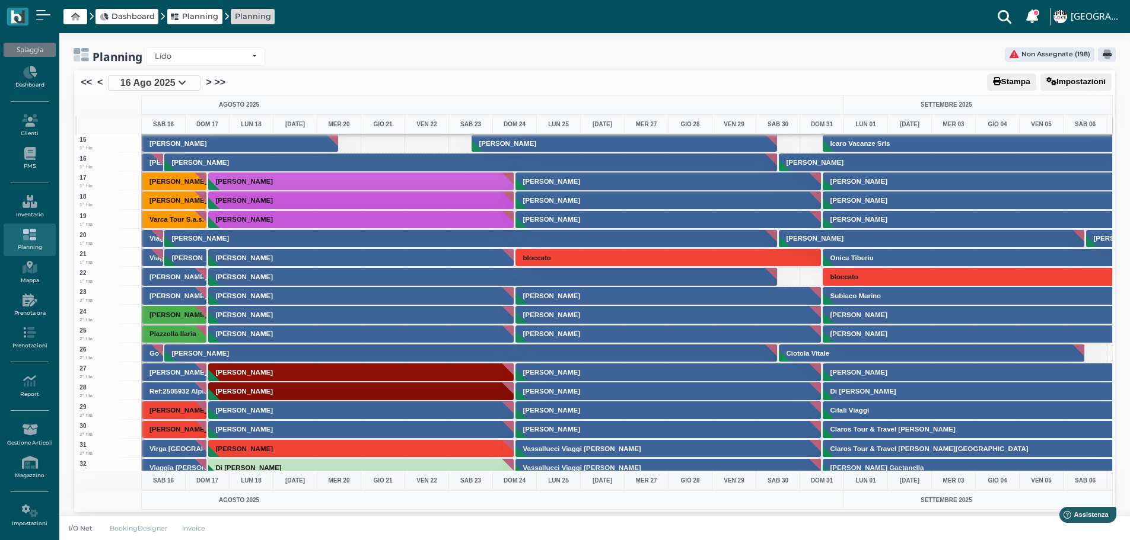
scroll to position [178, 0]
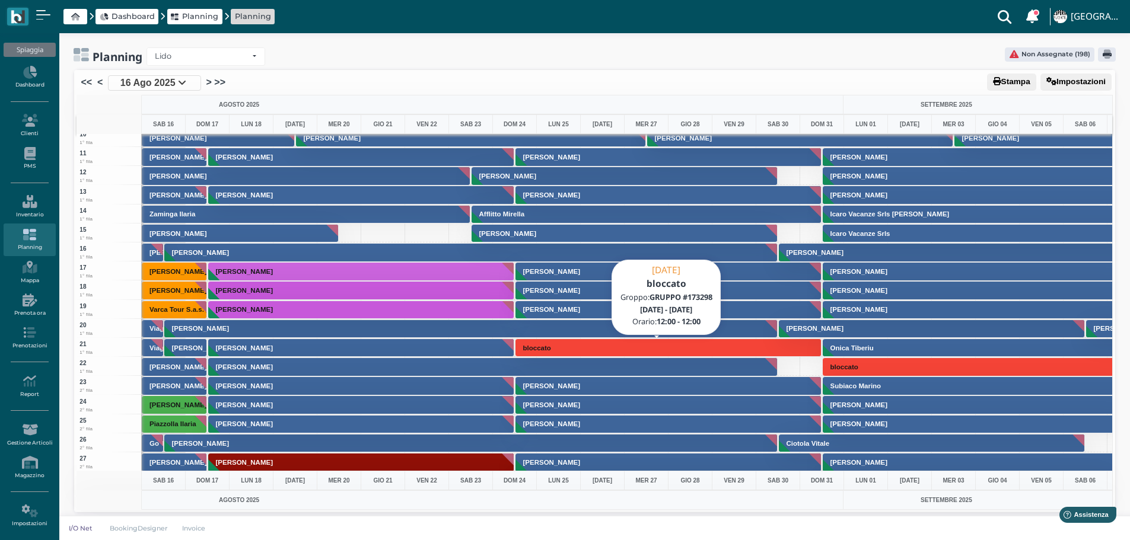
click at [757, 344] on button "bloccato" at bounding box center [668, 348] width 307 height 19
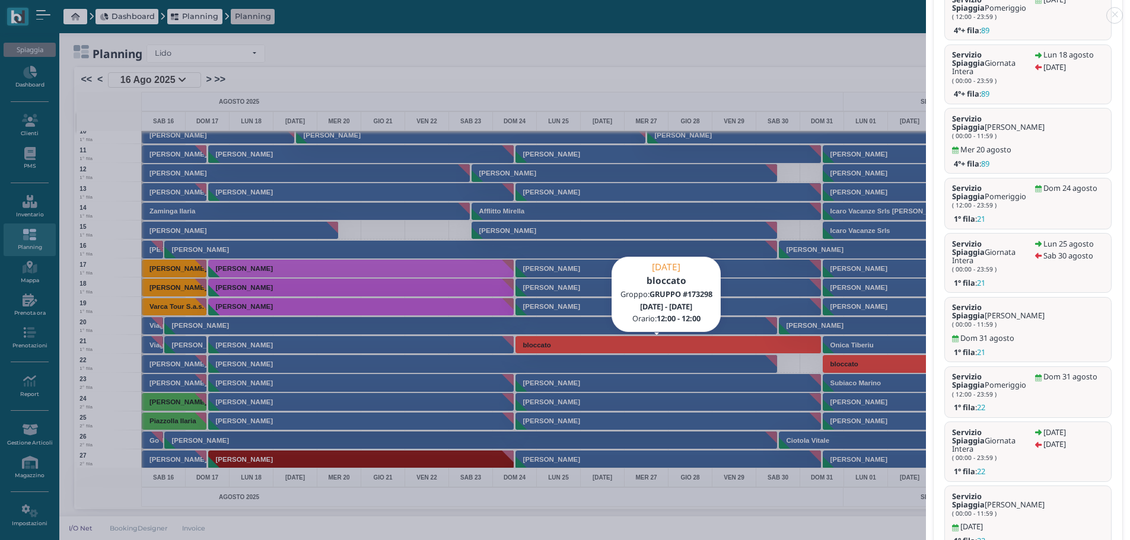
scroll to position [4, 0]
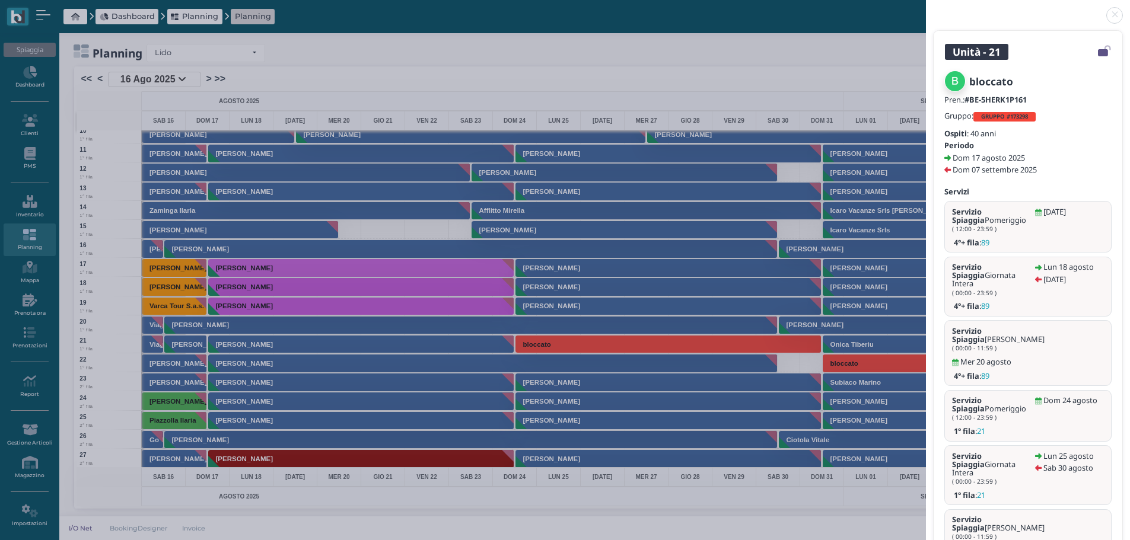
click at [926, 8] on link at bounding box center [926, 8] width 0 height 0
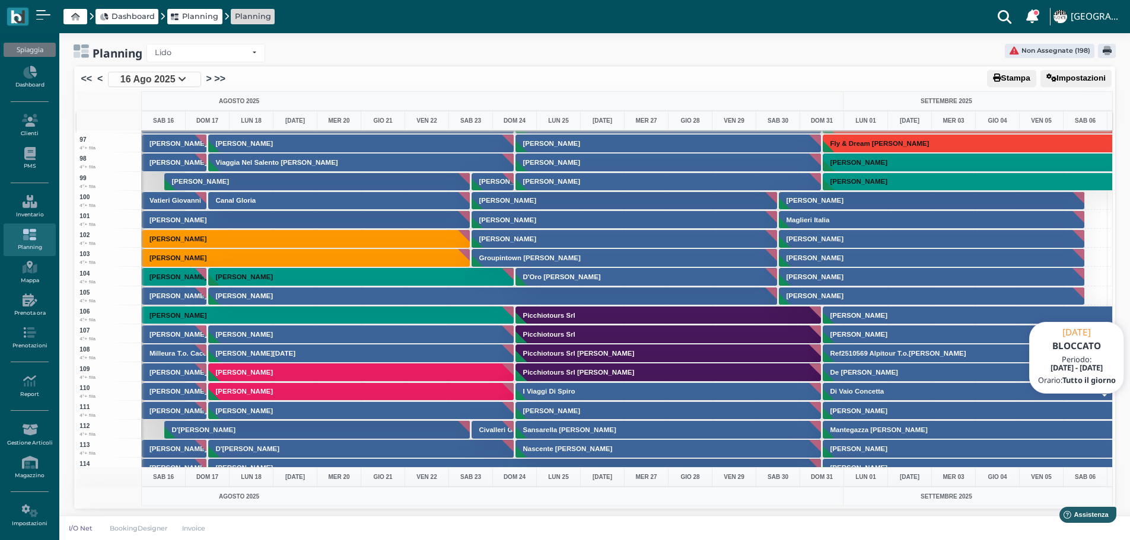
scroll to position [2076, 0]
